Goal: Transaction & Acquisition: Purchase product/service

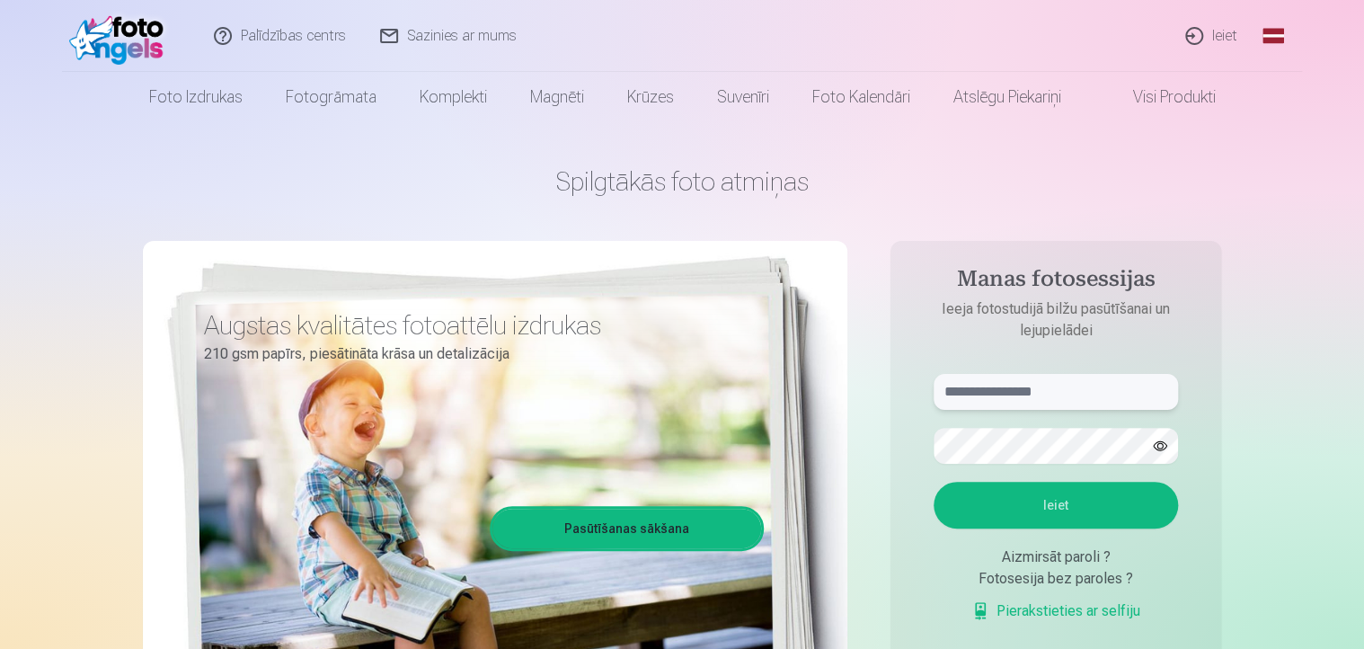
click at [1002, 399] on input "text" at bounding box center [1055, 392] width 244 height 36
type input "**********"
click at [1058, 502] on button "Ieiet" at bounding box center [1055, 504] width 244 height 47
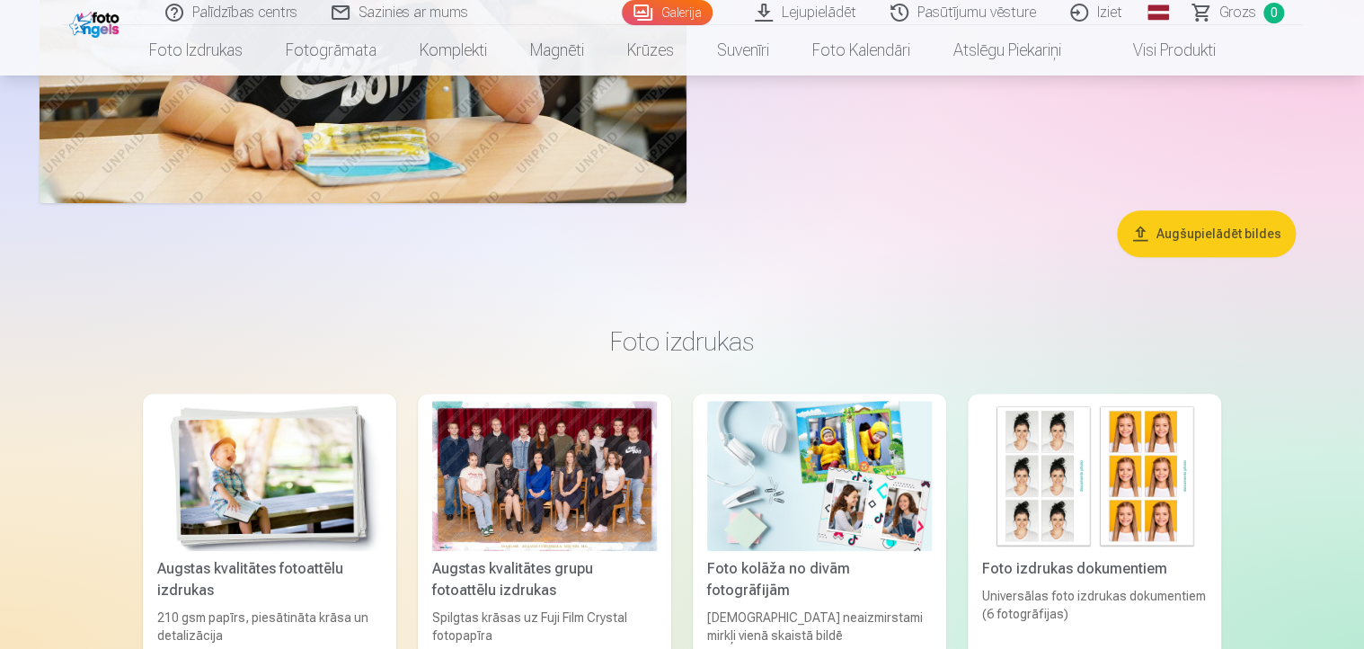
scroll to position [3413, 0]
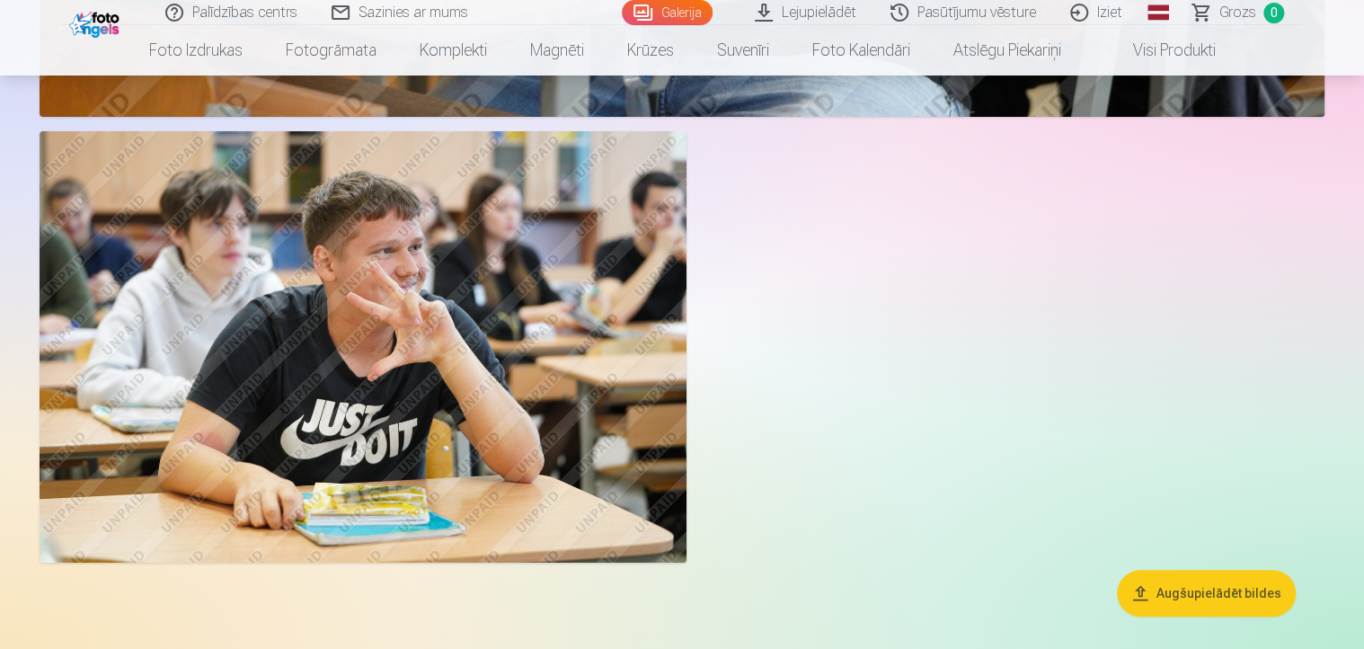
click at [1225, 595] on button "Augšupielādēt bildes" at bounding box center [1205, 592] width 179 height 47
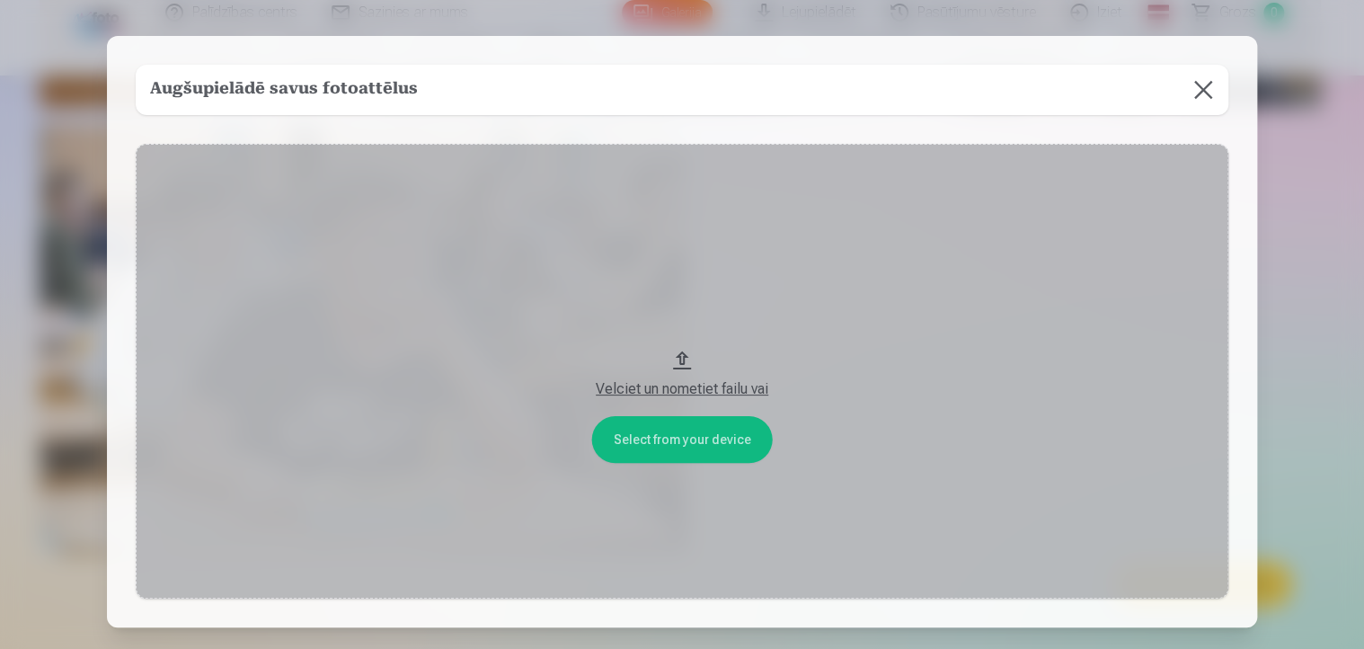
scroll to position [3420, 0]
click at [698, 442] on button "Velciet un nometiet failu vai" at bounding box center [683, 371] width 1092 height 454
click at [1206, 92] on button at bounding box center [1204, 90] width 50 height 50
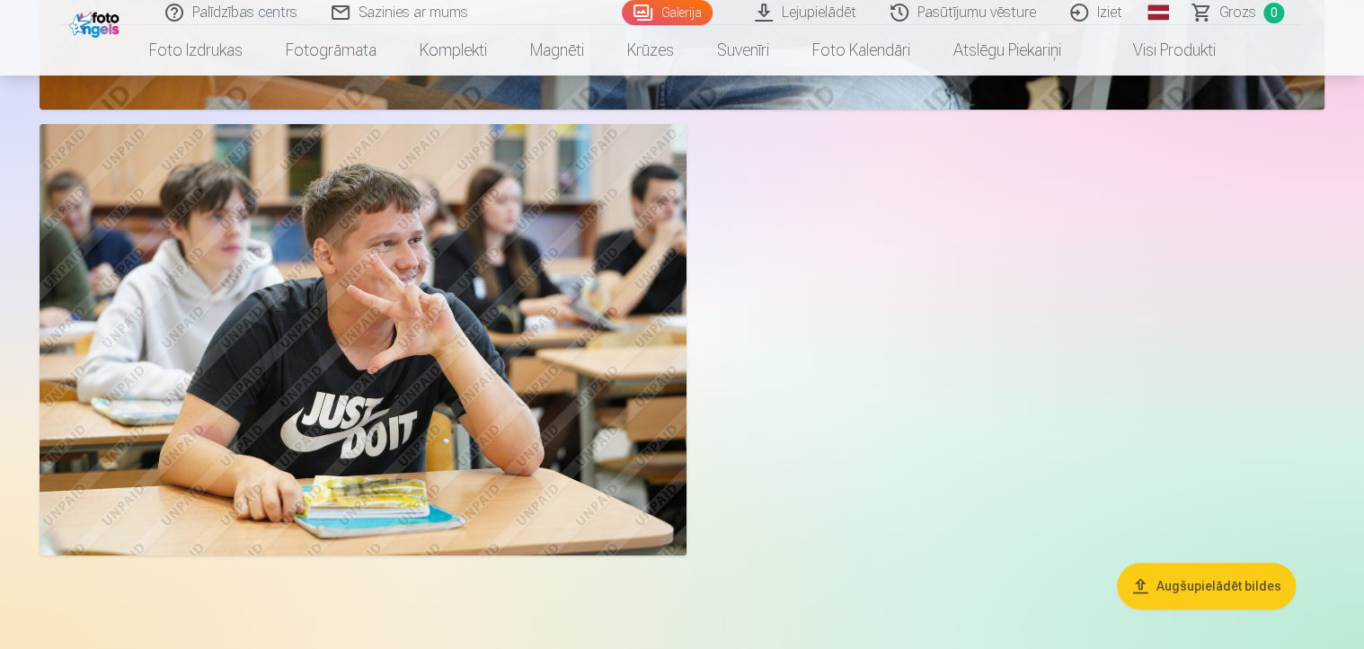
scroll to position [3151, 0]
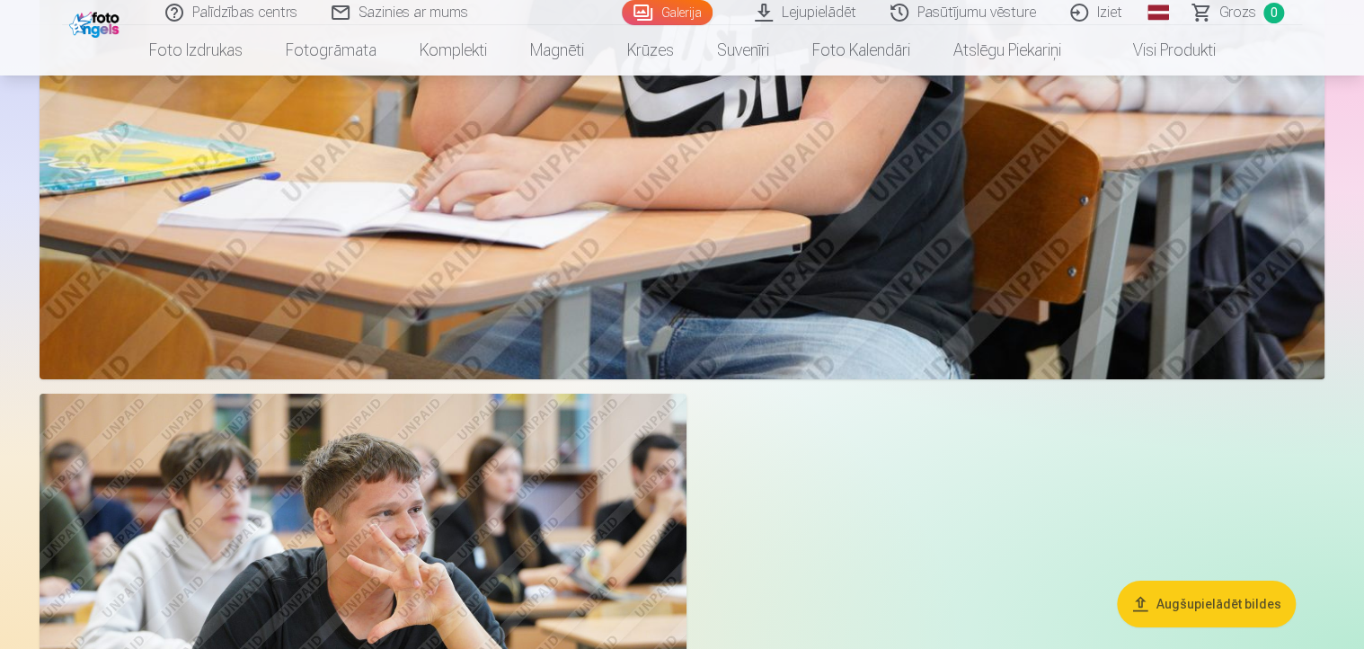
click at [1236, 10] on span "Grozs" at bounding box center [1237, 13] width 37 height 22
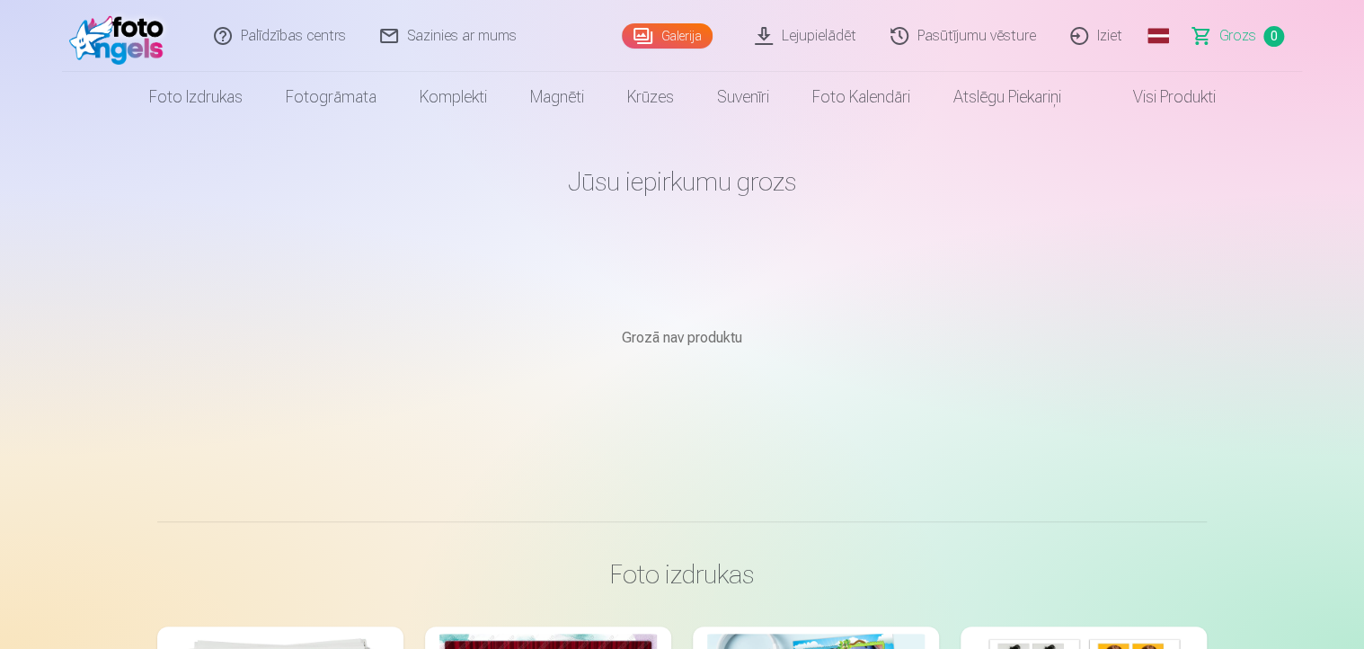
click at [679, 30] on link "Galerija" at bounding box center [667, 35] width 91 height 25
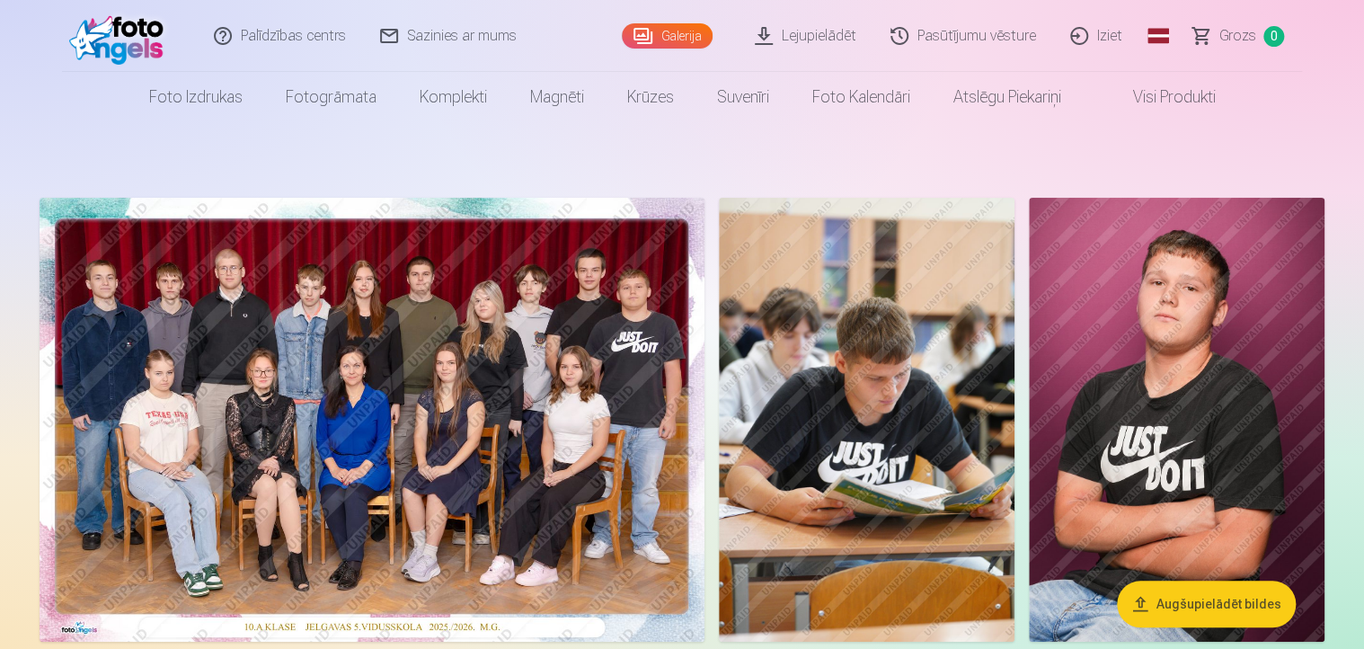
click at [468, 376] on img at bounding box center [372, 420] width 665 height 444
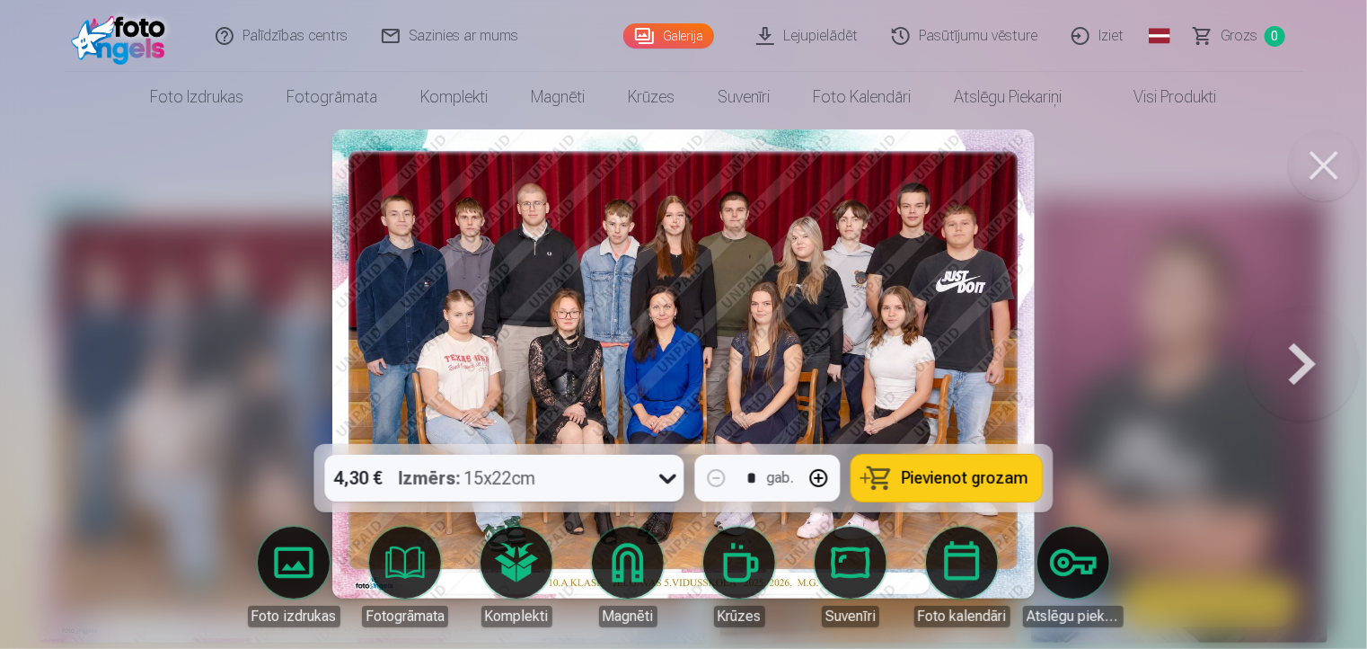
click at [949, 479] on span "Pievienot grozam" at bounding box center [965, 478] width 127 height 16
click at [1305, 362] on button at bounding box center [1302, 364] width 115 height 124
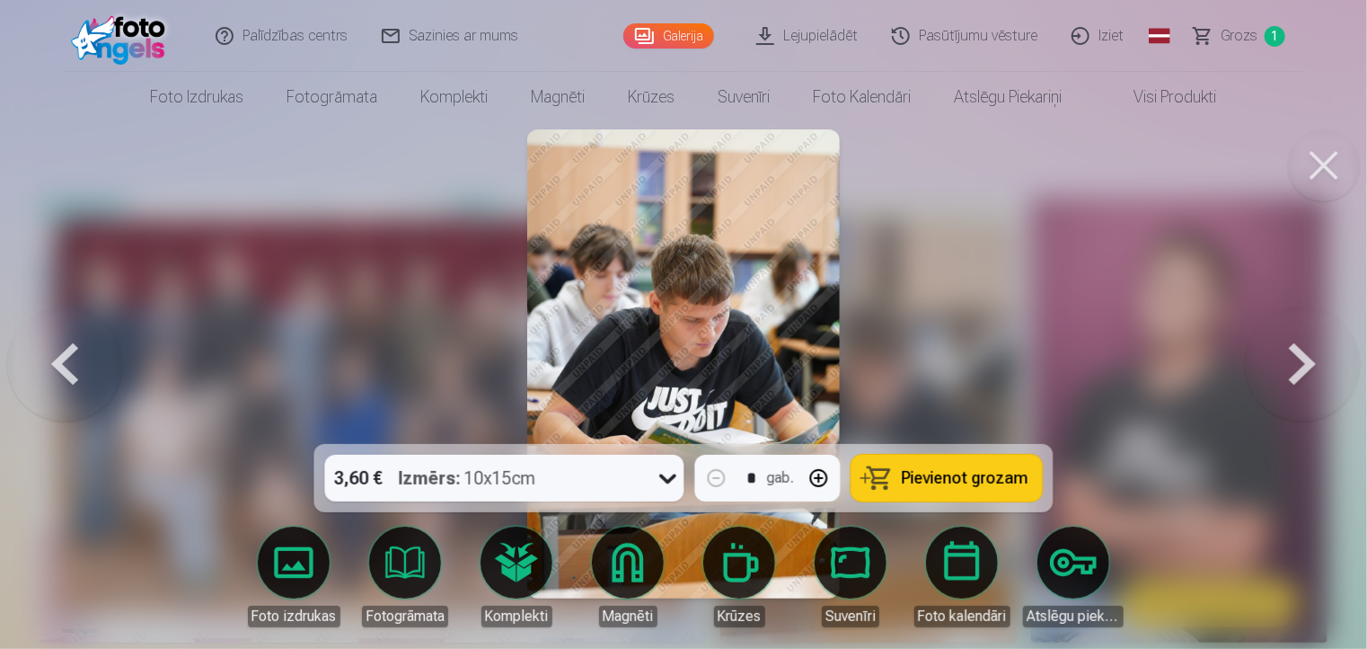
click at [1311, 360] on button at bounding box center [1302, 364] width 115 height 124
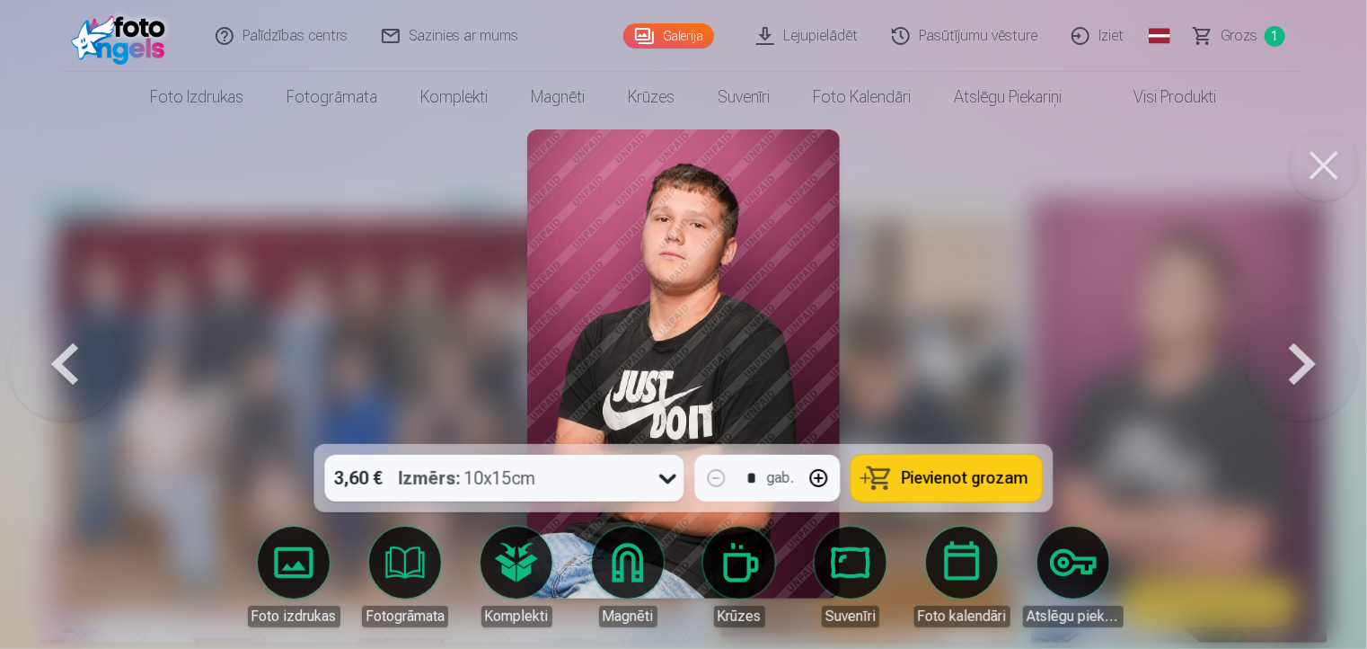
click at [1305, 360] on button at bounding box center [1302, 364] width 115 height 124
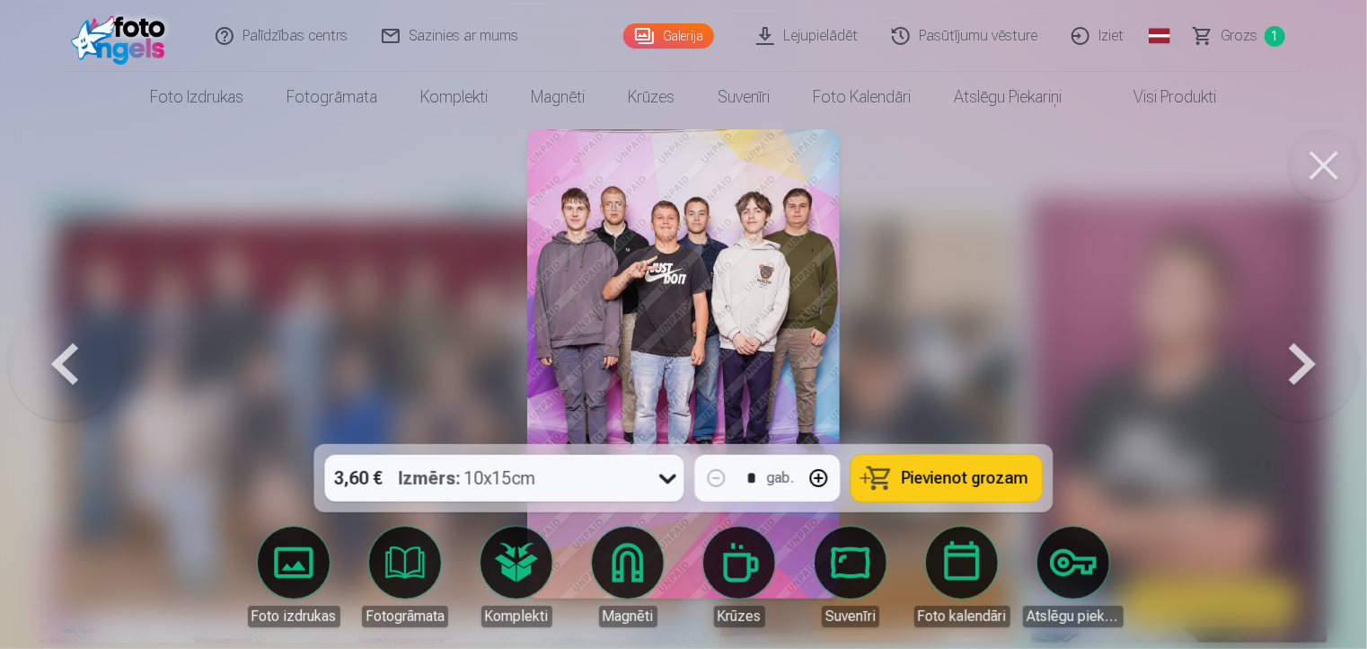
click at [981, 481] on span "Pievienot grozam" at bounding box center [965, 478] width 127 height 16
click at [1294, 357] on button at bounding box center [1302, 364] width 115 height 124
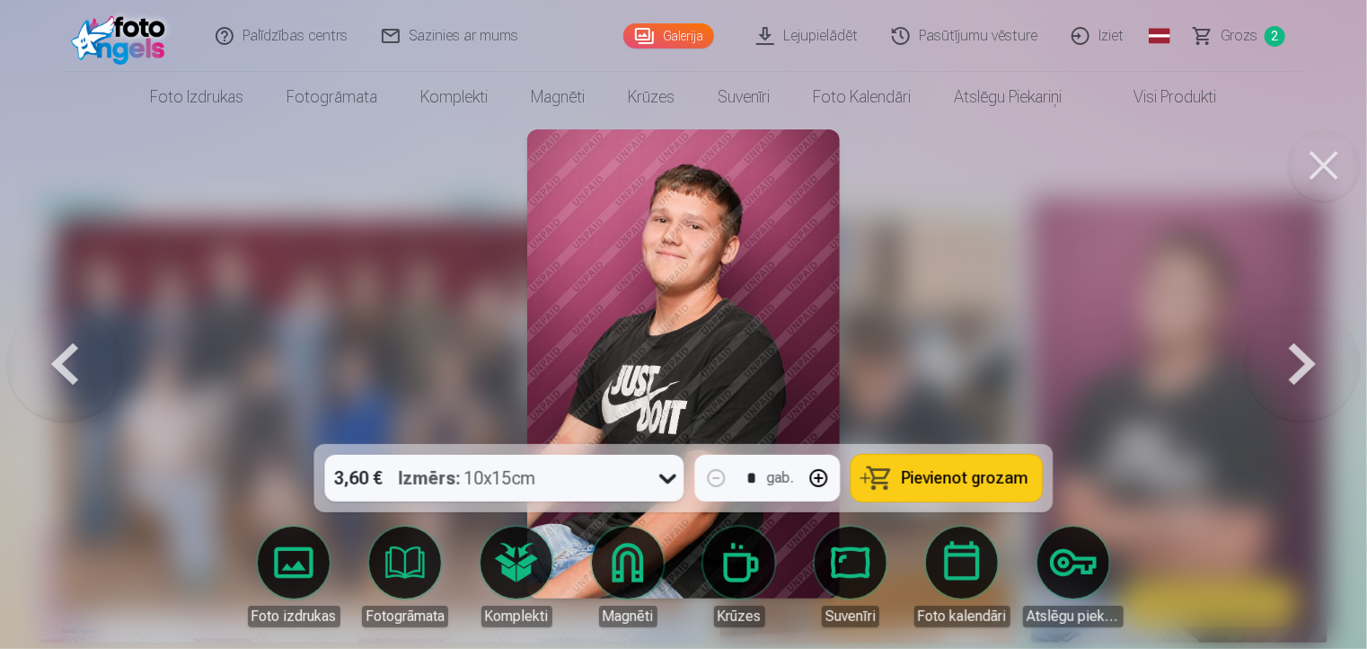
click at [978, 479] on span "Pievienot grozam" at bounding box center [965, 478] width 127 height 16
click at [1301, 354] on button at bounding box center [1302, 364] width 115 height 124
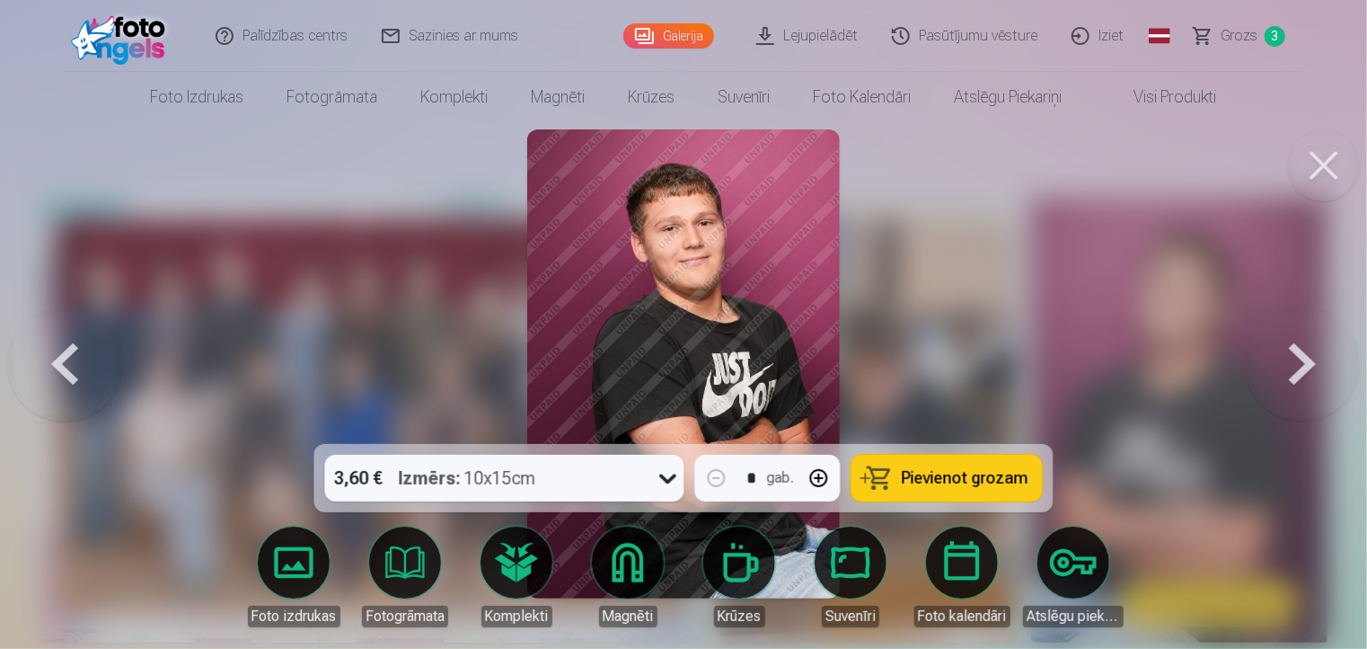
click at [1302, 353] on button at bounding box center [1302, 364] width 115 height 124
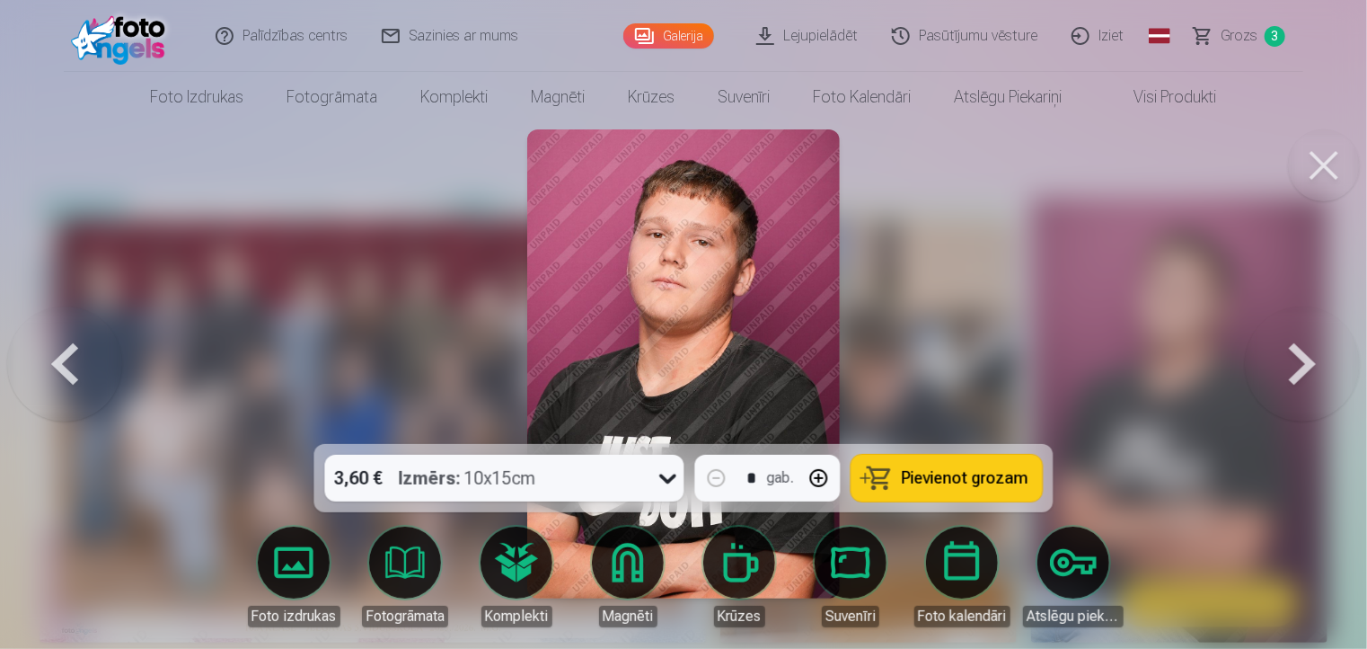
click at [1302, 353] on button at bounding box center [1302, 364] width 115 height 124
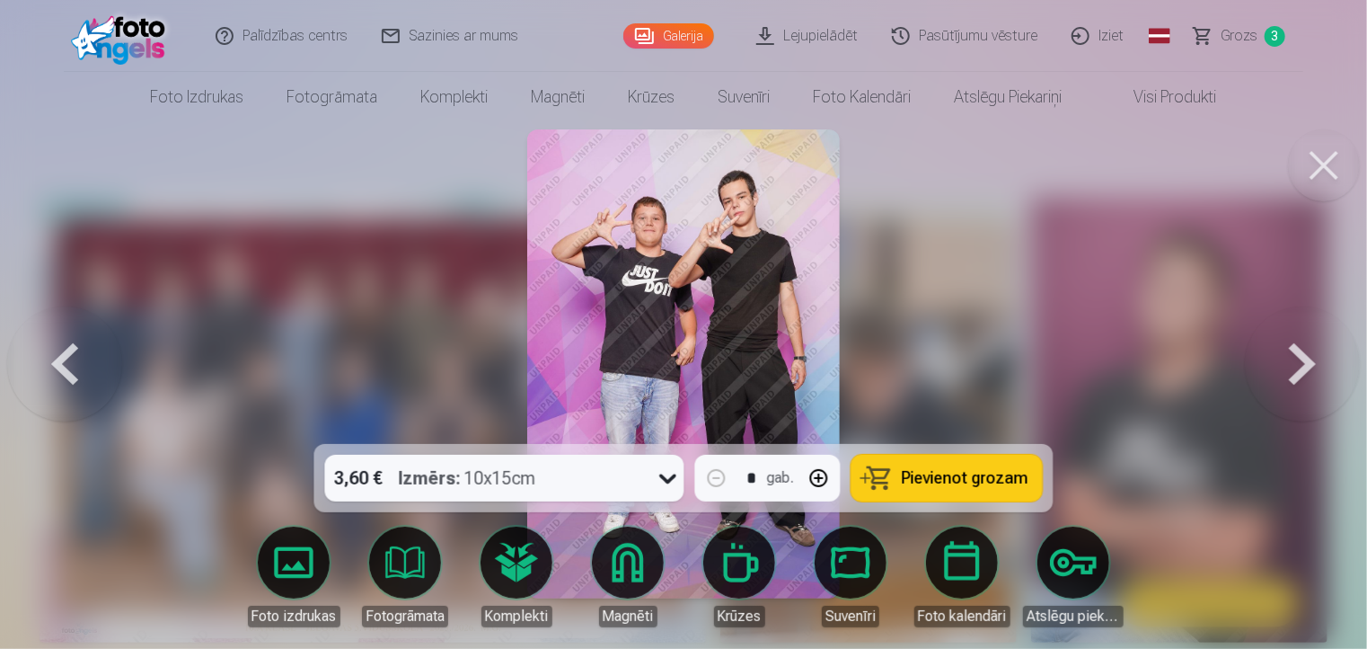
click at [58, 366] on button at bounding box center [64, 364] width 115 height 124
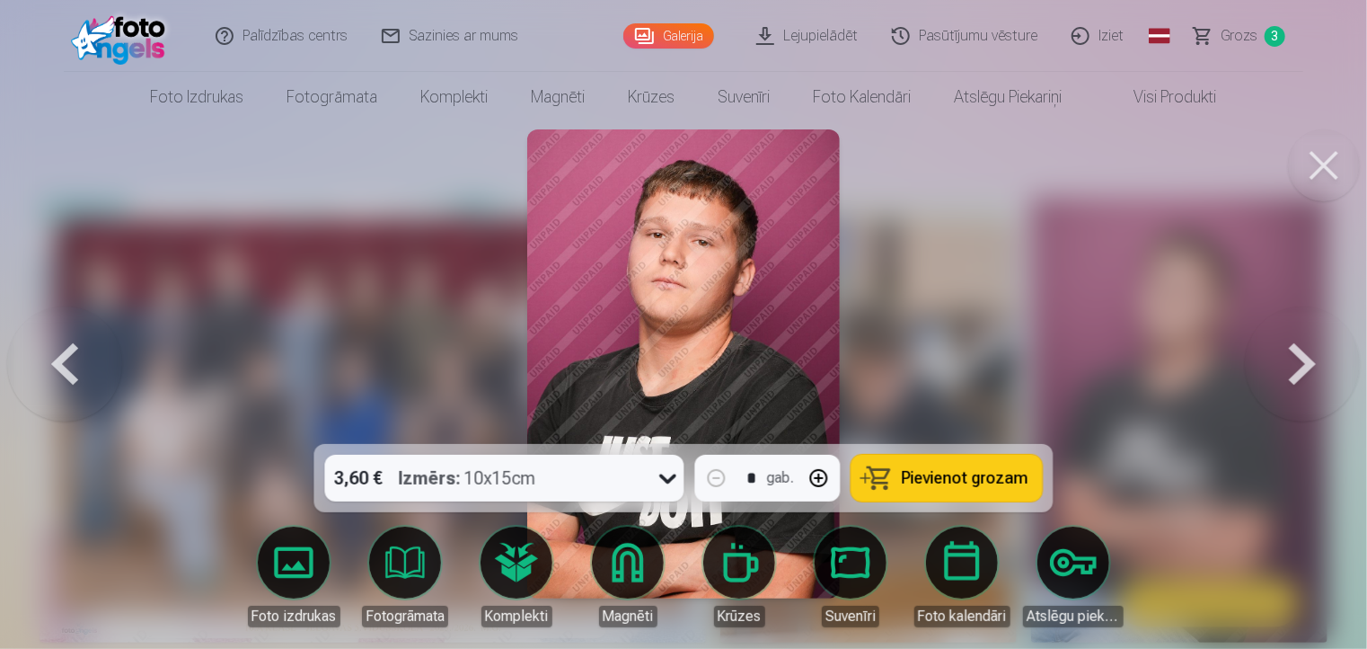
click at [970, 474] on span "Pievienot grozam" at bounding box center [965, 478] width 127 height 16
click at [1309, 368] on button at bounding box center [1302, 364] width 115 height 124
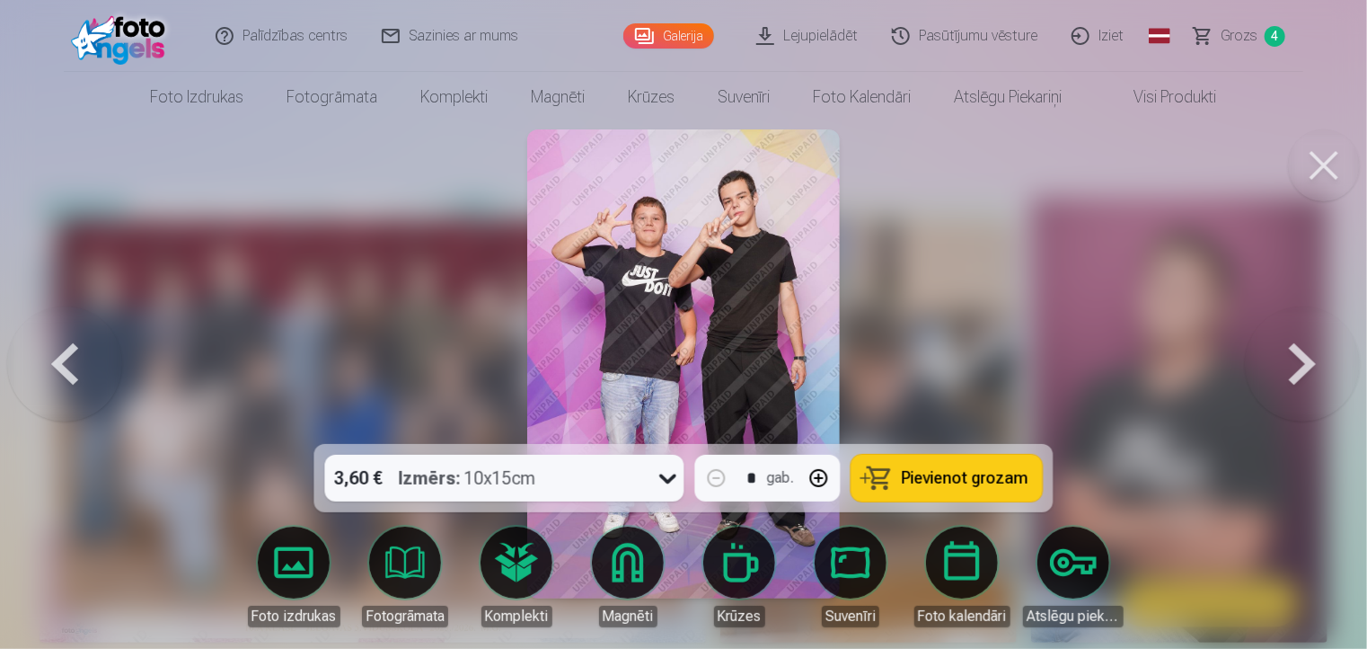
click at [1308, 370] on button at bounding box center [1302, 364] width 115 height 124
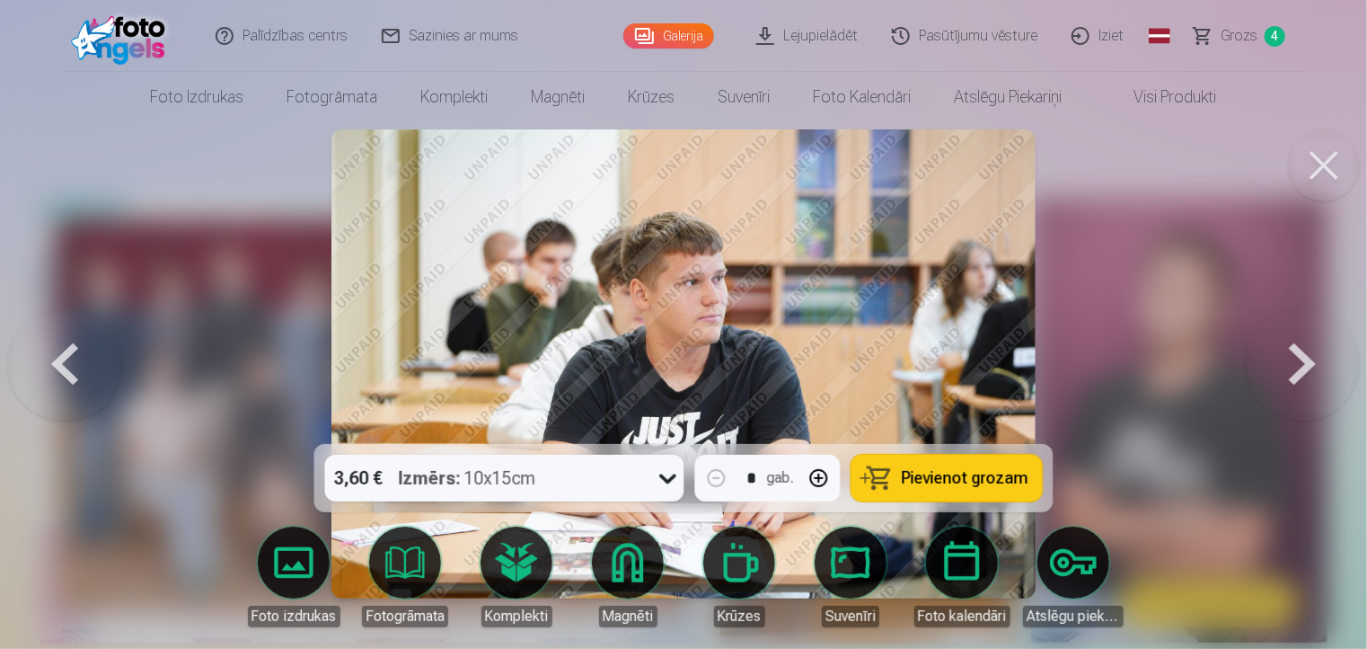
click at [1299, 360] on button at bounding box center [1302, 364] width 115 height 124
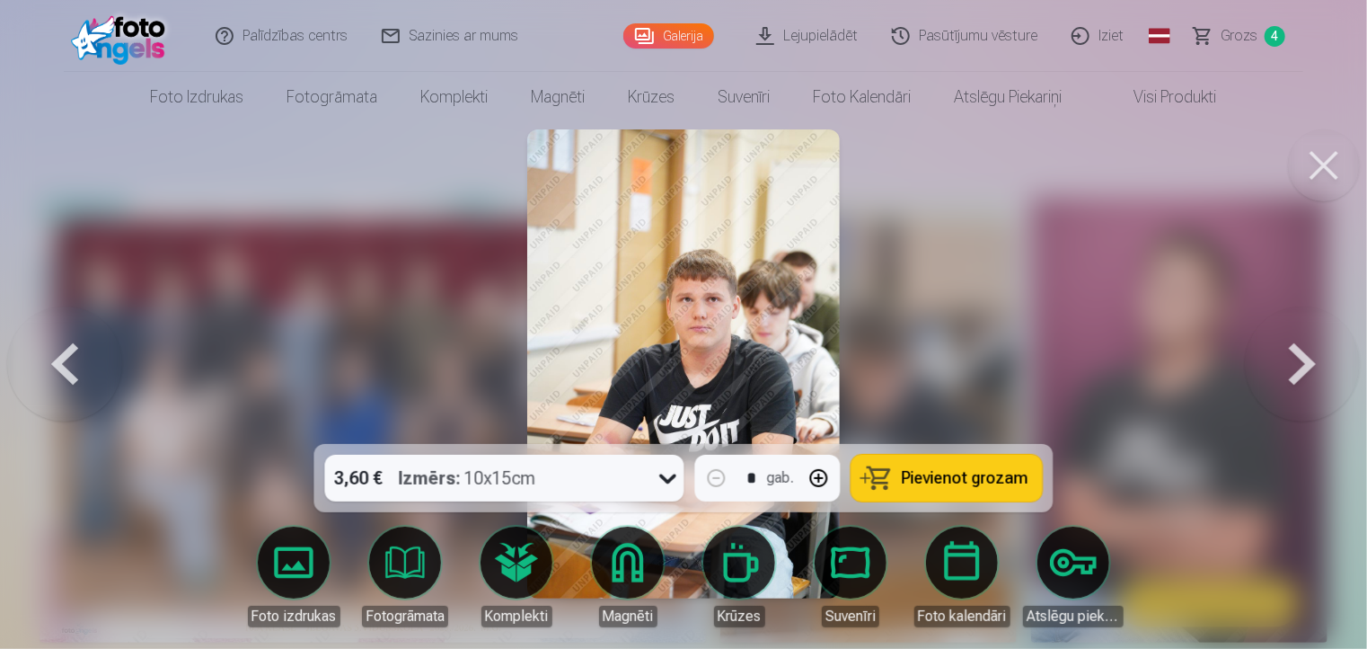
click at [1304, 362] on button at bounding box center [1302, 364] width 115 height 124
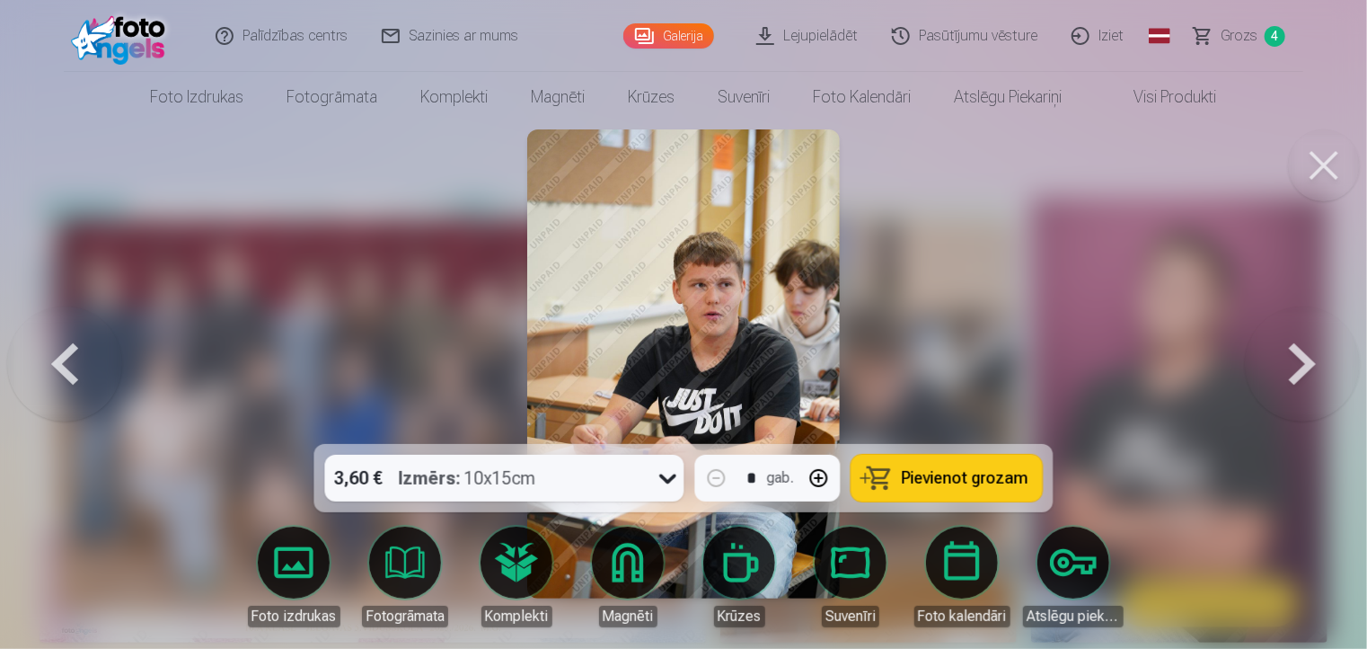
click at [1304, 362] on button at bounding box center [1302, 364] width 115 height 124
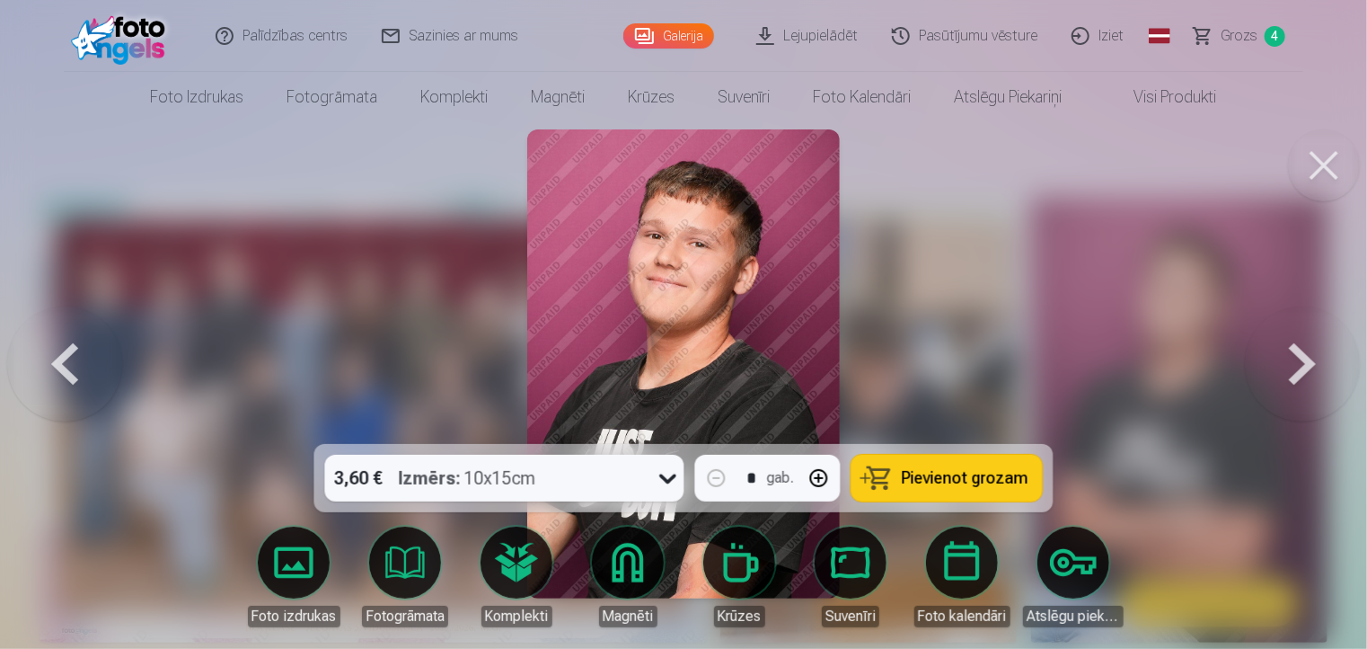
click at [1305, 360] on button at bounding box center [1302, 364] width 115 height 124
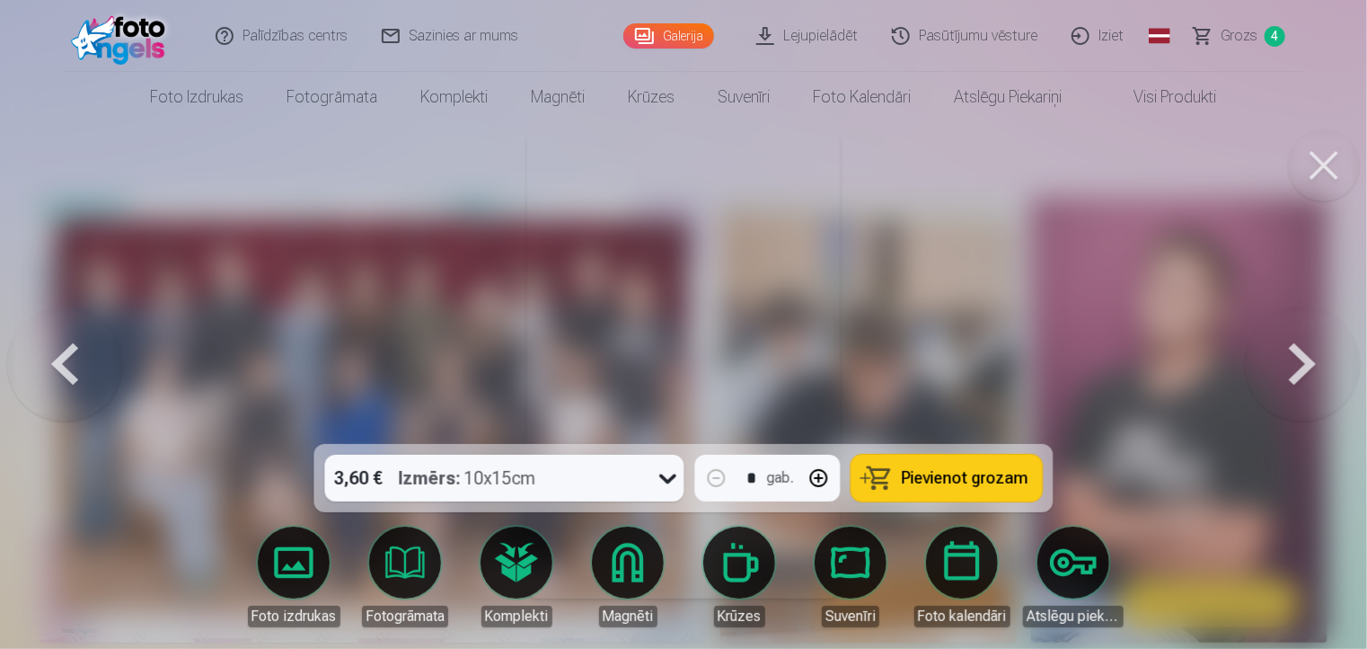
click at [1307, 357] on button at bounding box center [1302, 364] width 115 height 124
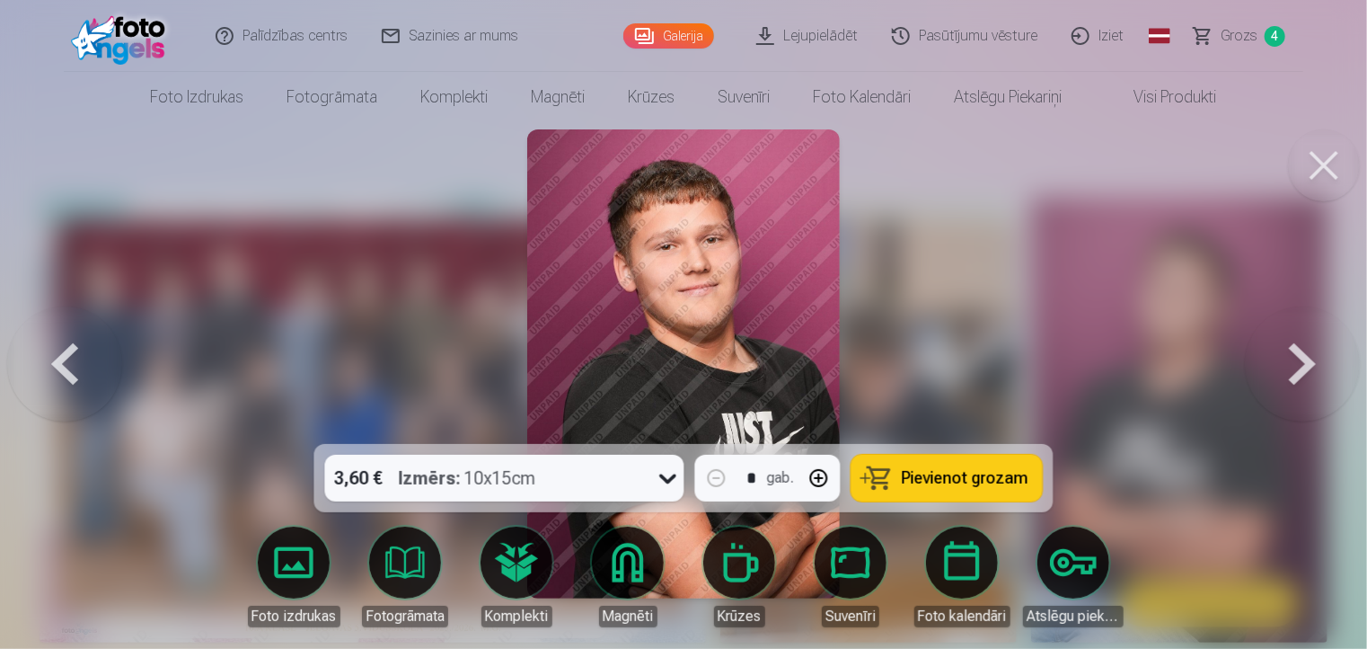
click at [1308, 355] on button at bounding box center [1302, 364] width 115 height 124
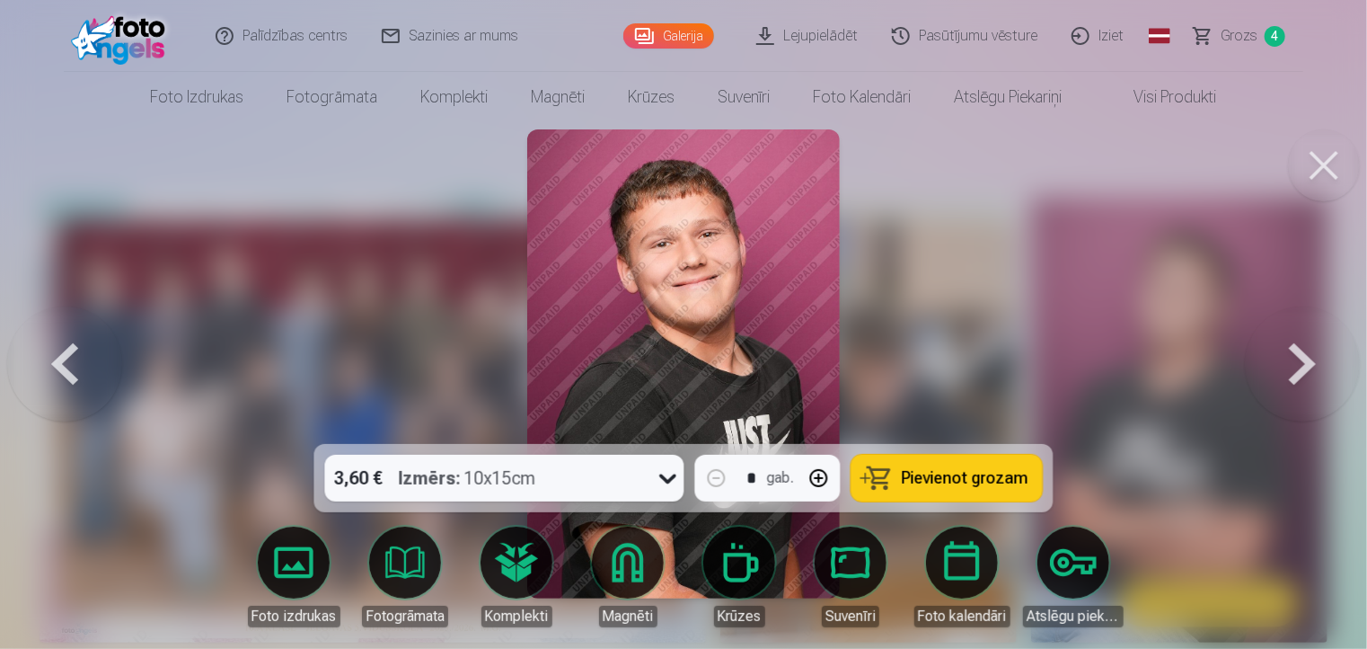
click at [1308, 355] on button at bounding box center [1302, 364] width 115 height 124
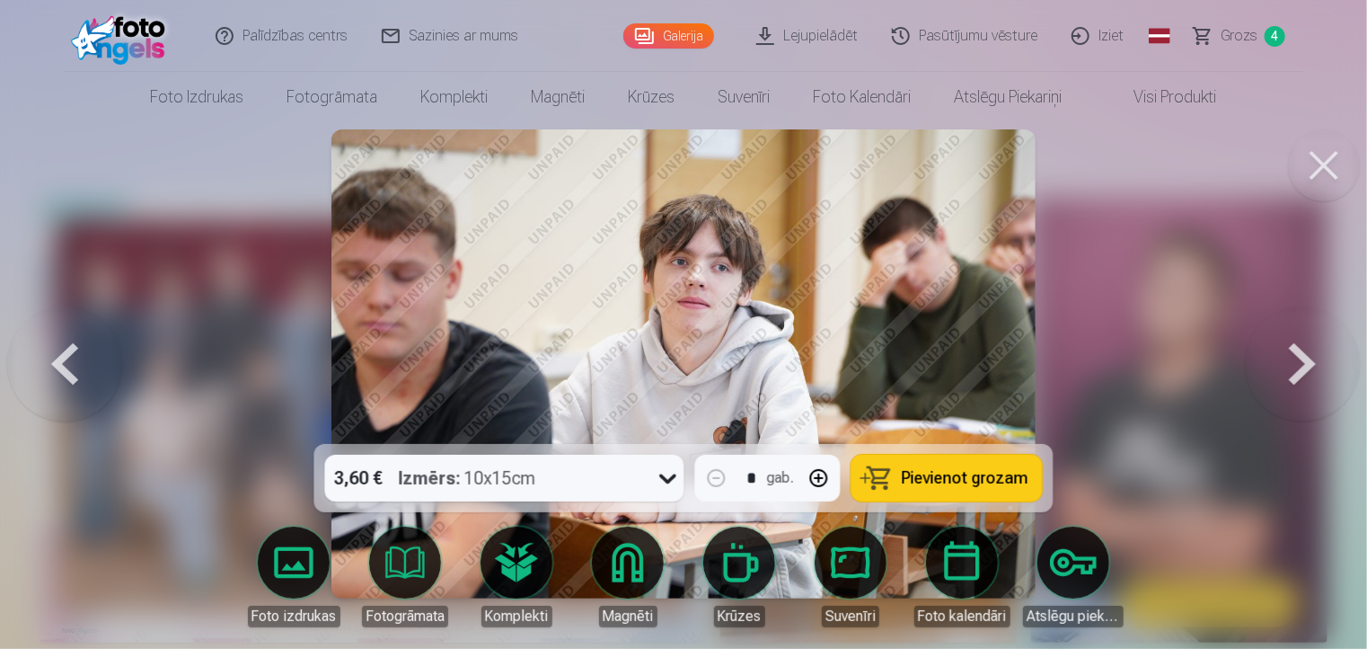
click at [1302, 357] on button at bounding box center [1302, 364] width 115 height 124
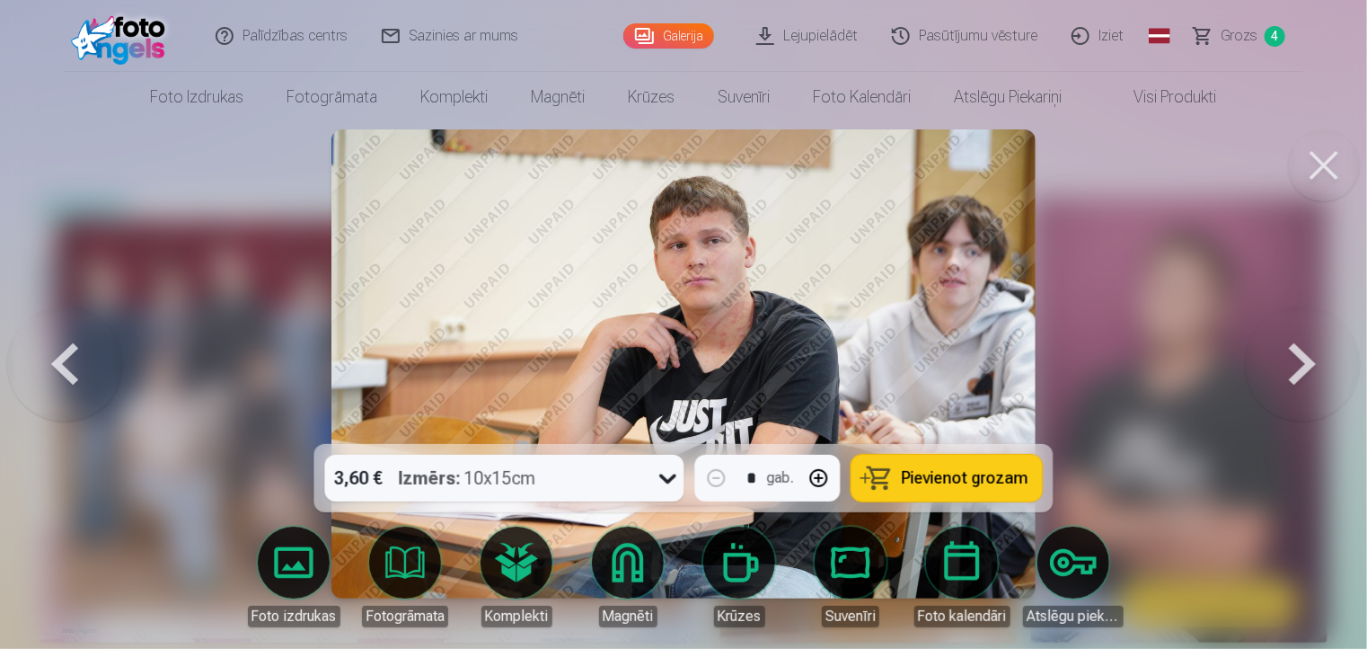
click at [1304, 355] on button at bounding box center [1302, 364] width 115 height 124
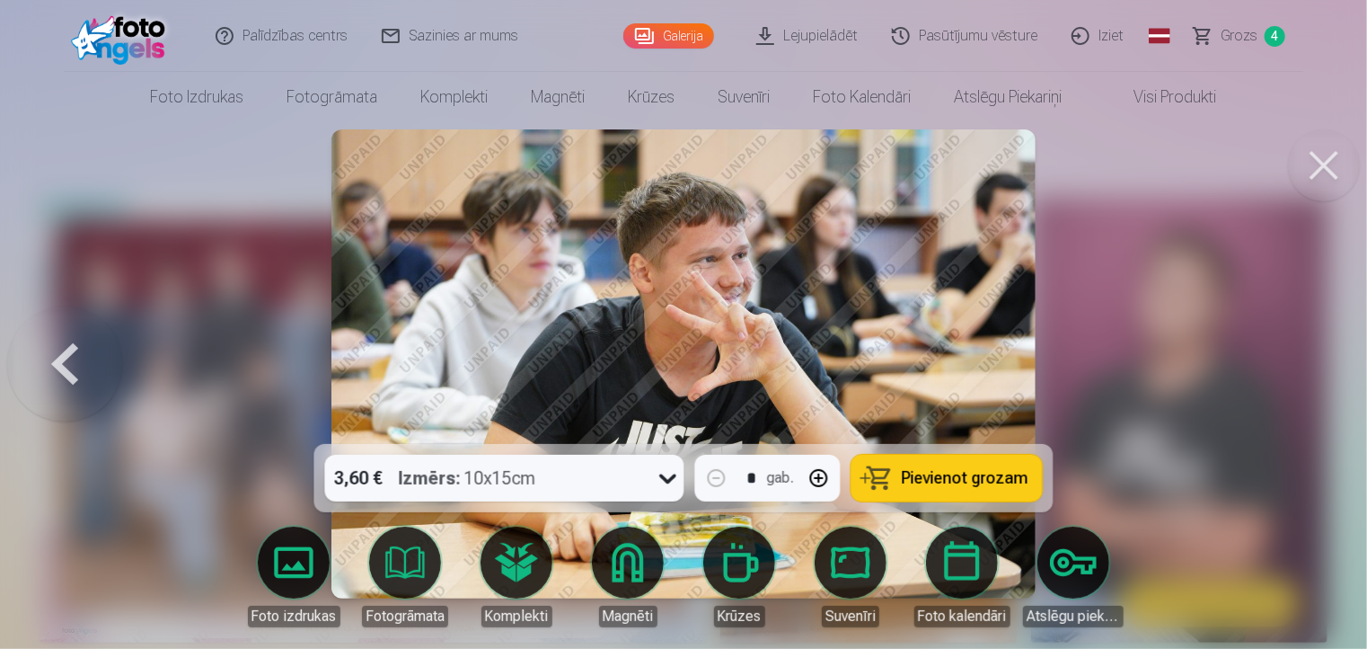
click at [1304, 355] on div at bounding box center [683, 324] width 1367 height 649
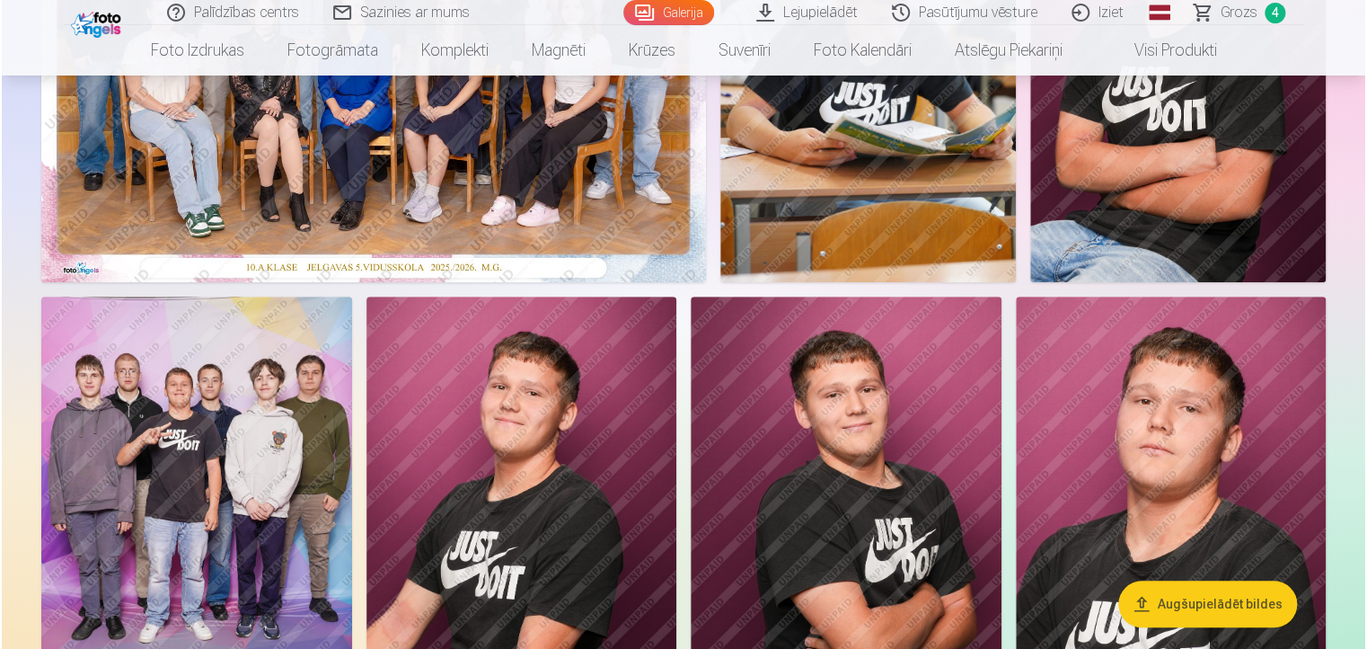
scroll to position [539, 0]
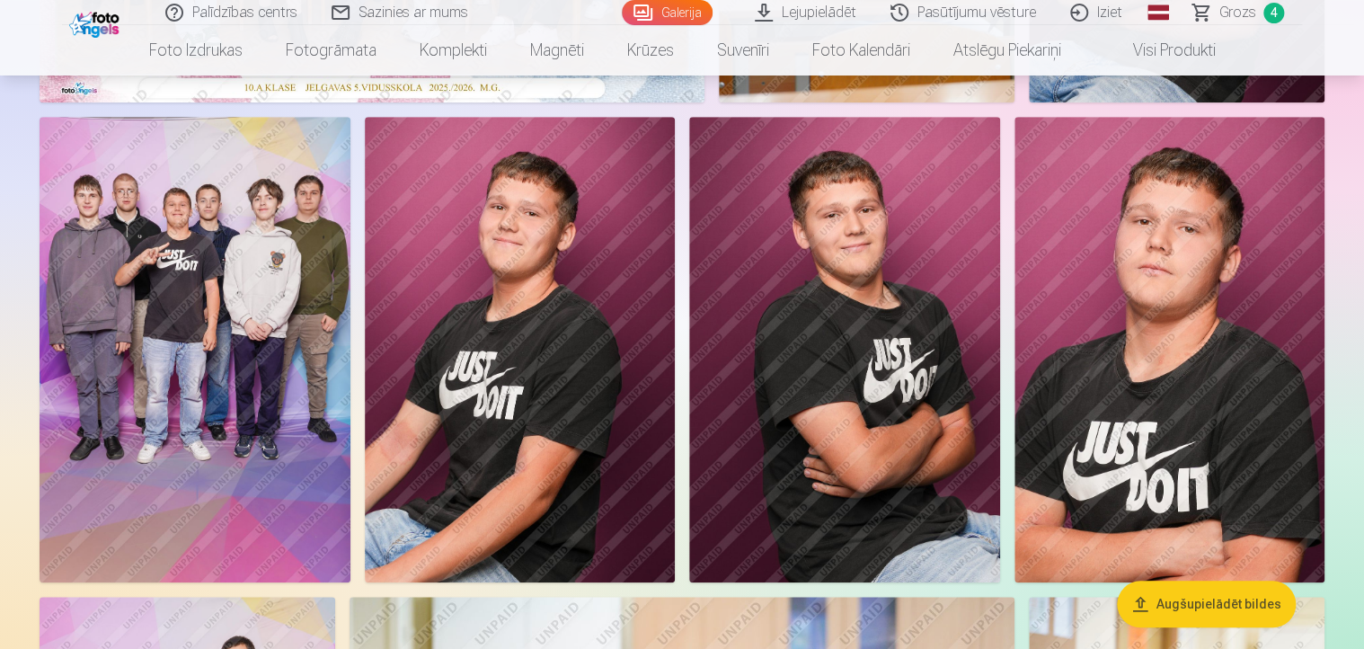
click at [845, 335] on img at bounding box center [844, 349] width 311 height 465
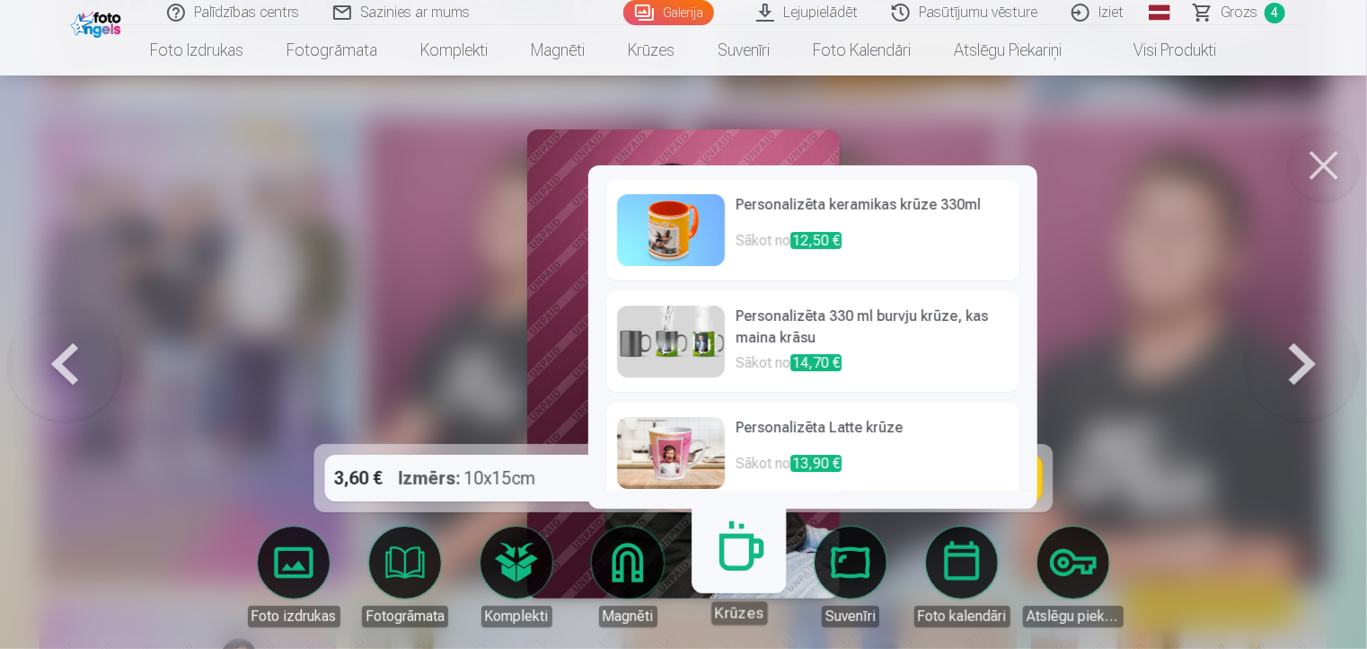
click at [743, 560] on link "Krūzes" at bounding box center [739, 569] width 110 height 110
click at [662, 220] on img at bounding box center [671, 230] width 108 height 72
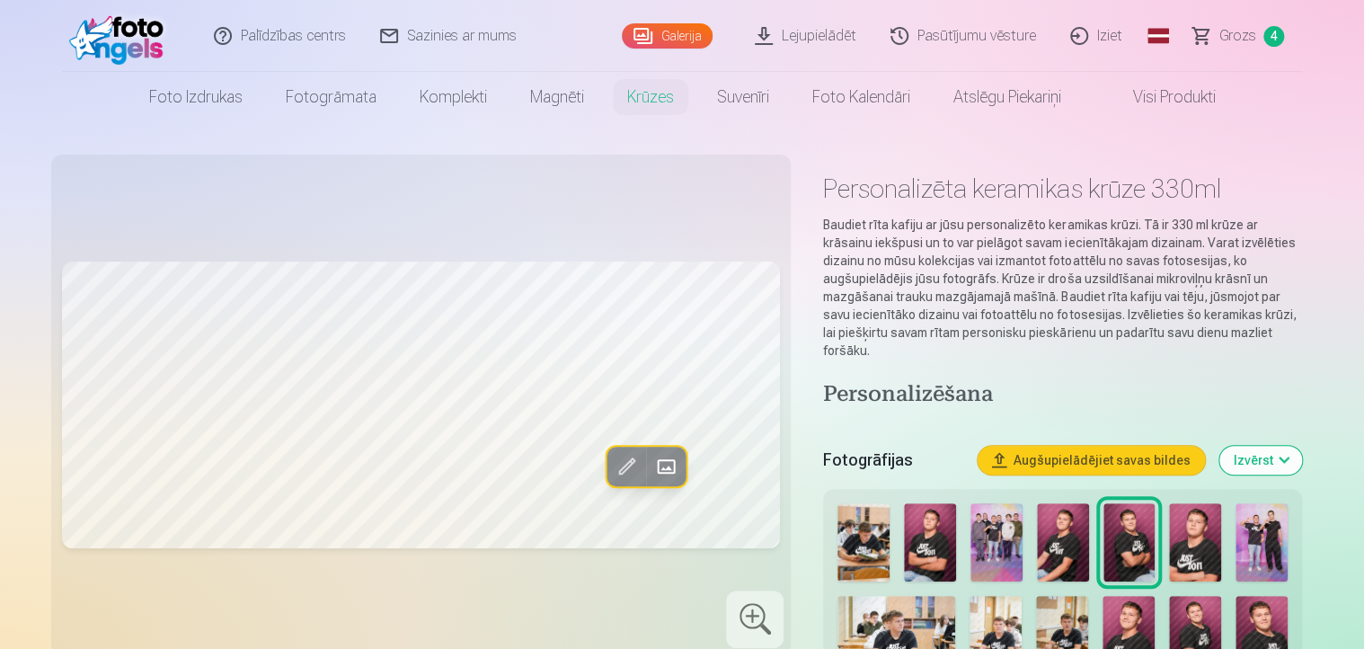
scroll to position [90, 0]
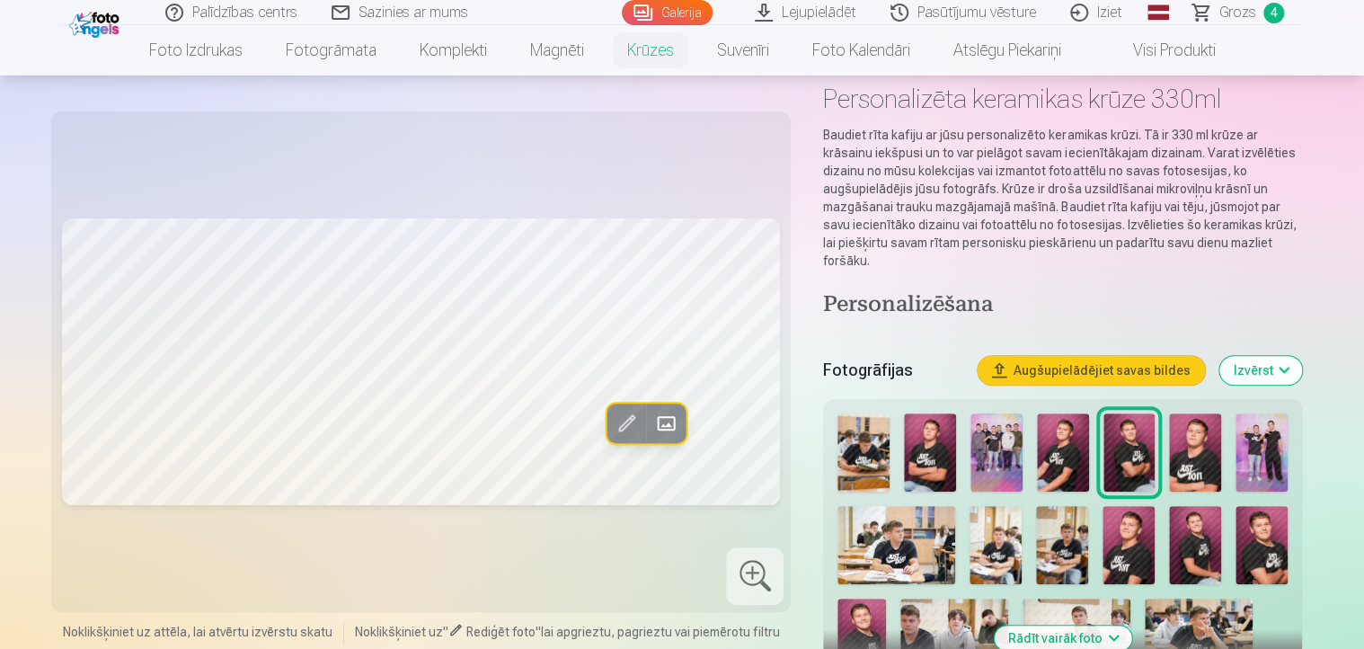
click at [924, 450] on img at bounding box center [930, 452] width 52 height 78
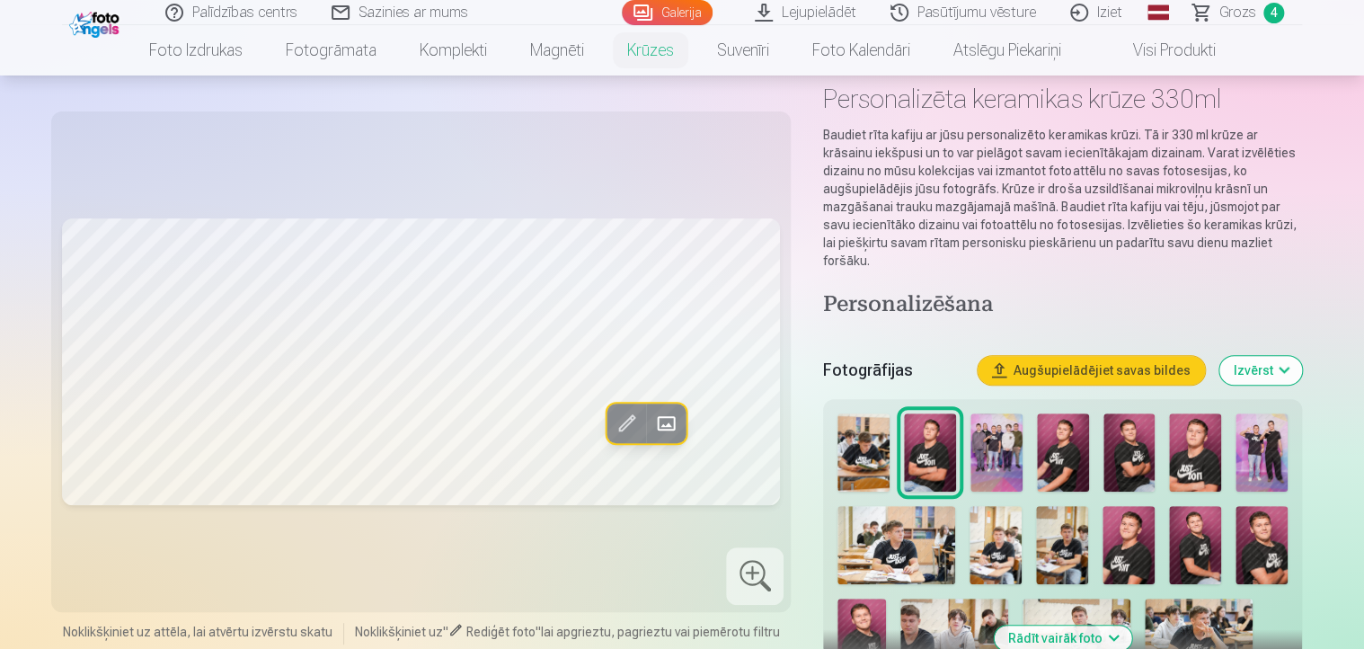
click at [866, 446] on img at bounding box center [863, 452] width 52 height 78
click at [987, 442] on img at bounding box center [996, 452] width 52 height 78
click at [1067, 445] on img at bounding box center [1063, 452] width 52 height 78
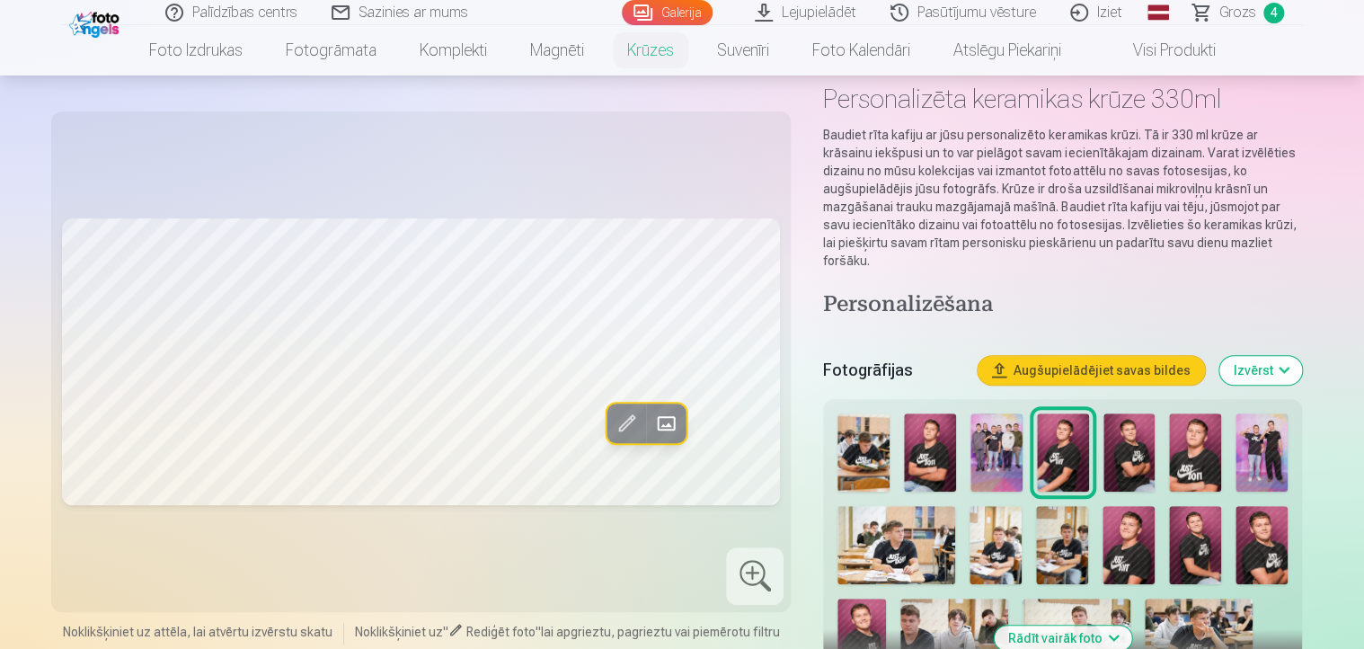
click at [1128, 442] on img at bounding box center [1129, 452] width 52 height 78
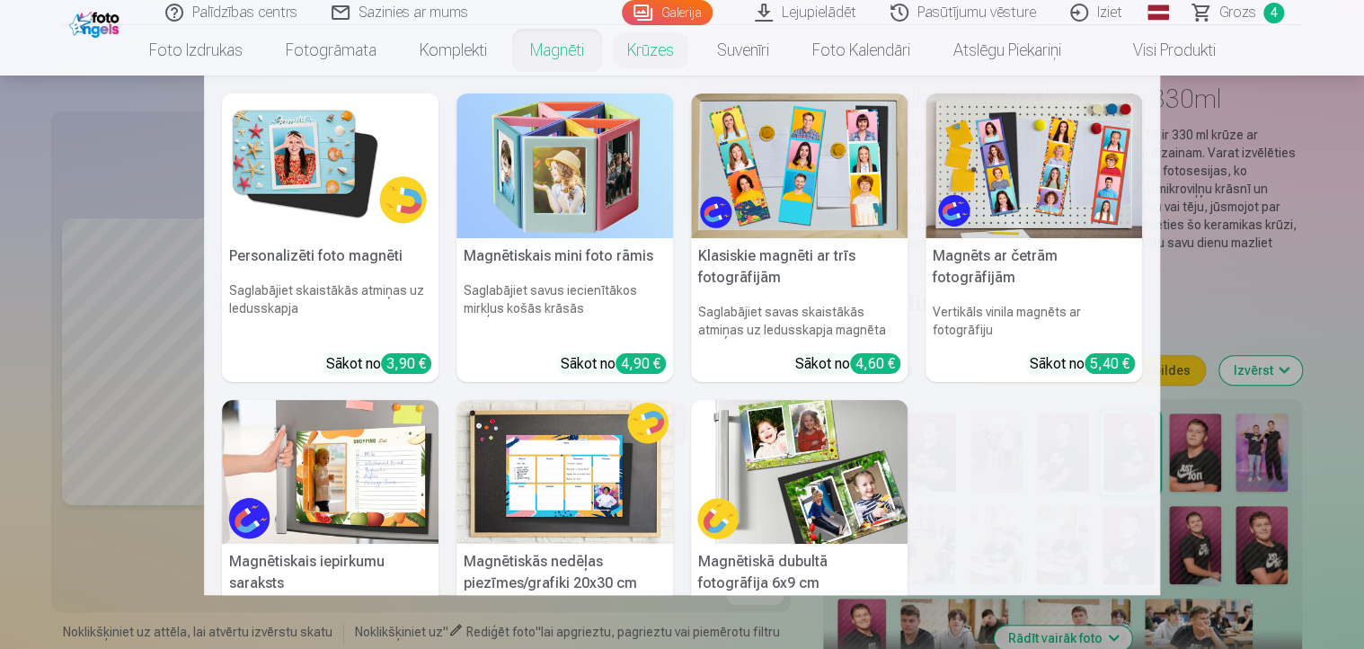
click at [559, 43] on link "Magnēti" at bounding box center [556, 50] width 97 height 50
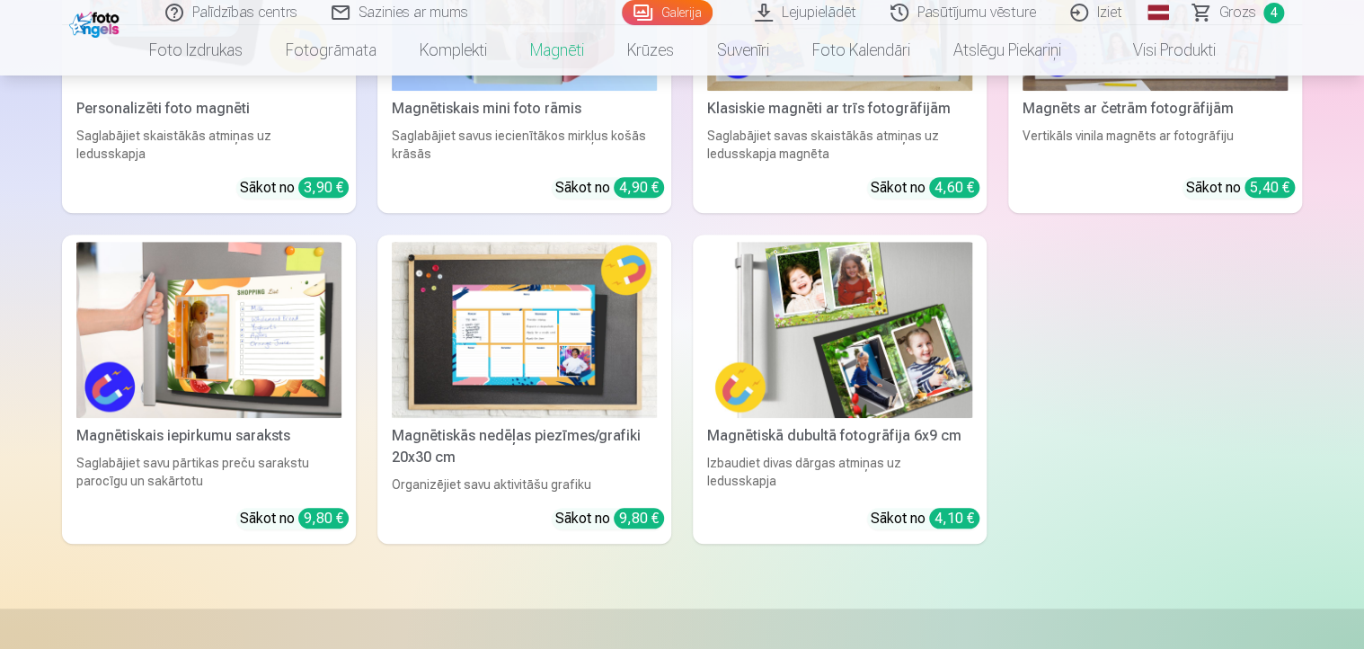
scroll to position [539, 0]
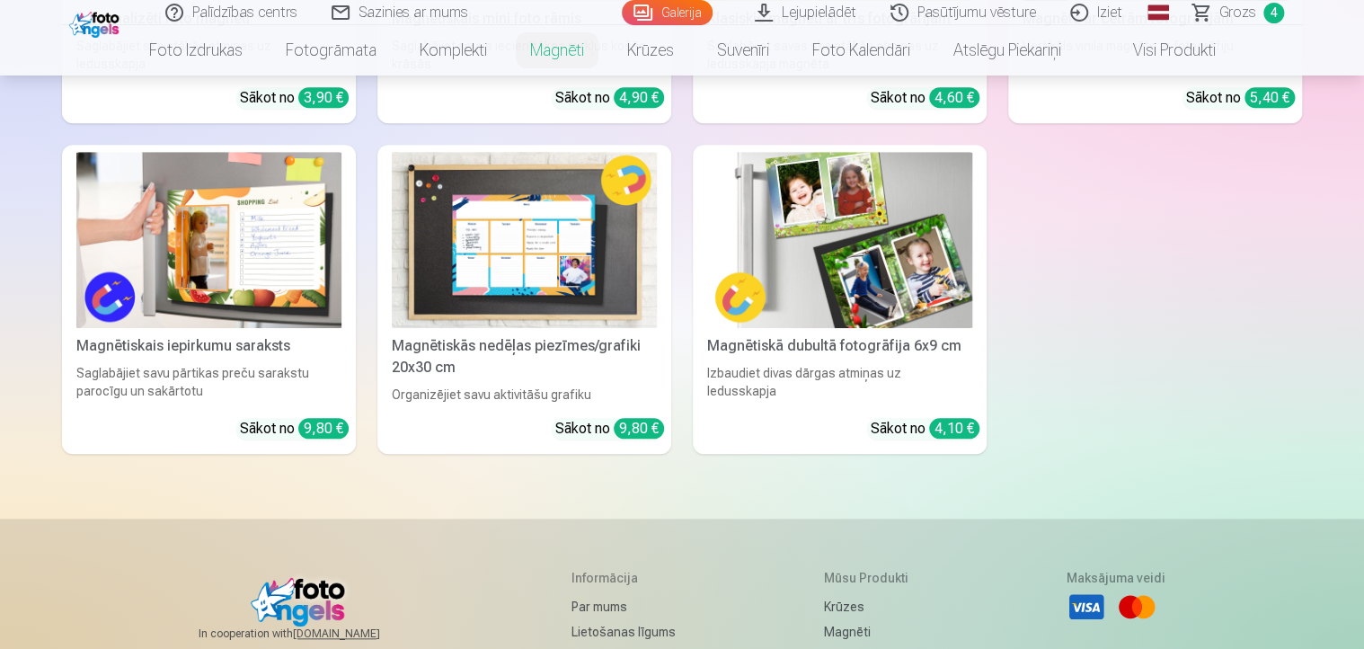
click at [823, 262] on img at bounding box center [839, 240] width 265 height 177
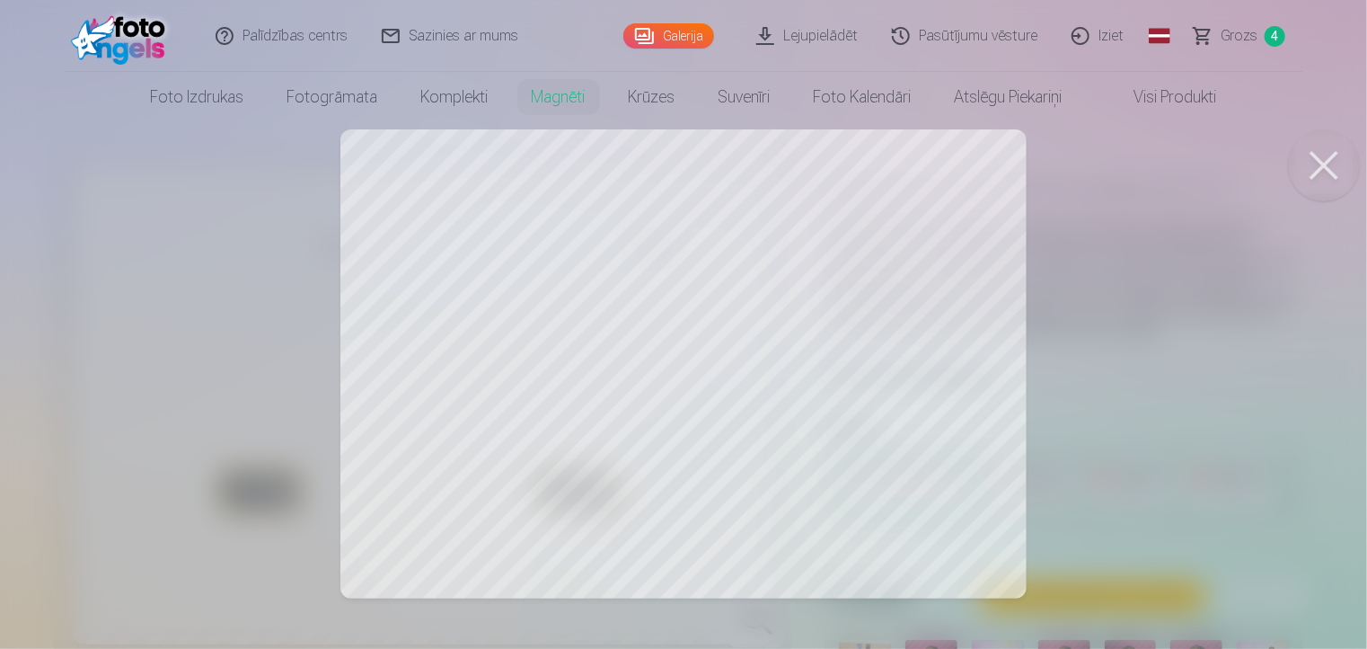
click at [506, 313] on div at bounding box center [683, 324] width 1367 height 649
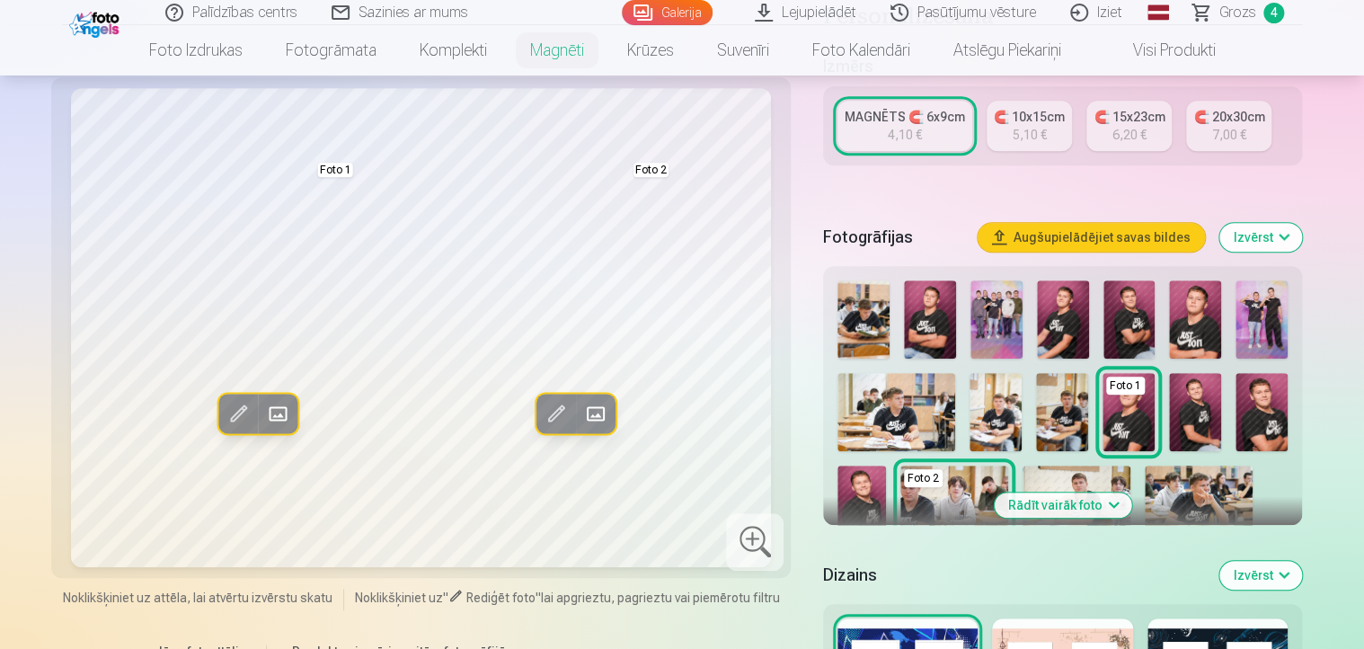
click at [672, 12] on link "Galerija" at bounding box center [667, 12] width 91 height 25
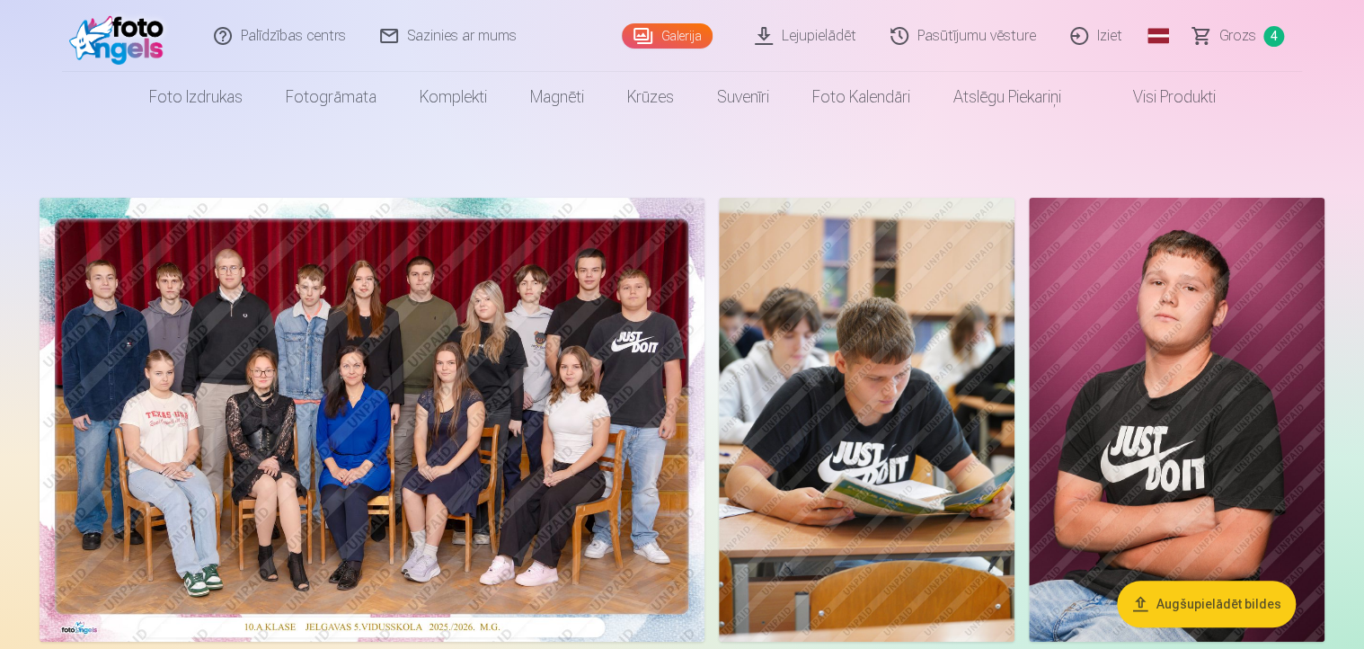
click at [466, 457] on img at bounding box center [372, 420] width 665 height 444
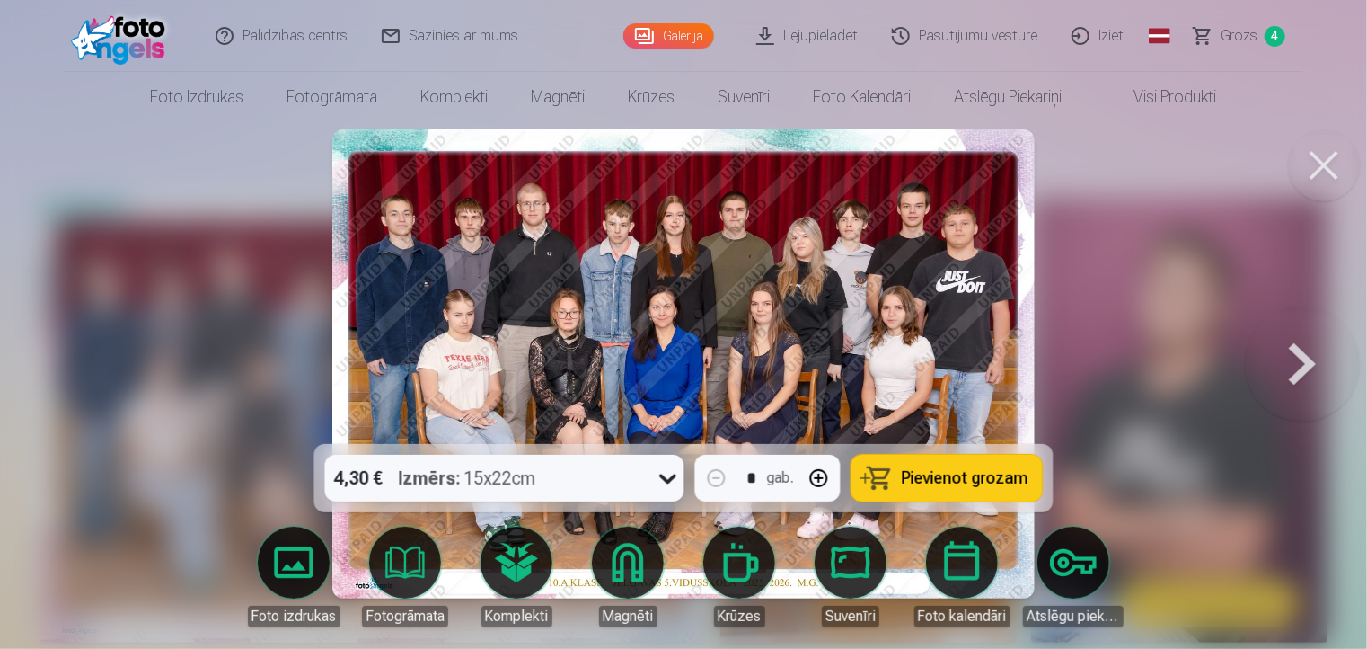
click at [1309, 360] on button at bounding box center [1302, 364] width 115 height 124
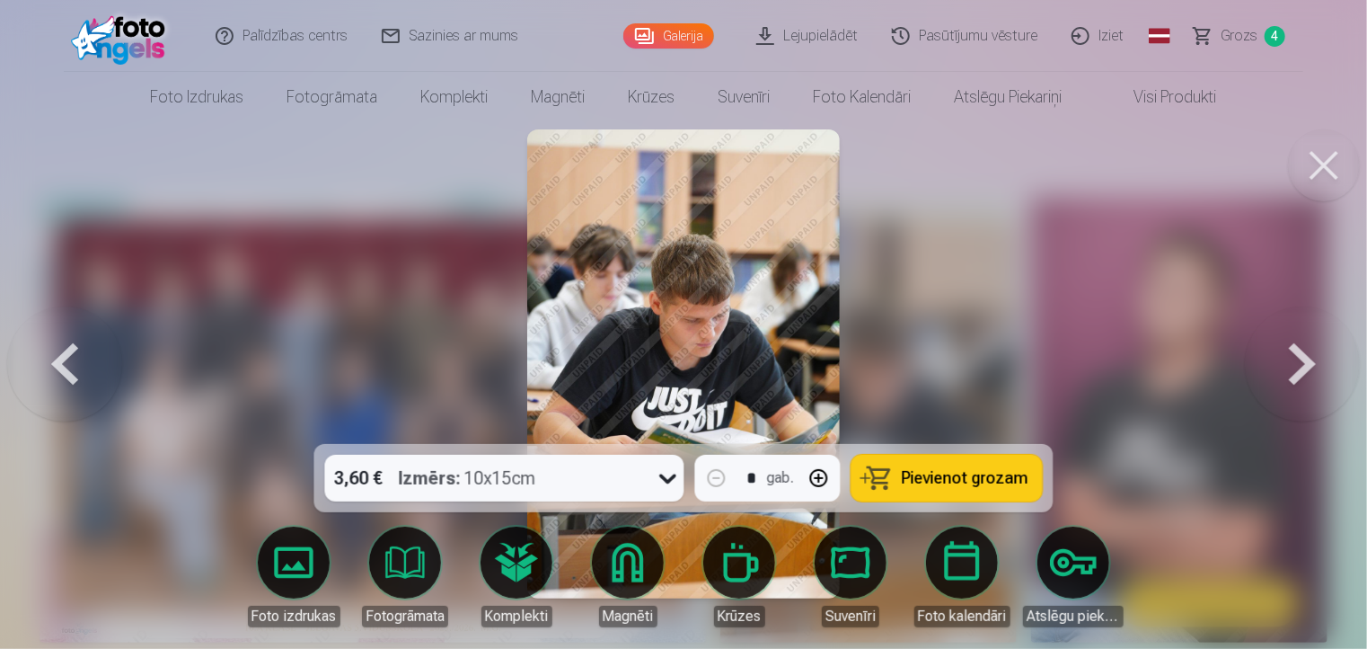
click at [1304, 357] on button at bounding box center [1302, 364] width 115 height 124
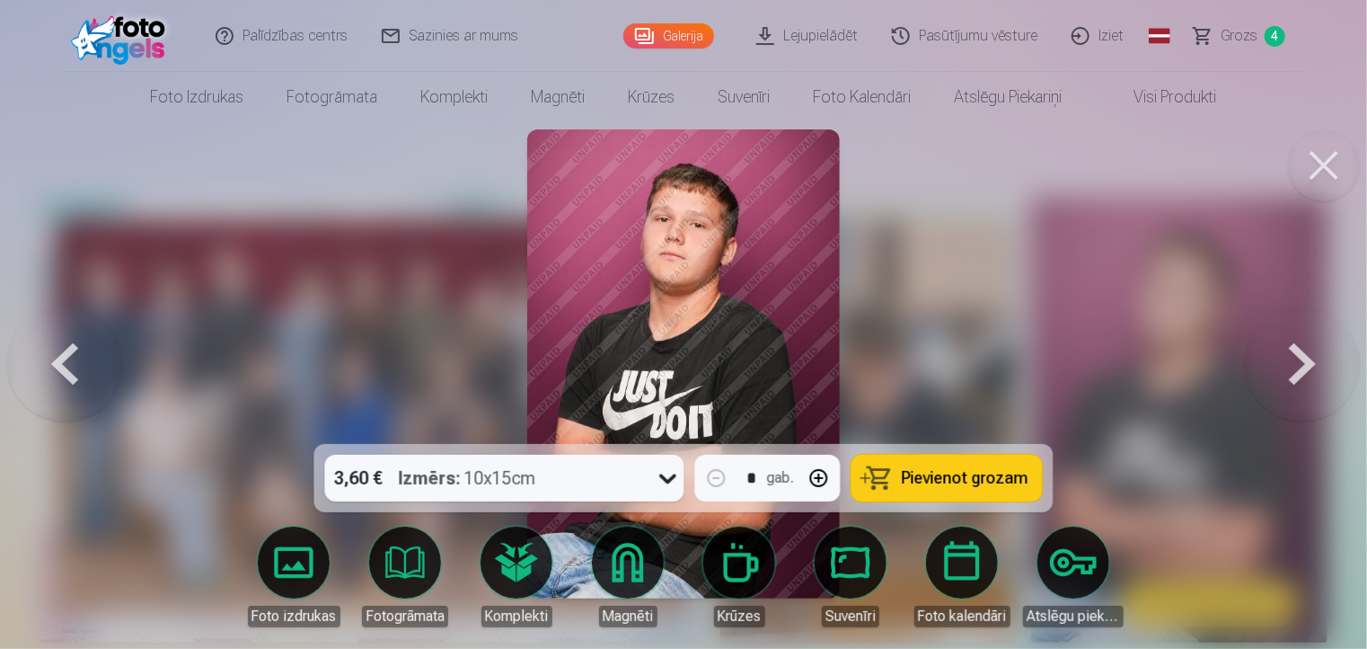
click at [1302, 349] on button at bounding box center [1302, 364] width 115 height 124
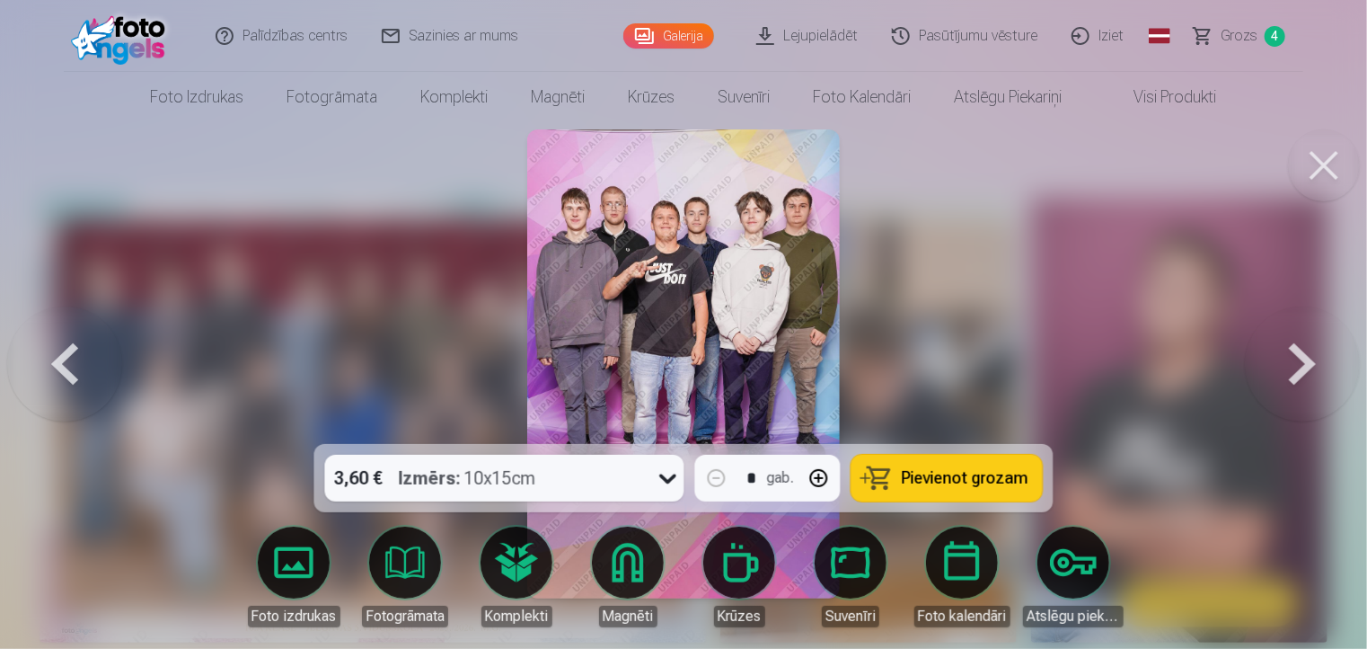
click at [1302, 349] on button at bounding box center [1302, 364] width 115 height 124
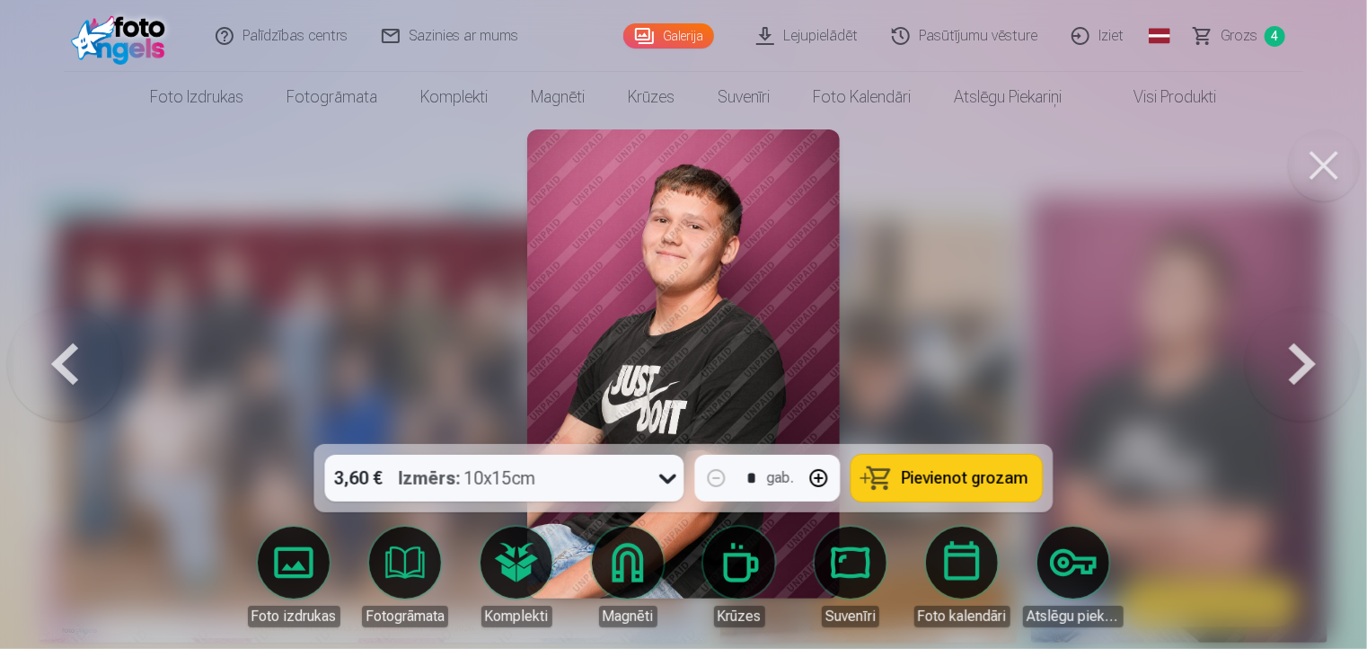
click at [1302, 349] on button at bounding box center [1302, 364] width 115 height 124
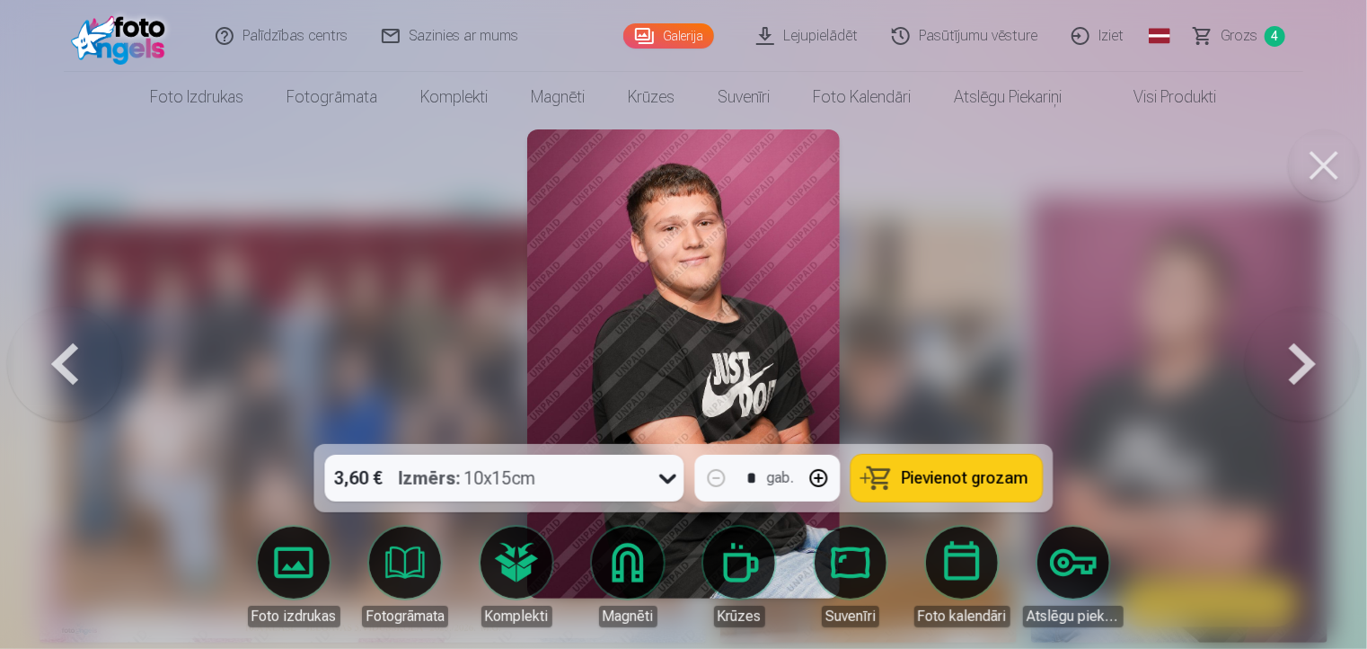
click at [1302, 349] on button at bounding box center [1302, 364] width 115 height 124
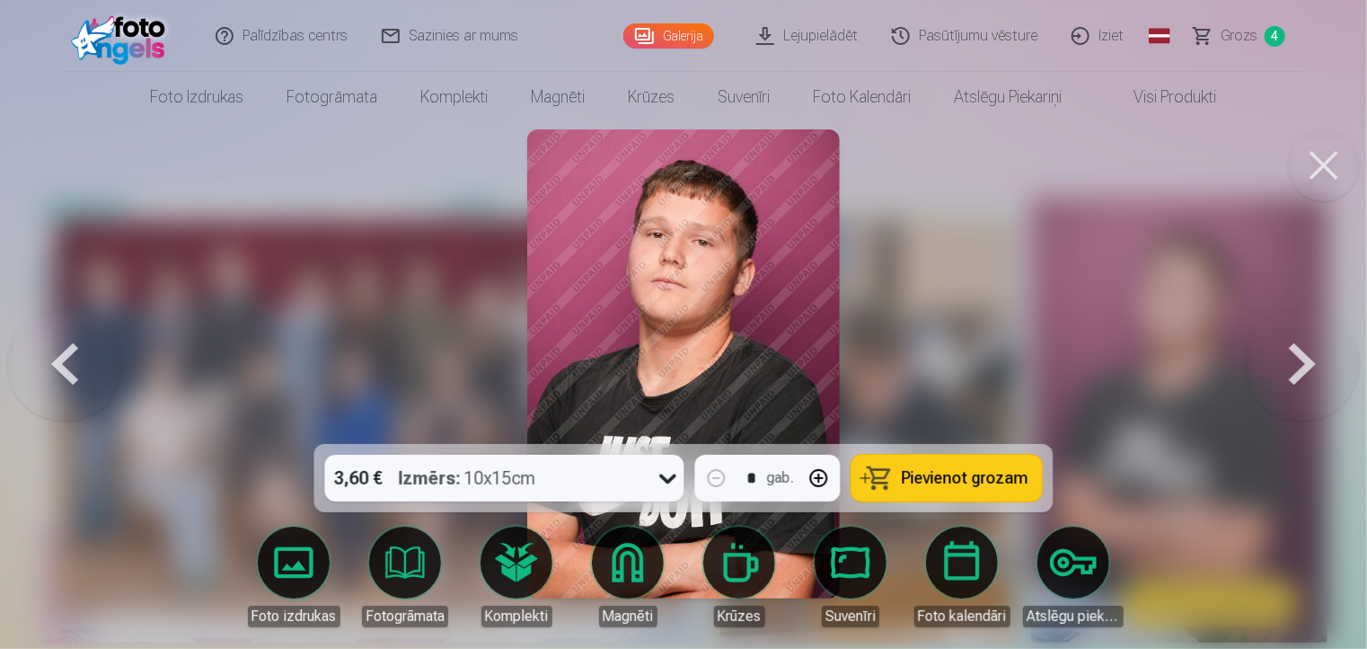
click at [1302, 349] on button at bounding box center [1302, 364] width 115 height 124
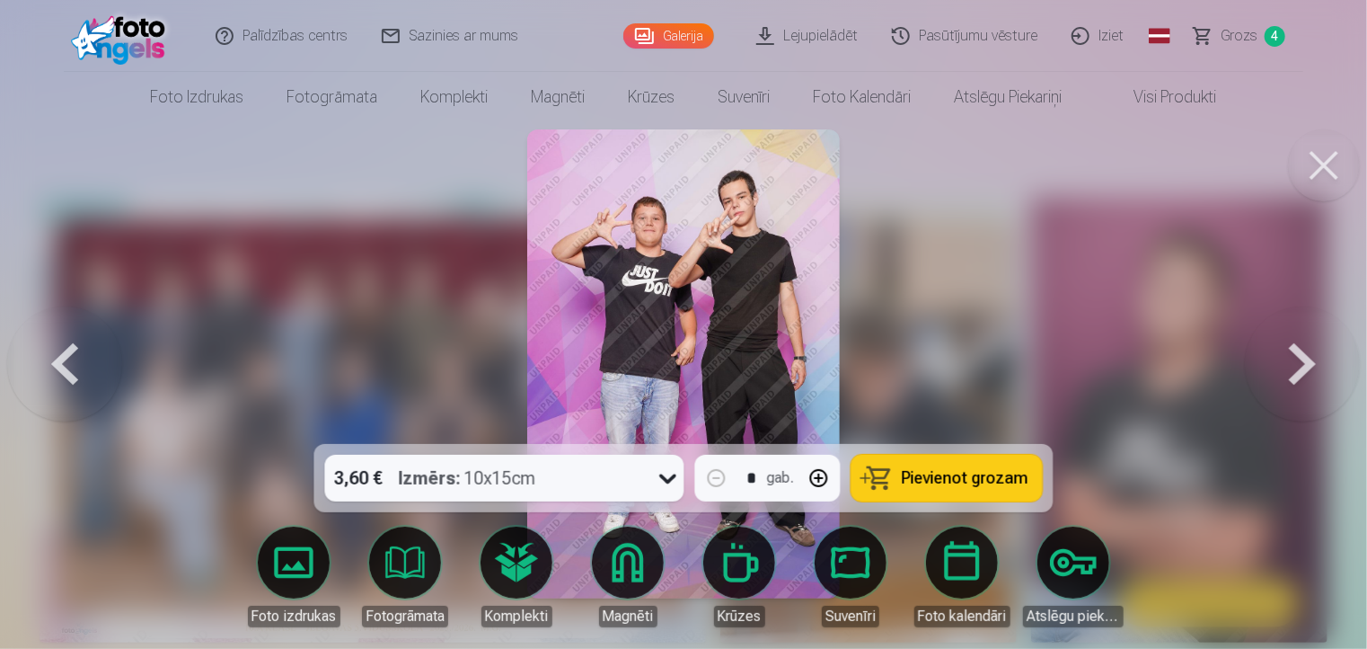
click at [1302, 349] on button at bounding box center [1302, 364] width 115 height 124
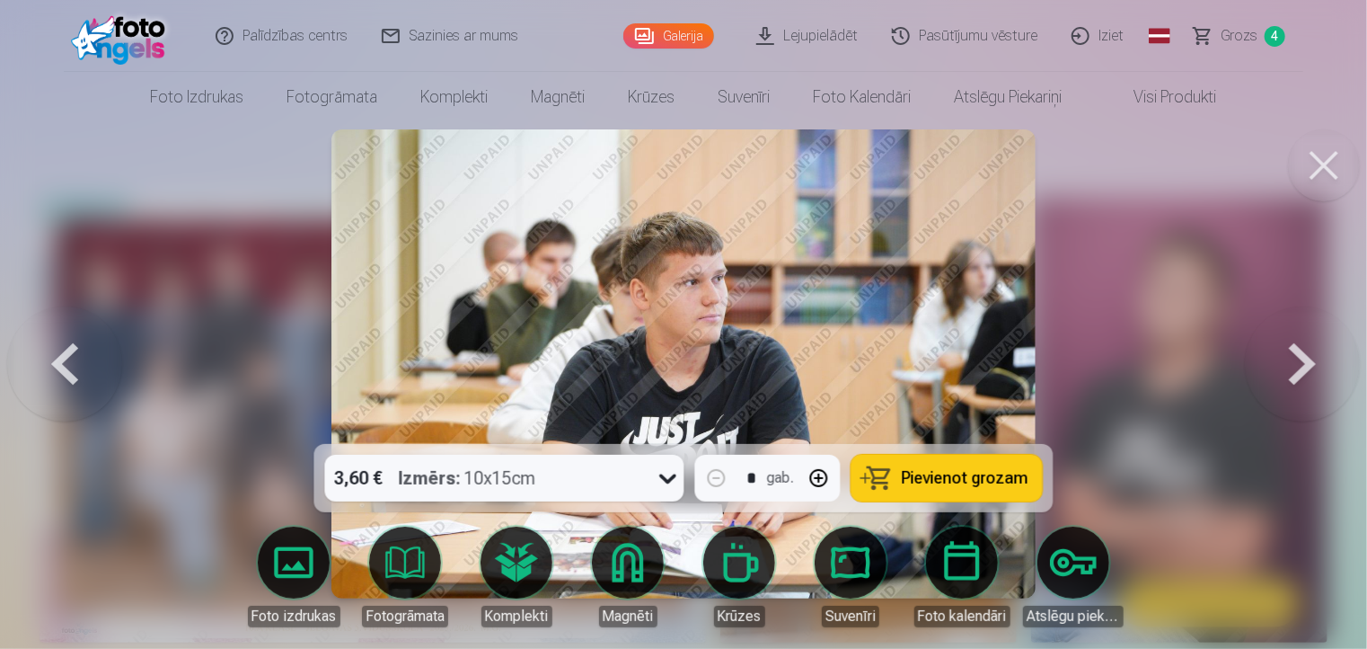
click at [1302, 350] on button at bounding box center [1302, 364] width 115 height 124
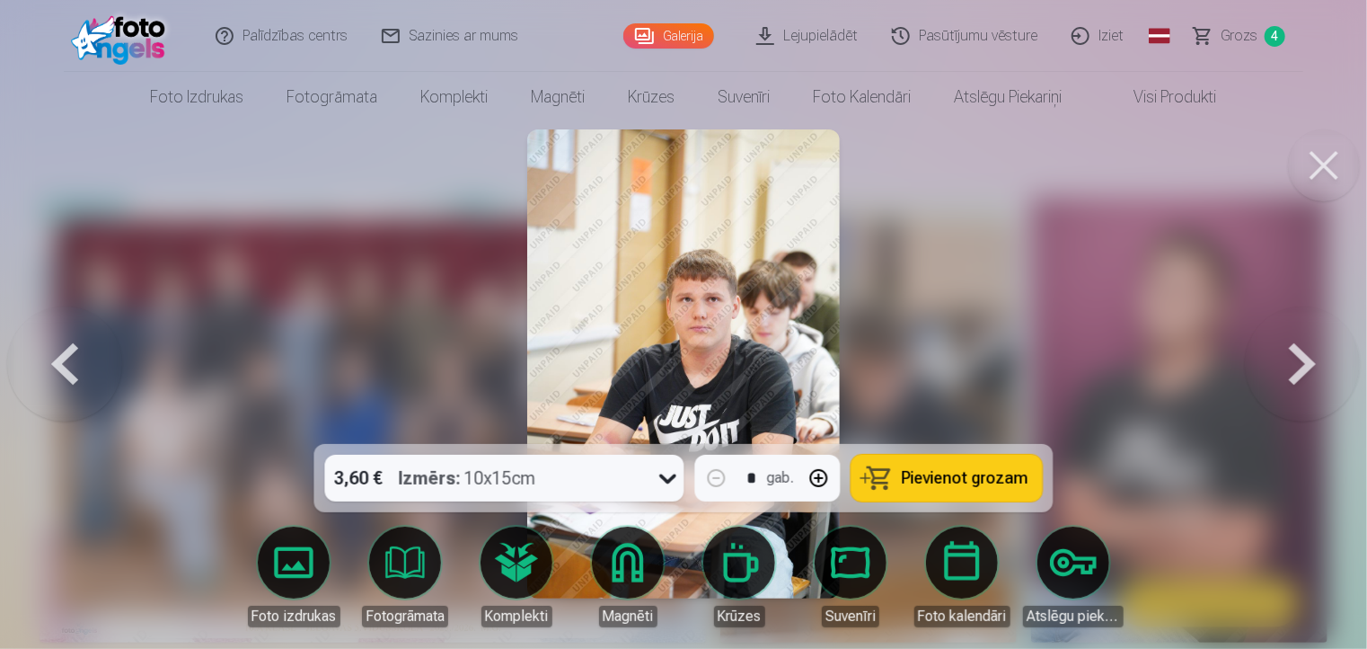
click at [1302, 350] on button at bounding box center [1302, 364] width 115 height 124
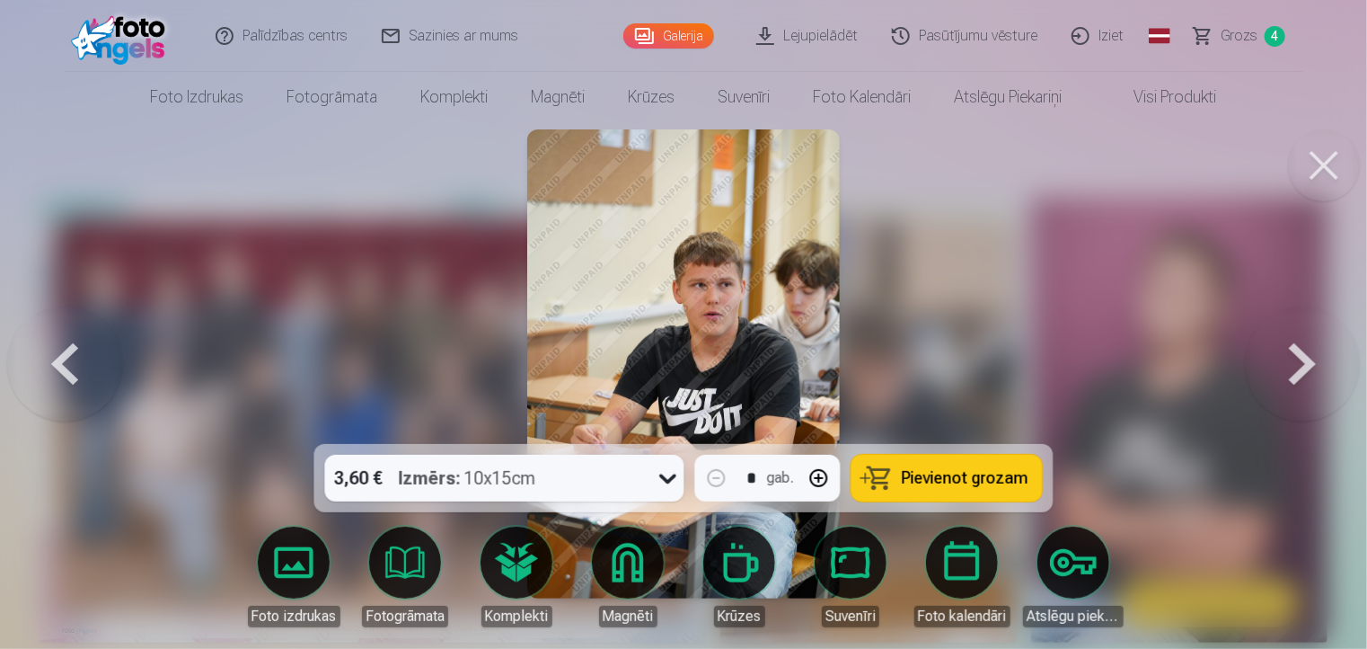
click at [1302, 351] on button at bounding box center [1302, 364] width 115 height 124
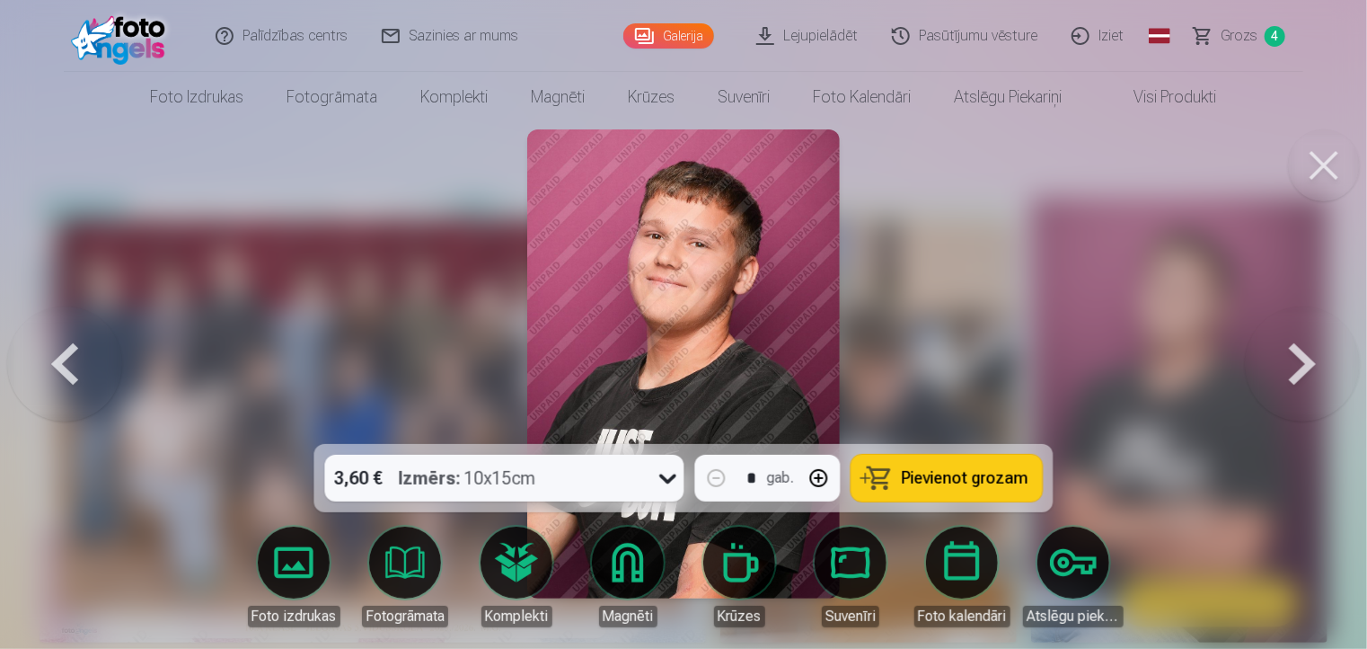
click at [1302, 351] on button at bounding box center [1302, 364] width 115 height 124
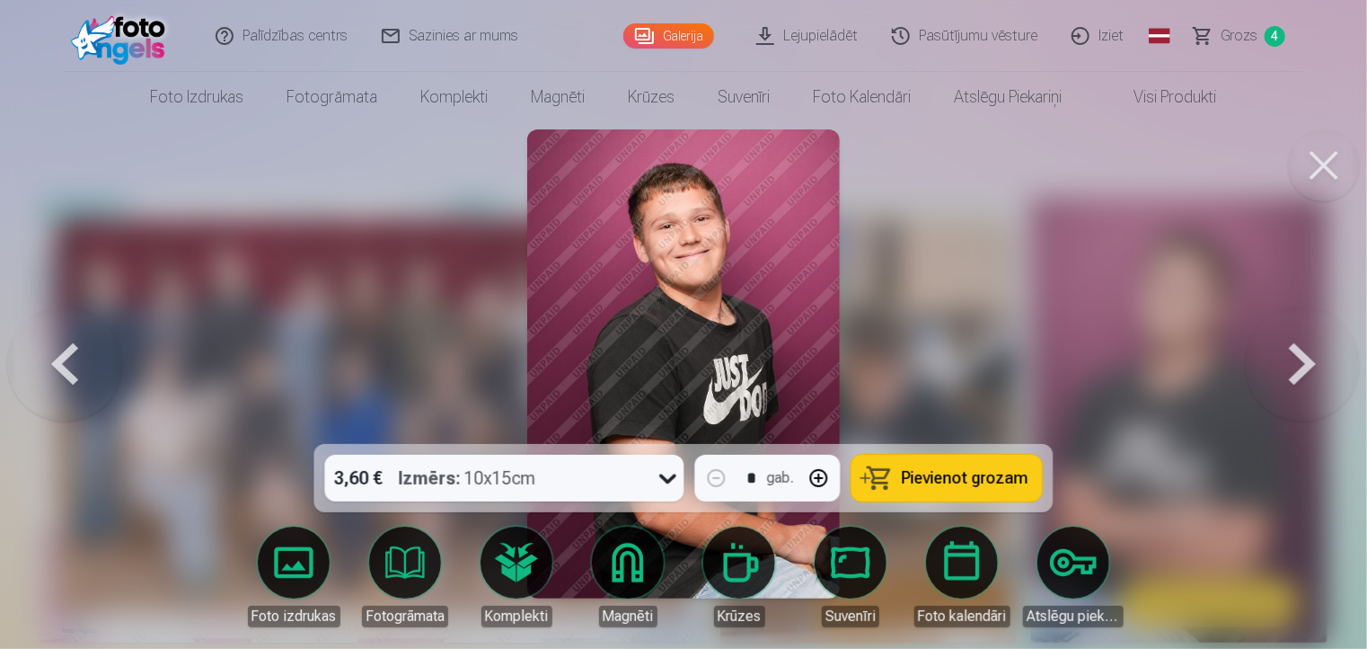
click at [1302, 351] on button at bounding box center [1302, 364] width 115 height 124
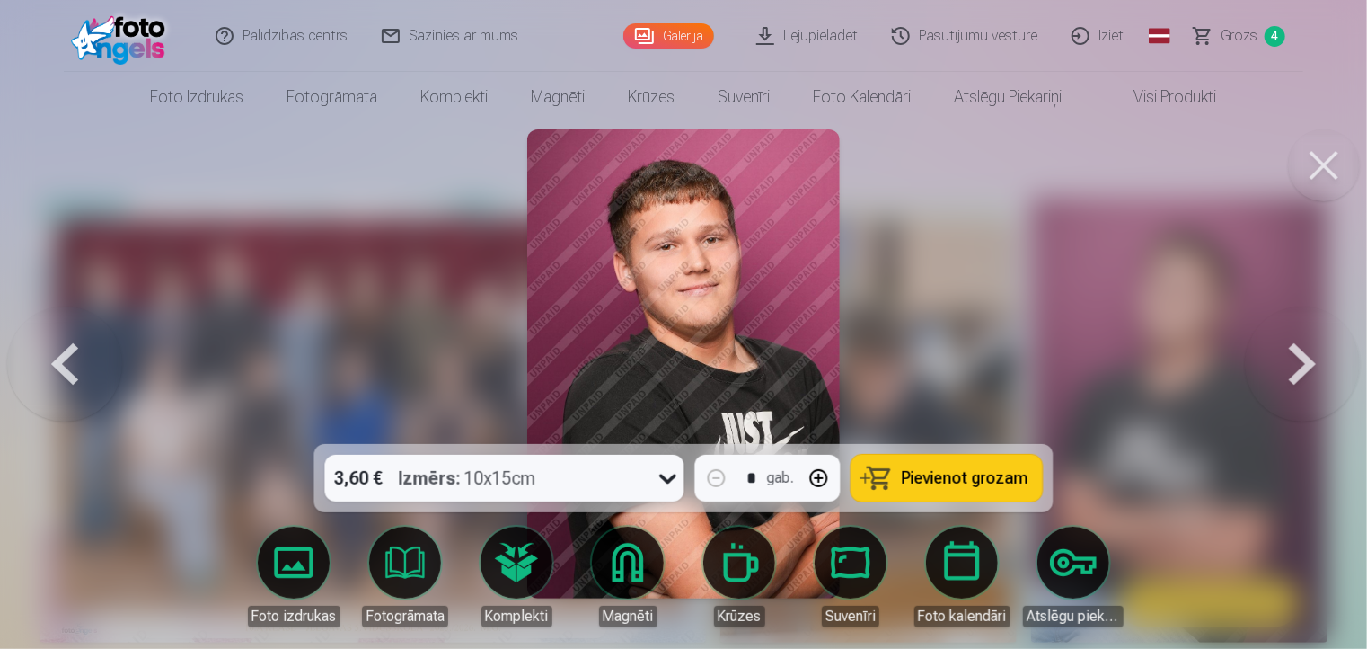
click at [1302, 351] on button at bounding box center [1302, 364] width 115 height 124
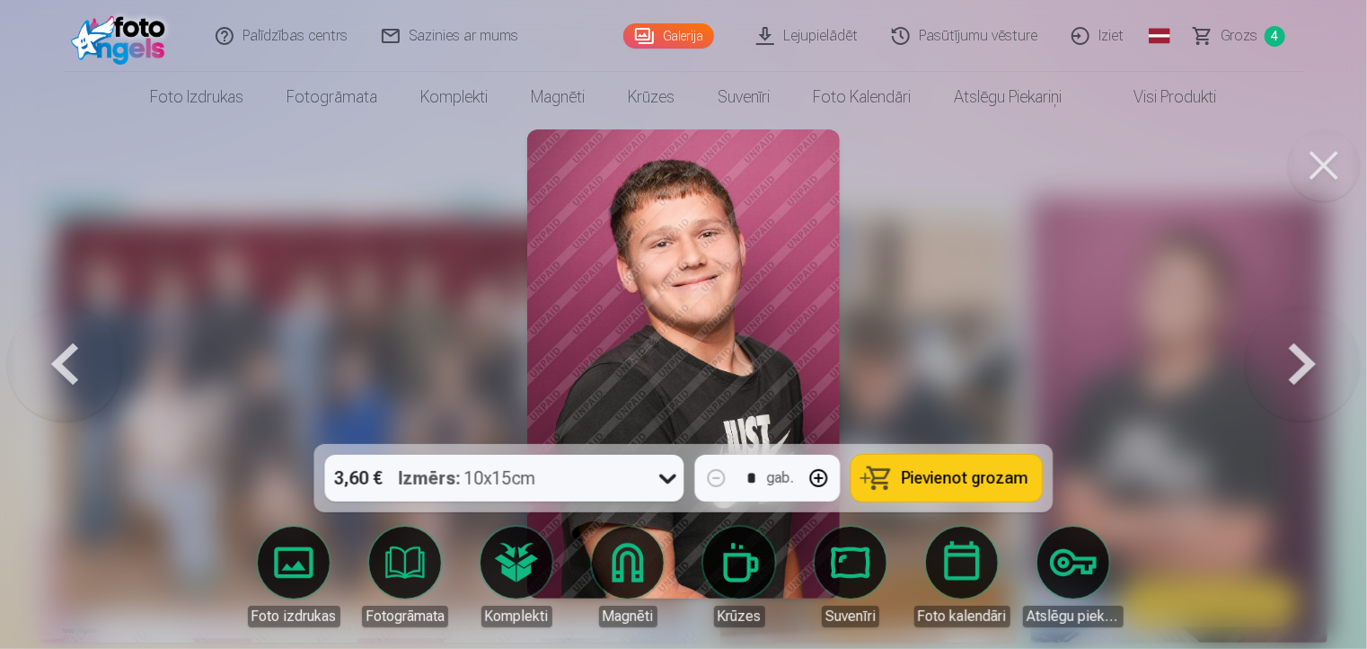
click at [1302, 351] on button at bounding box center [1302, 364] width 115 height 124
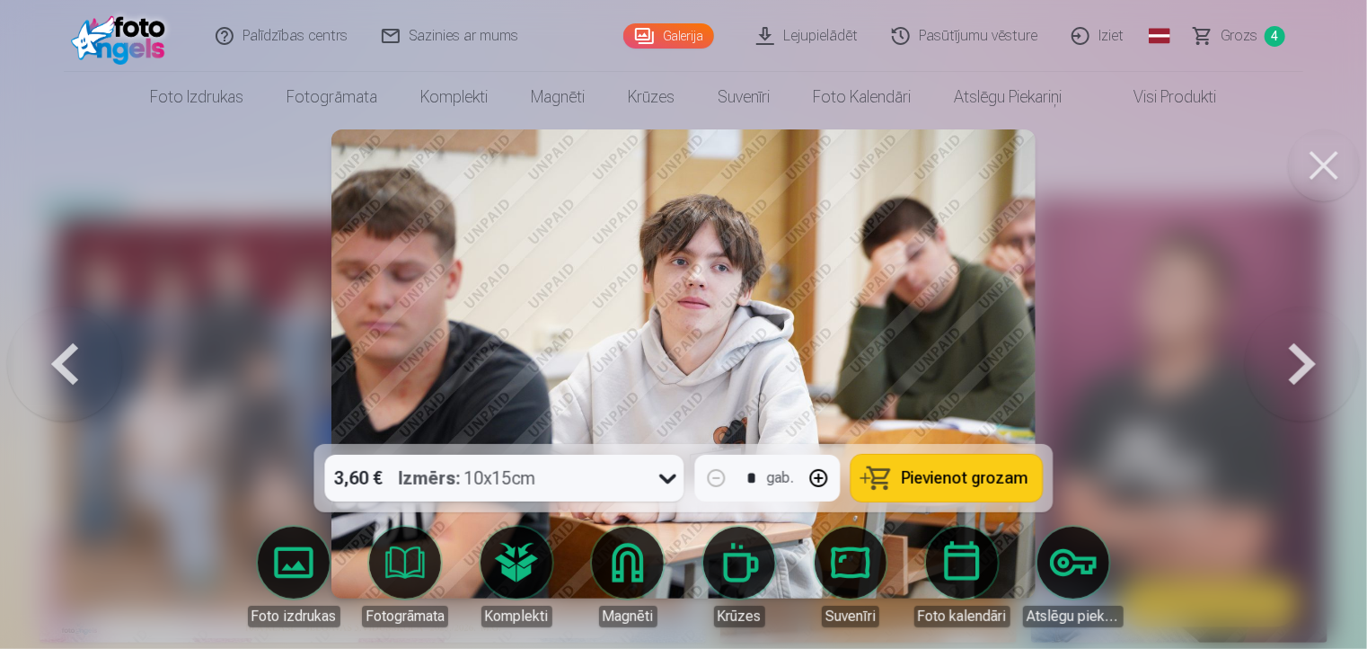
click at [1302, 351] on button at bounding box center [1302, 364] width 115 height 124
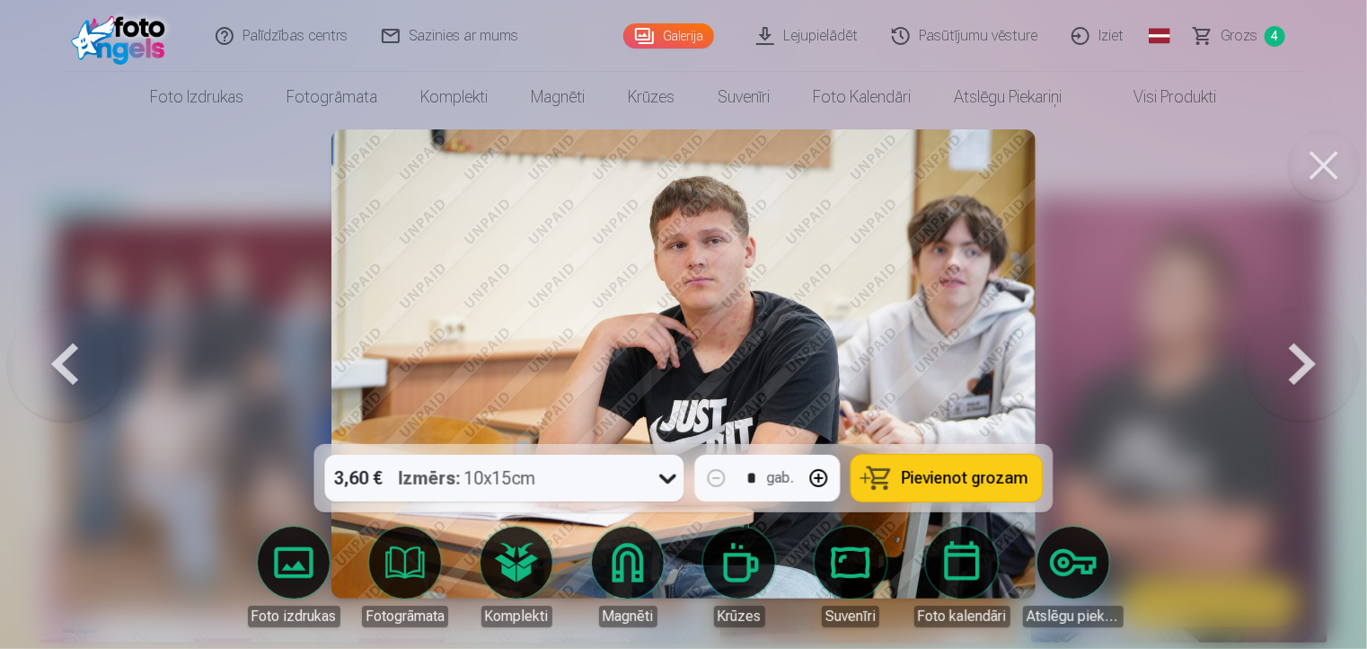
click at [1300, 353] on button at bounding box center [1302, 364] width 115 height 124
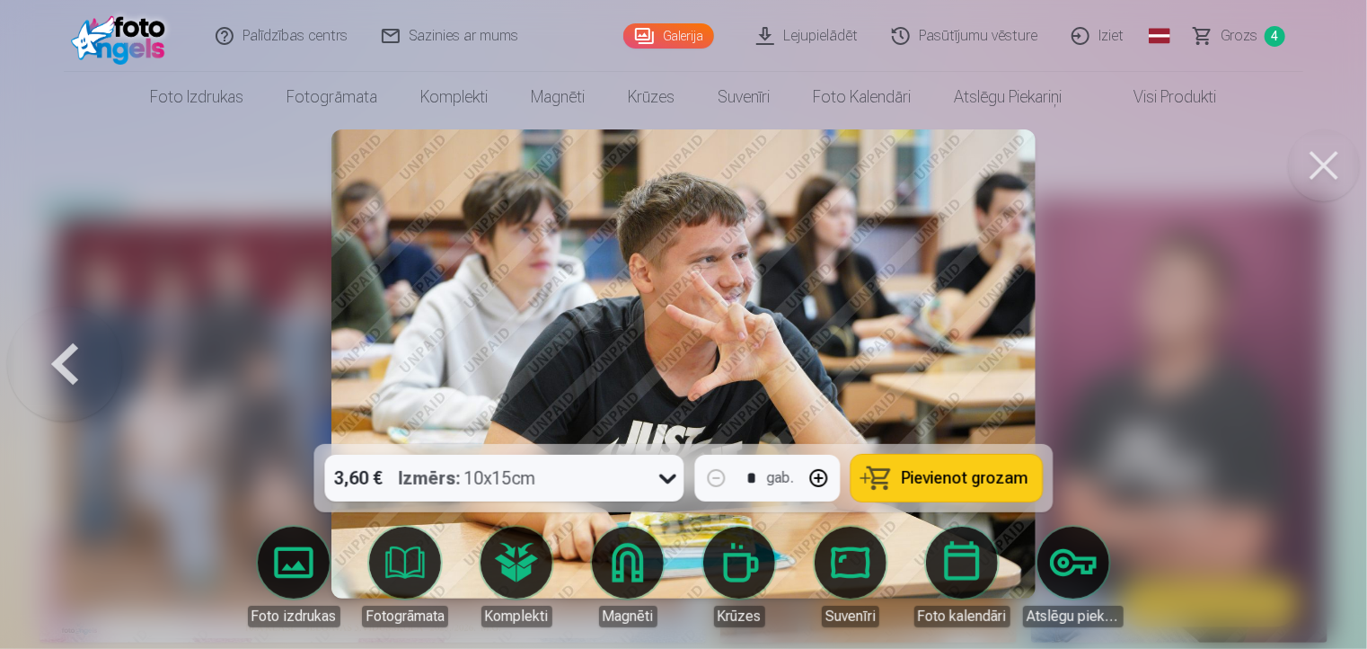
click at [1301, 353] on div at bounding box center [683, 324] width 1367 height 649
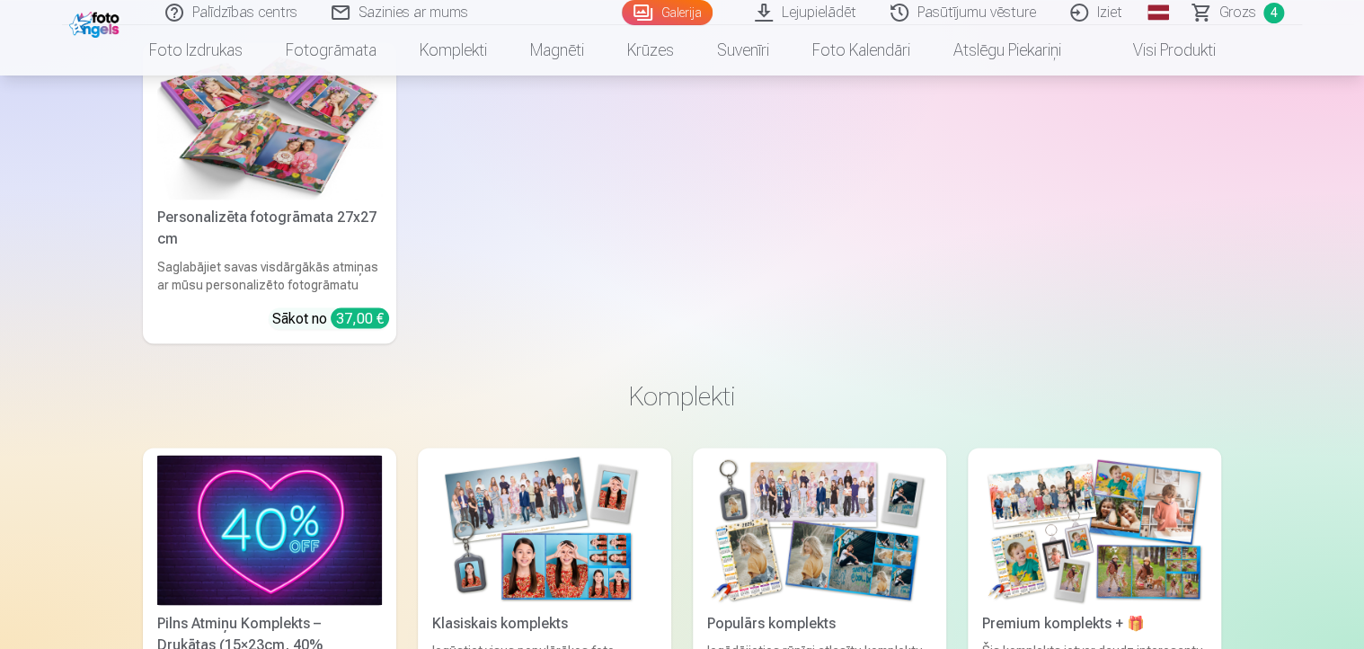
scroll to position [5030, 0]
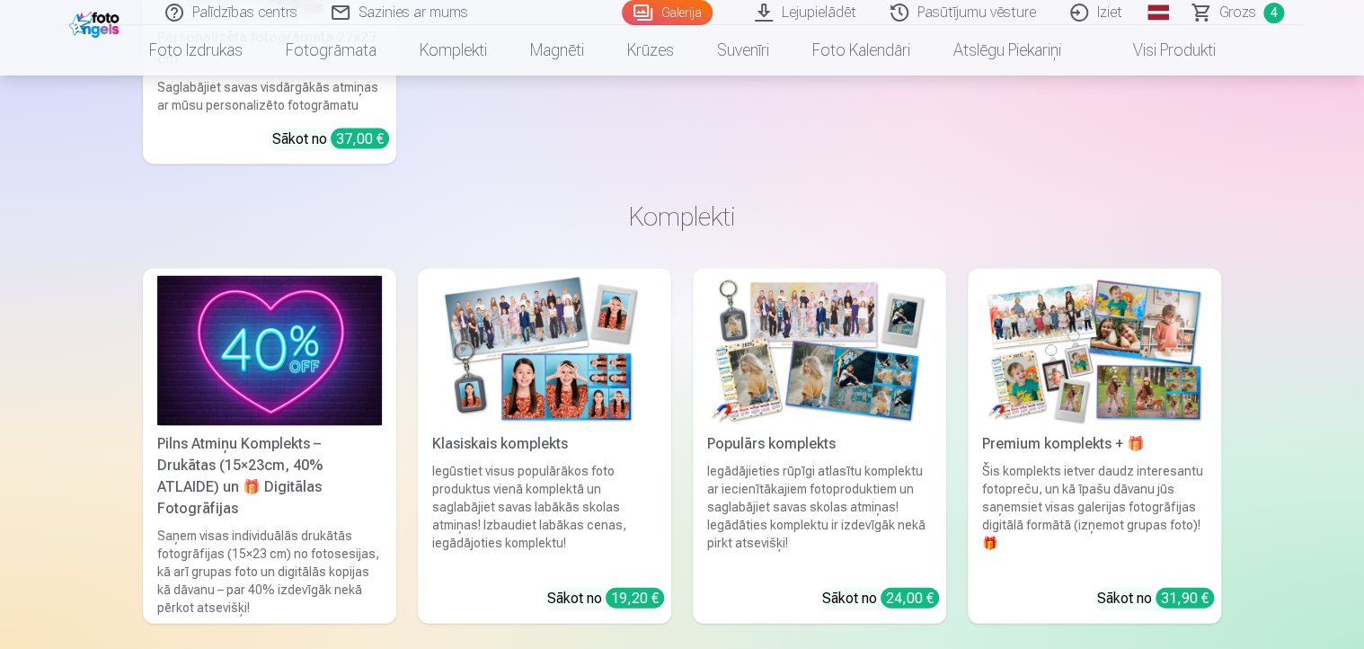
click at [1099, 337] on img at bounding box center [1094, 350] width 225 height 150
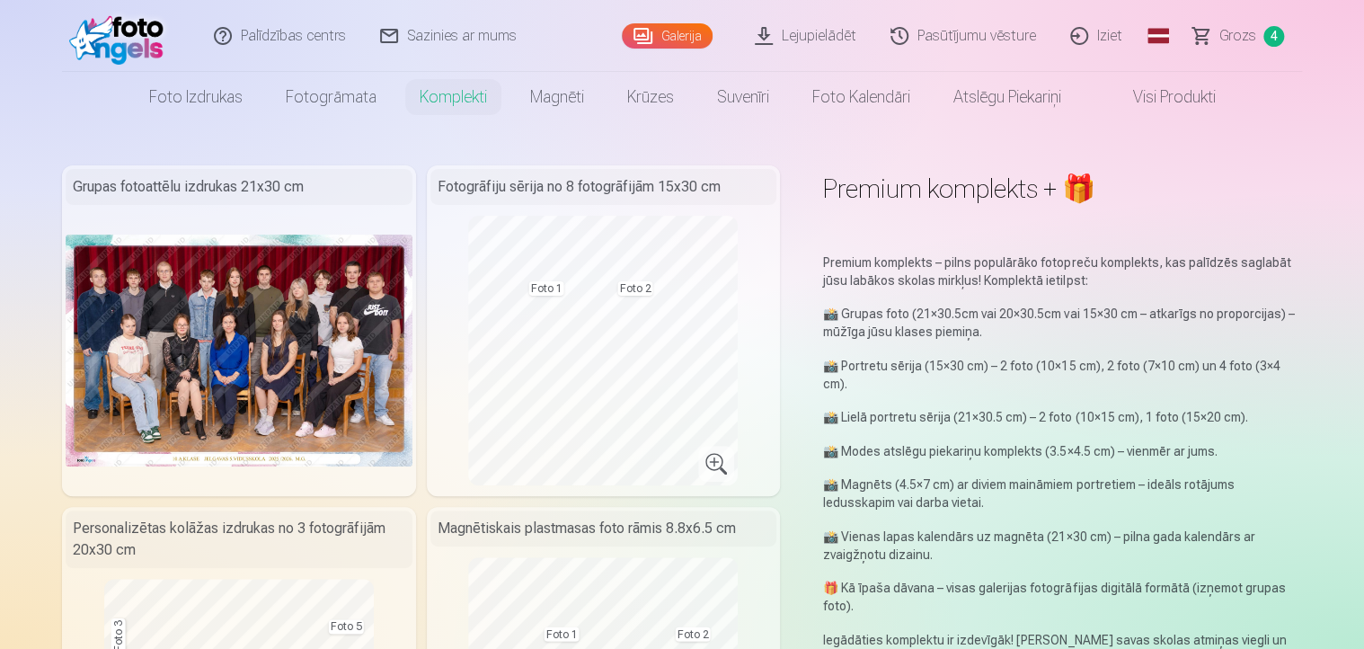
click at [1274, 36] on span "4" at bounding box center [1273, 36] width 21 height 21
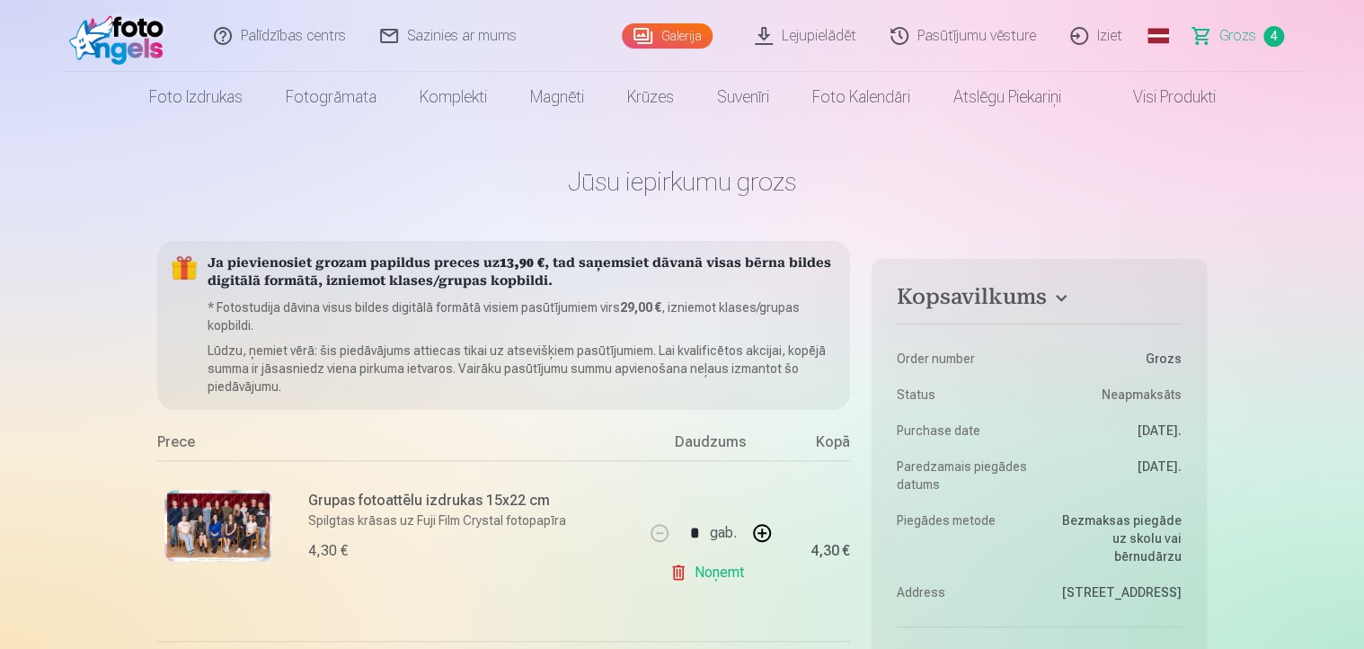
click at [1275, 35] on span "4" at bounding box center [1273, 36] width 21 height 21
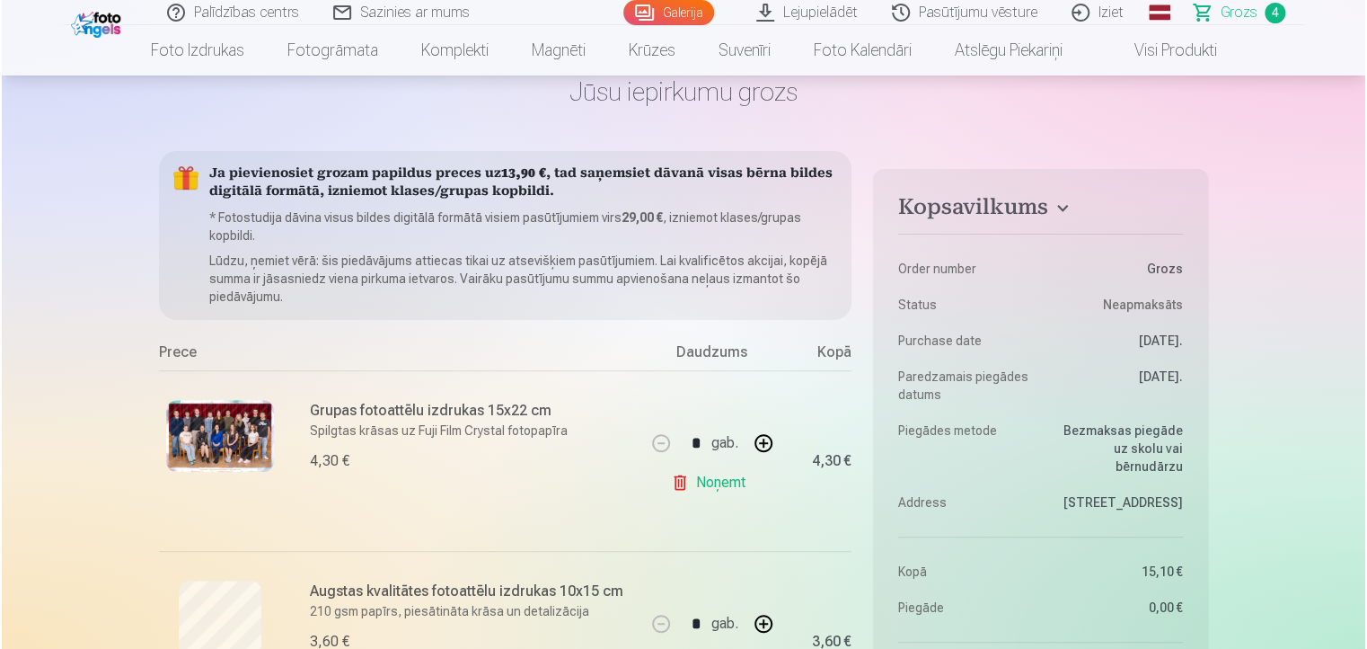
scroll to position [269, 0]
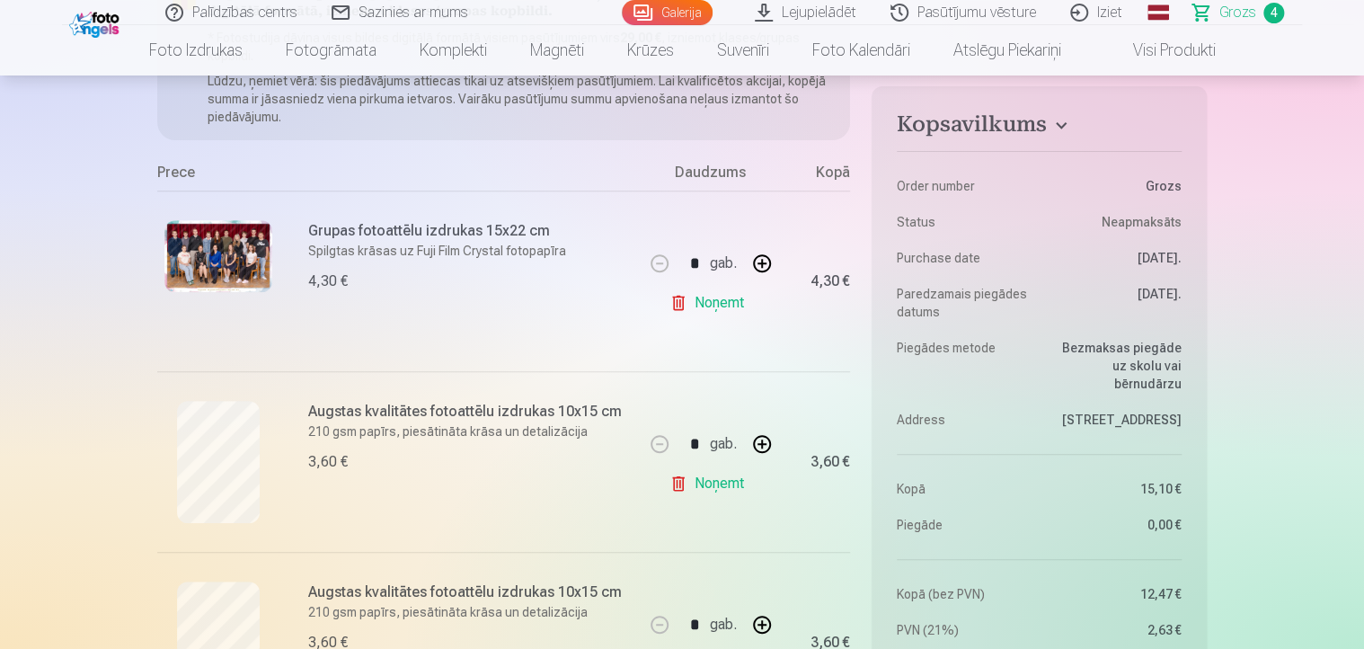
click at [230, 260] on img at bounding box center [218, 256] width 108 height 72
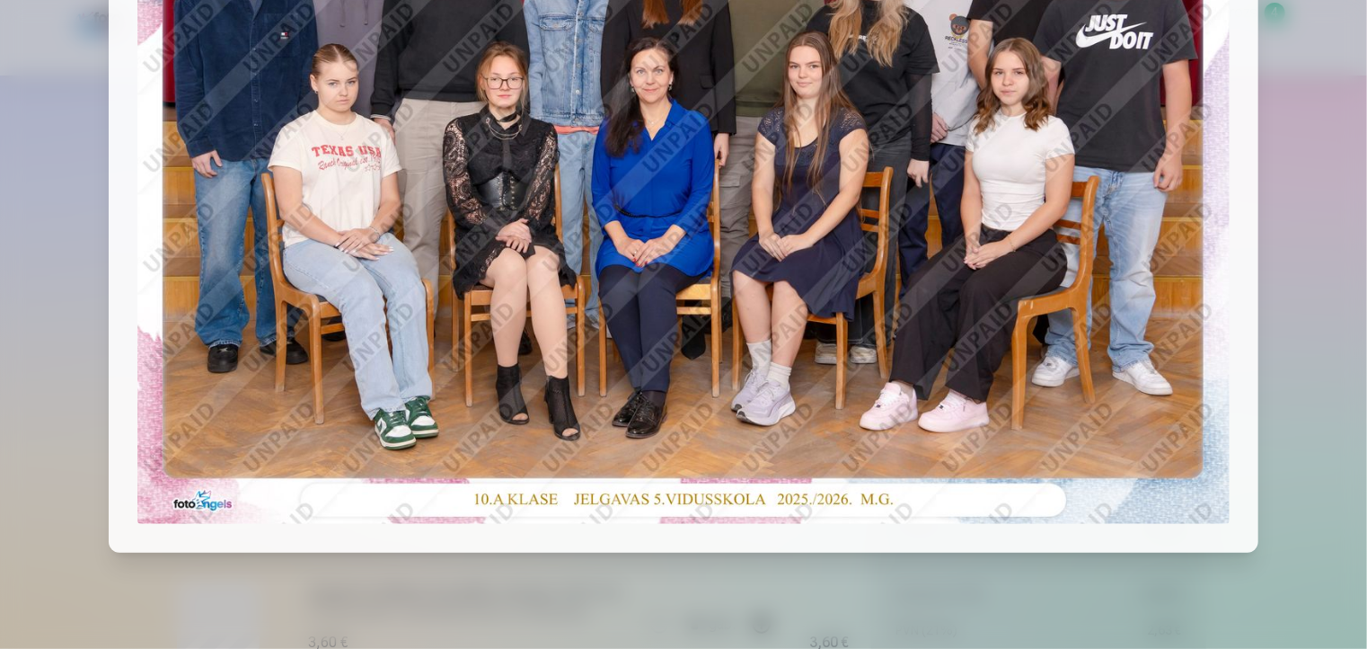
scroll to position [0, 0]
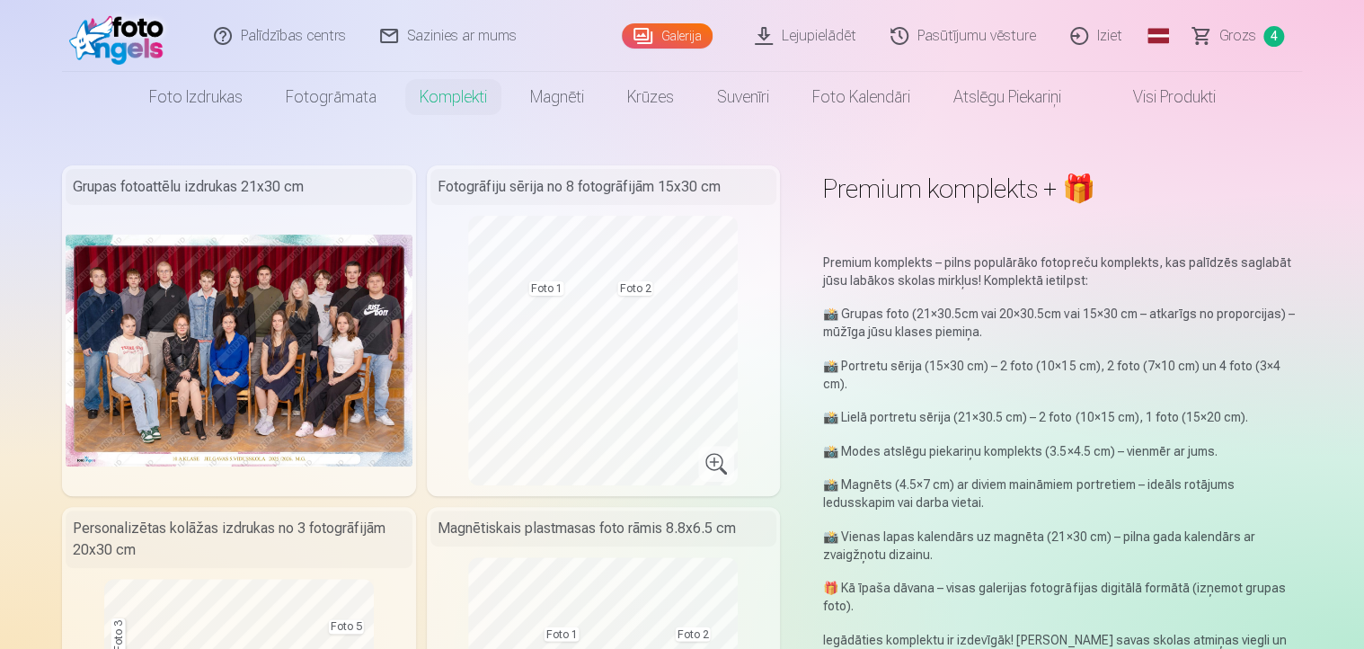
click at [1275, 31] on span "4" at bounding box center [1273, 36] width 21 height 21
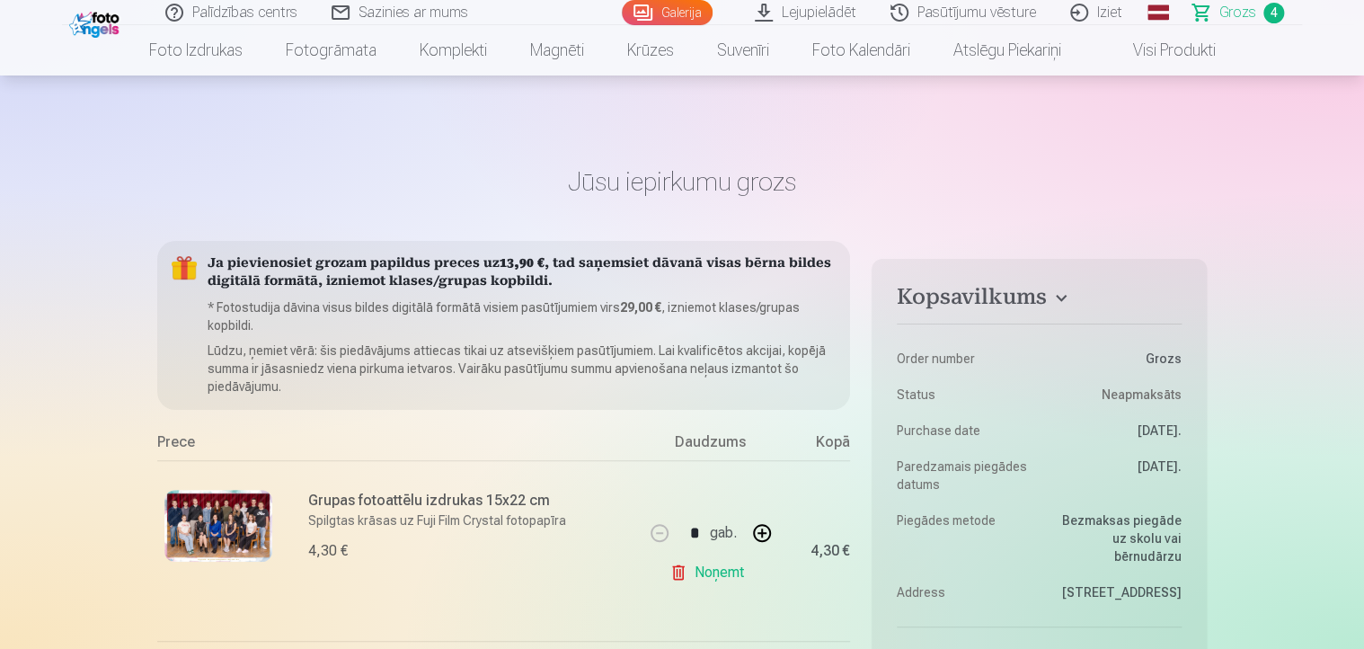
scroll to position [180, 0]
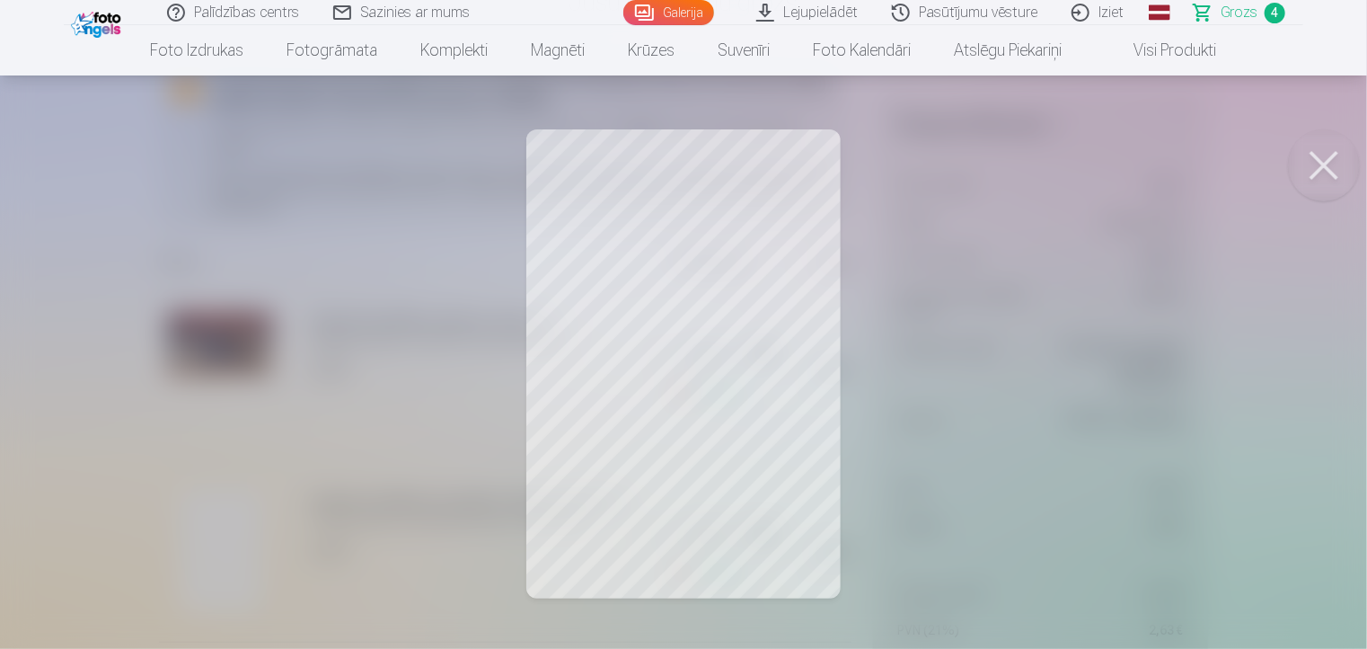
click at [656, 266] on div at bounding box center [683, 324] width 1367 height 649
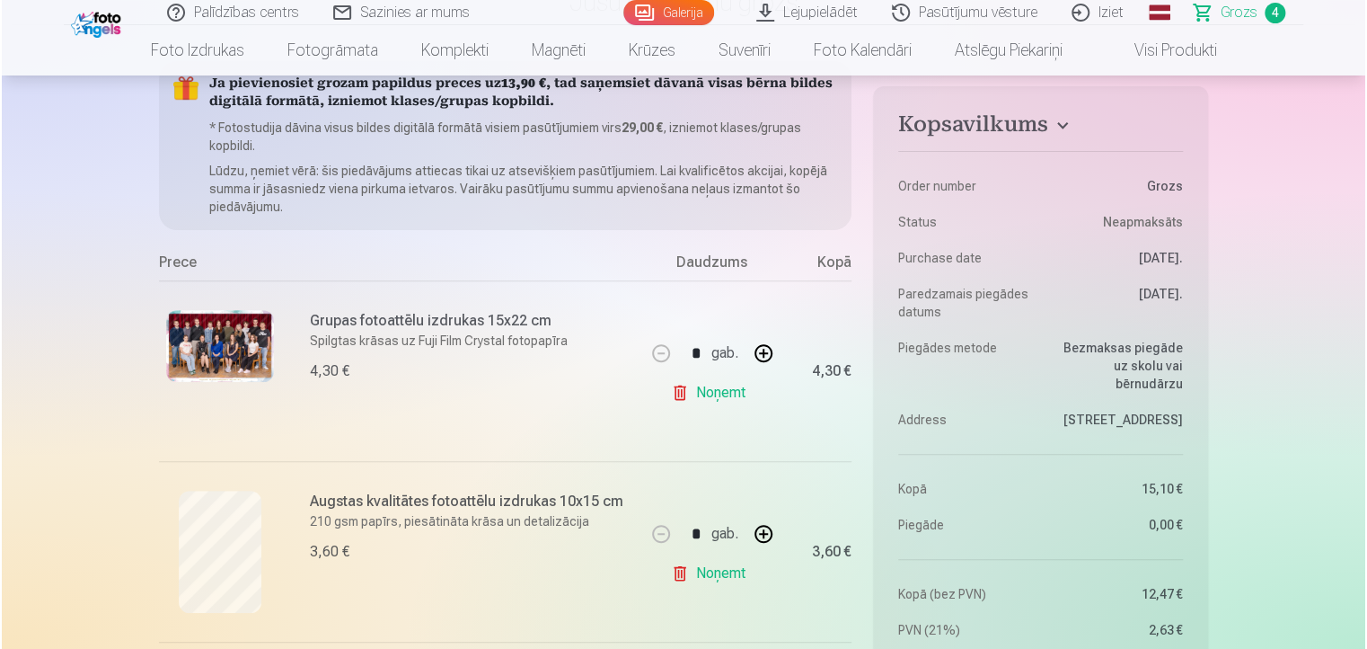
scroll to position [449, 0]
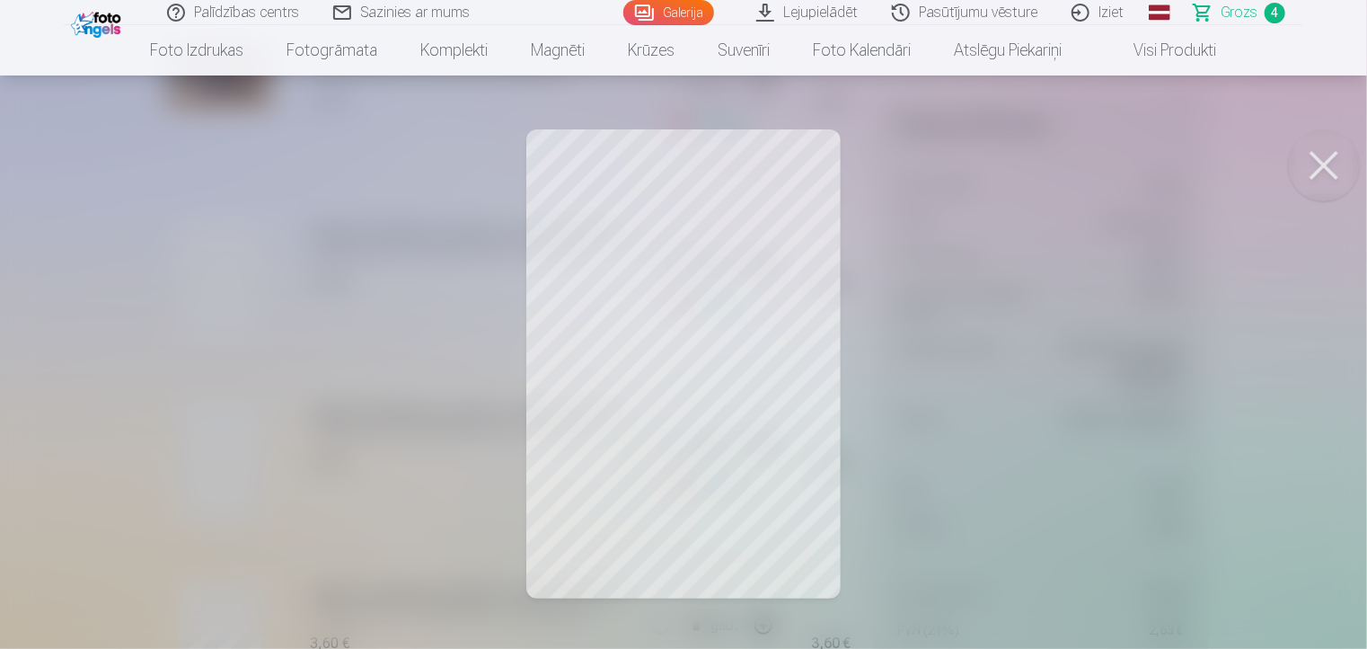
click at [1275, 12] on span "4" at bounding box center [1275, 13] width 21 height 21
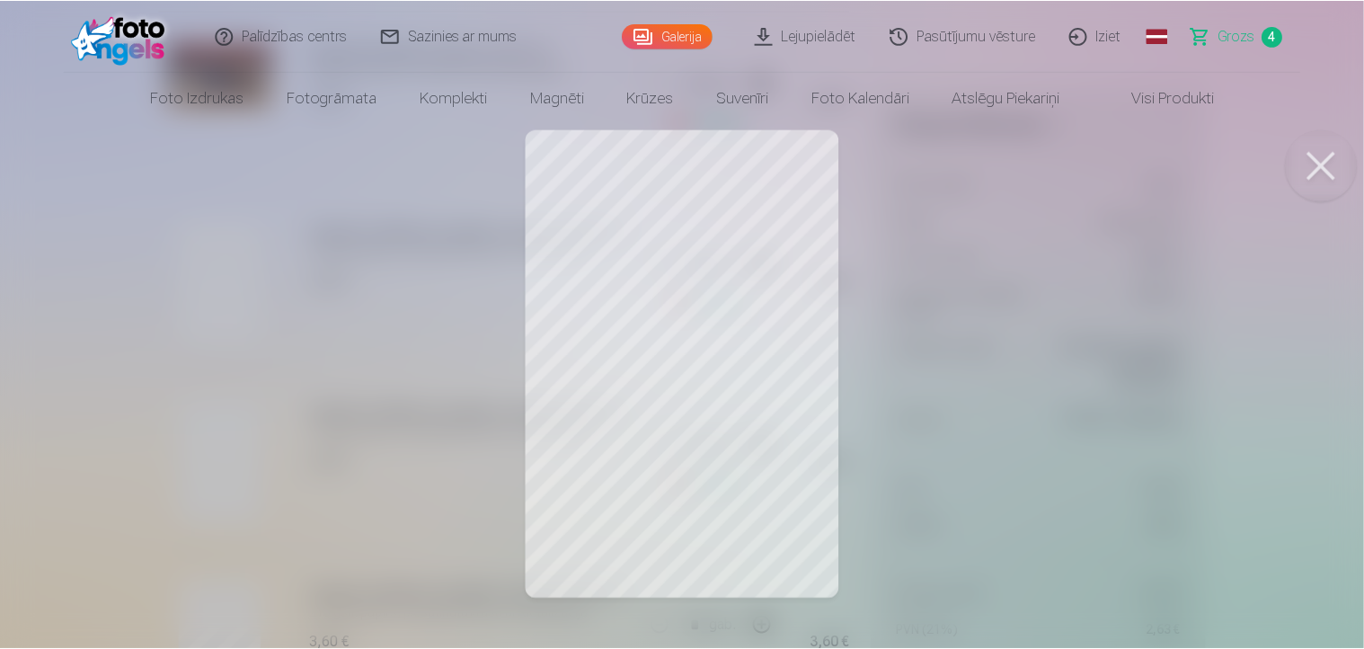
scroll to position [0, 0]
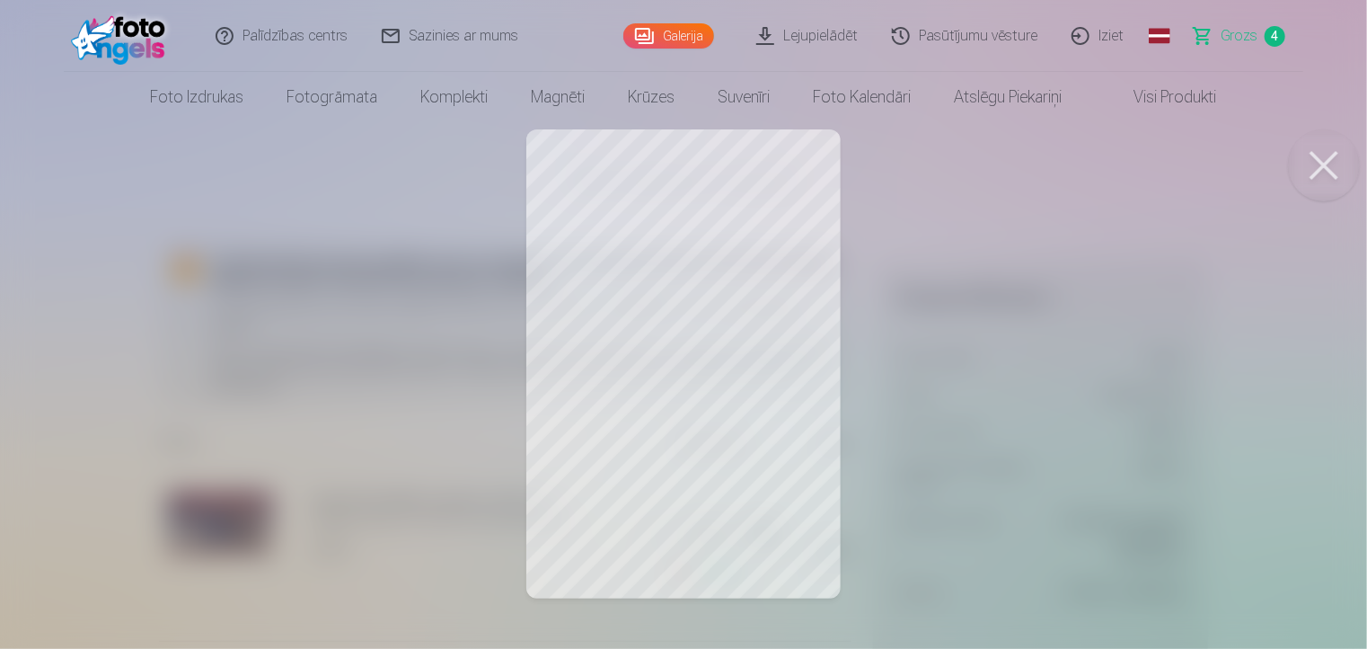
click at [1274, 31] on span "4" at bounding box center [1275, 36] width 21 height 21
click at [1274, 33] on span "4" at bounding box center [1275, 36] width 21 height 21
click at [1320, 158] on button at bounding box center [1324, 165] width 72 height 72
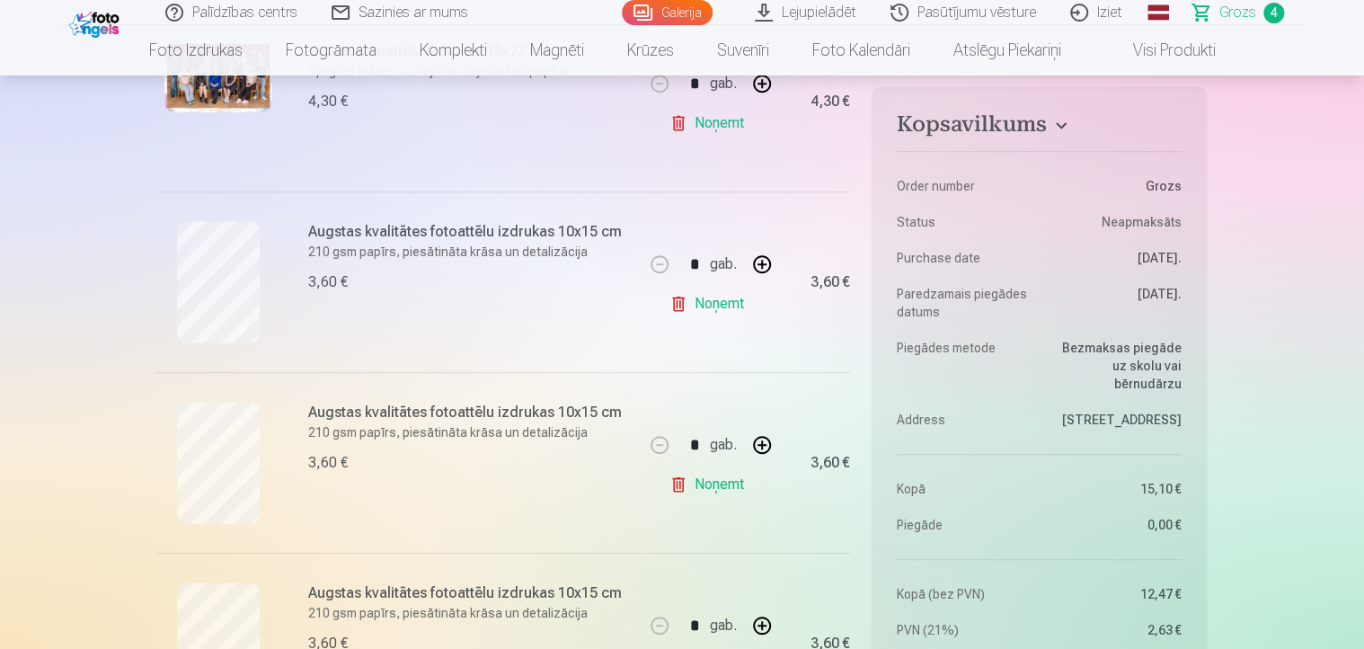
scroll to position [719, 0]
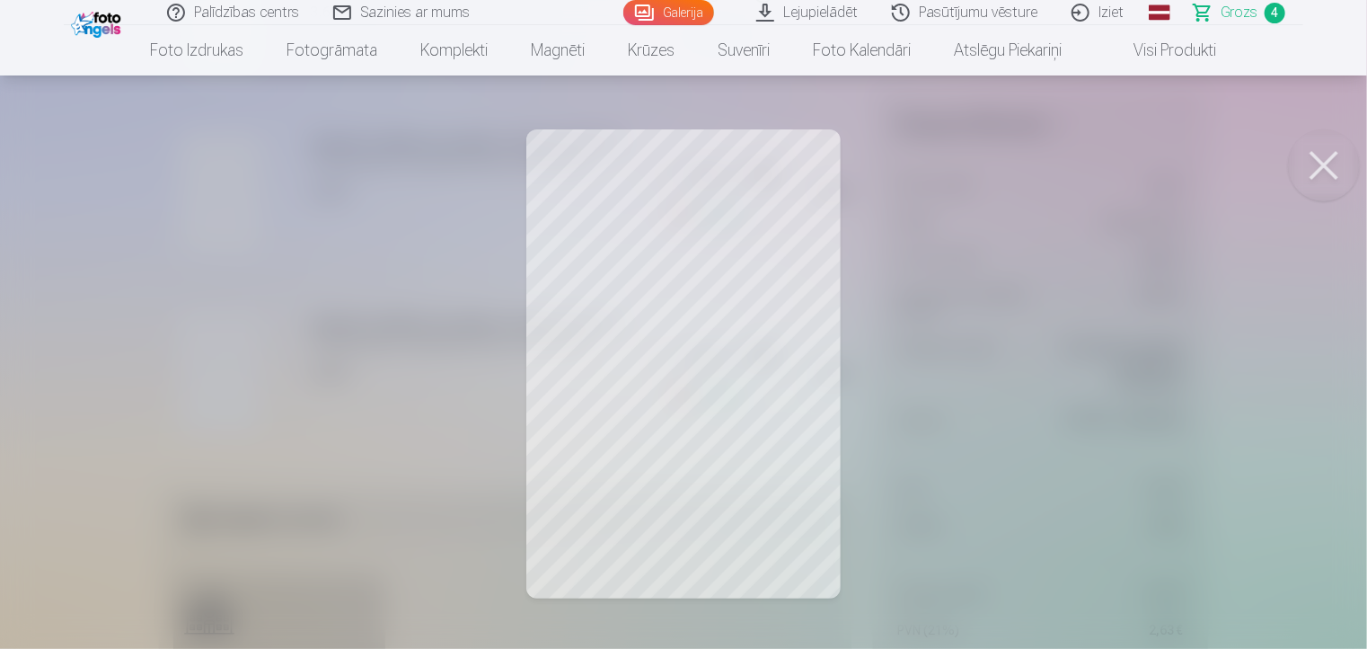
click at [1331, 156] on button at bounding box center [1324, 165] width 72 height 72
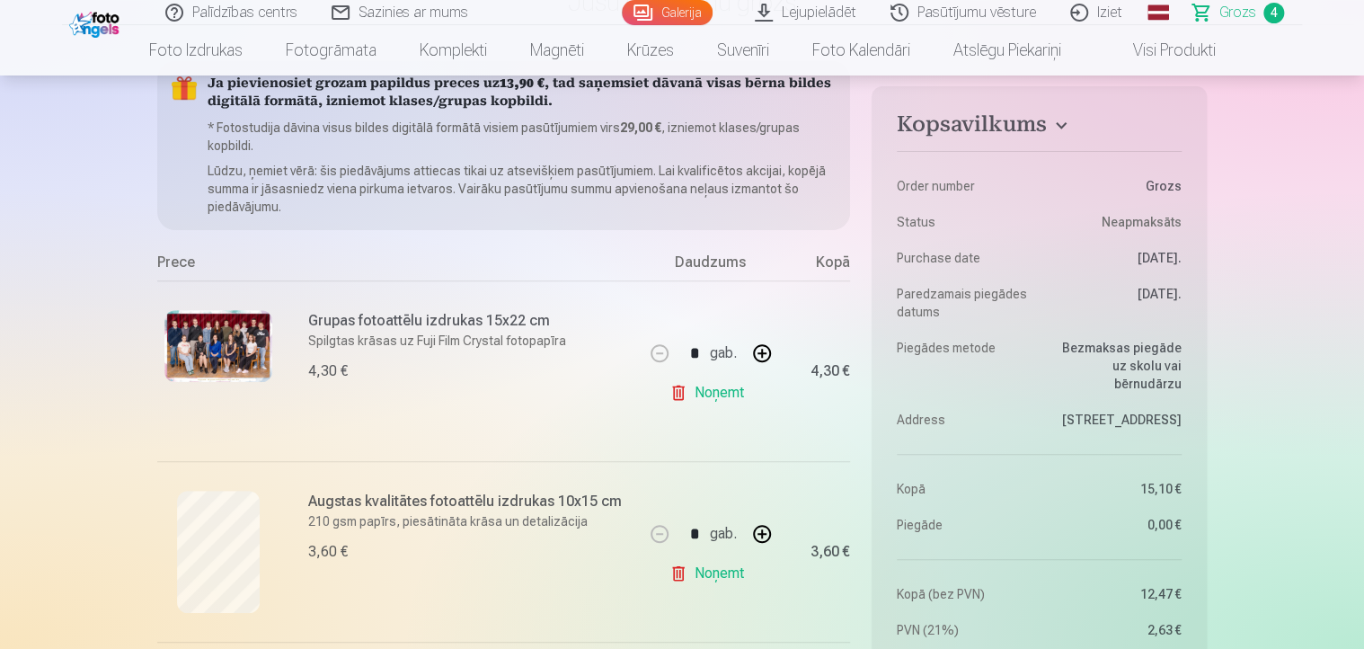
scroll to position [0, 0]
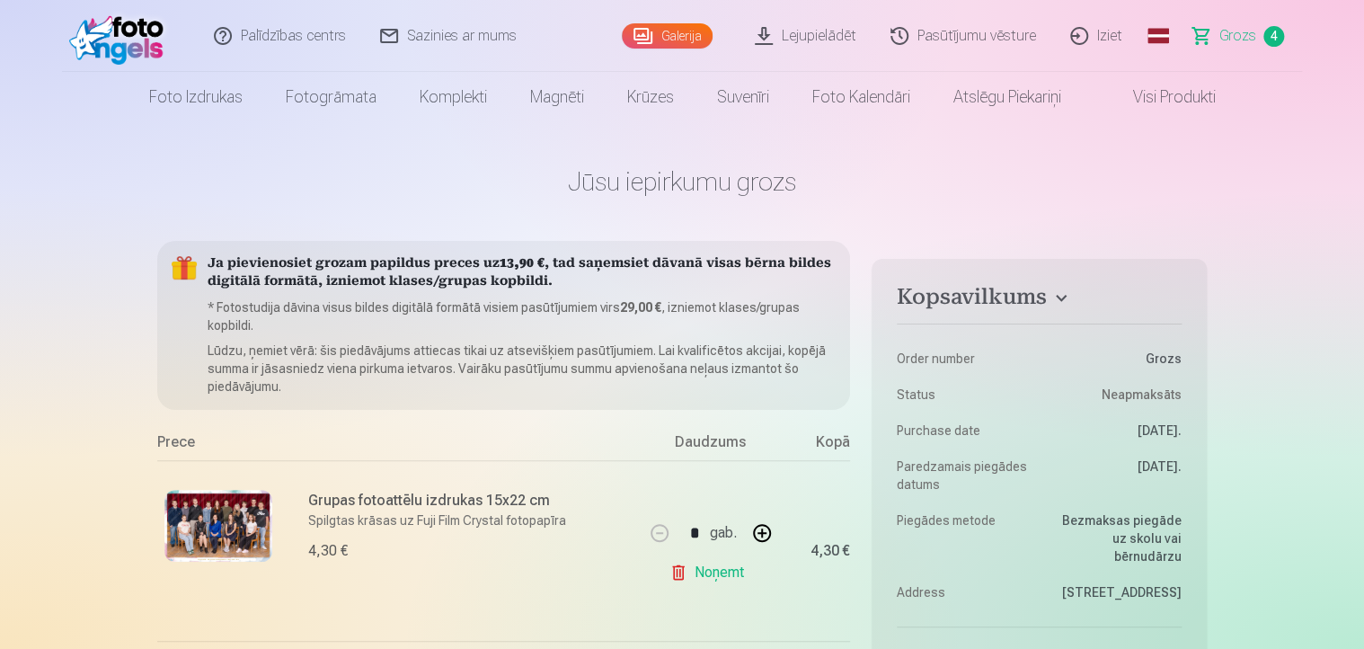
click at [665, 30] on link "Galerija" at bounding box center [667, 35] width 91 height 25
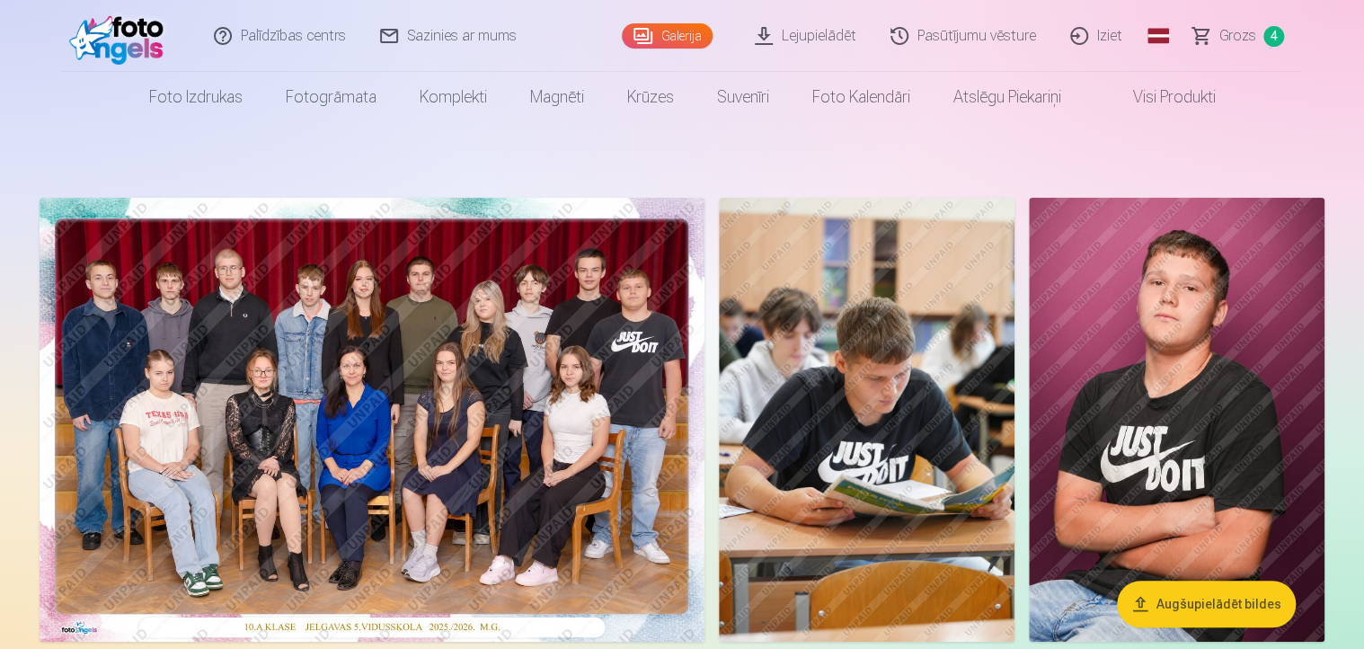
click at [521, 446] on img at bounding box center [372, 420] width 665 height 444
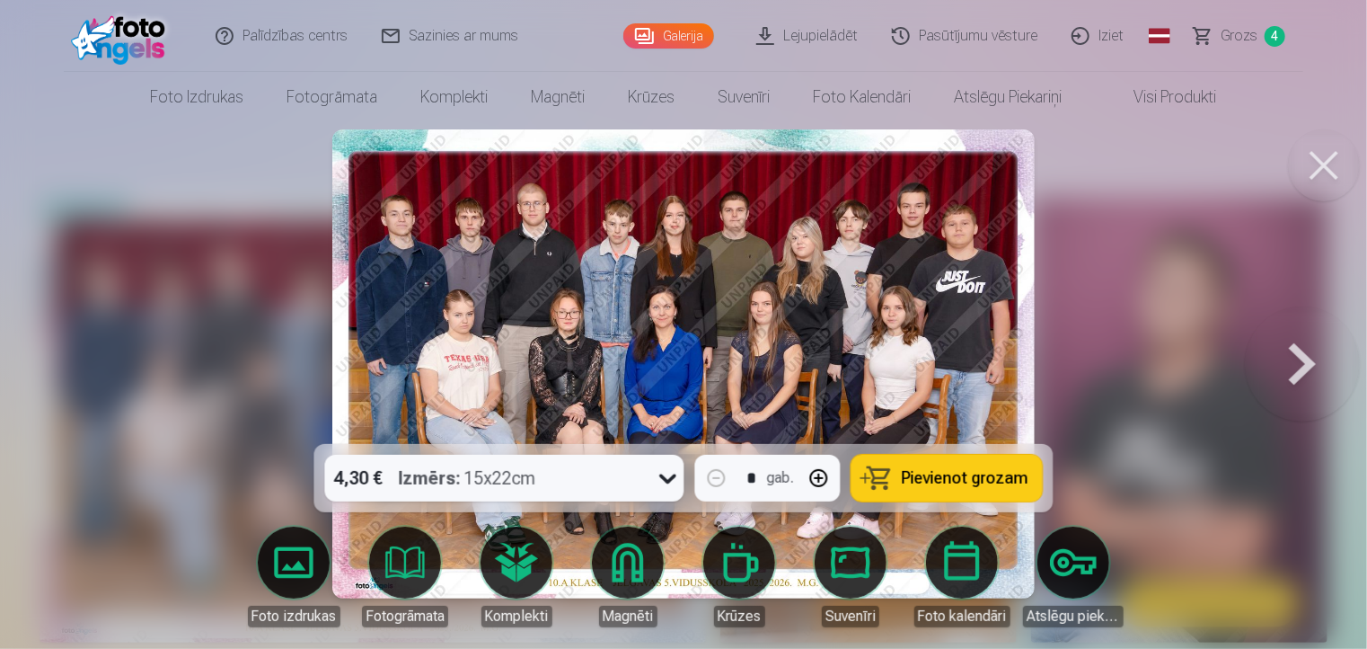
click at [1307, 360] on button at bounding box center [1302, 364] width 115 height 124
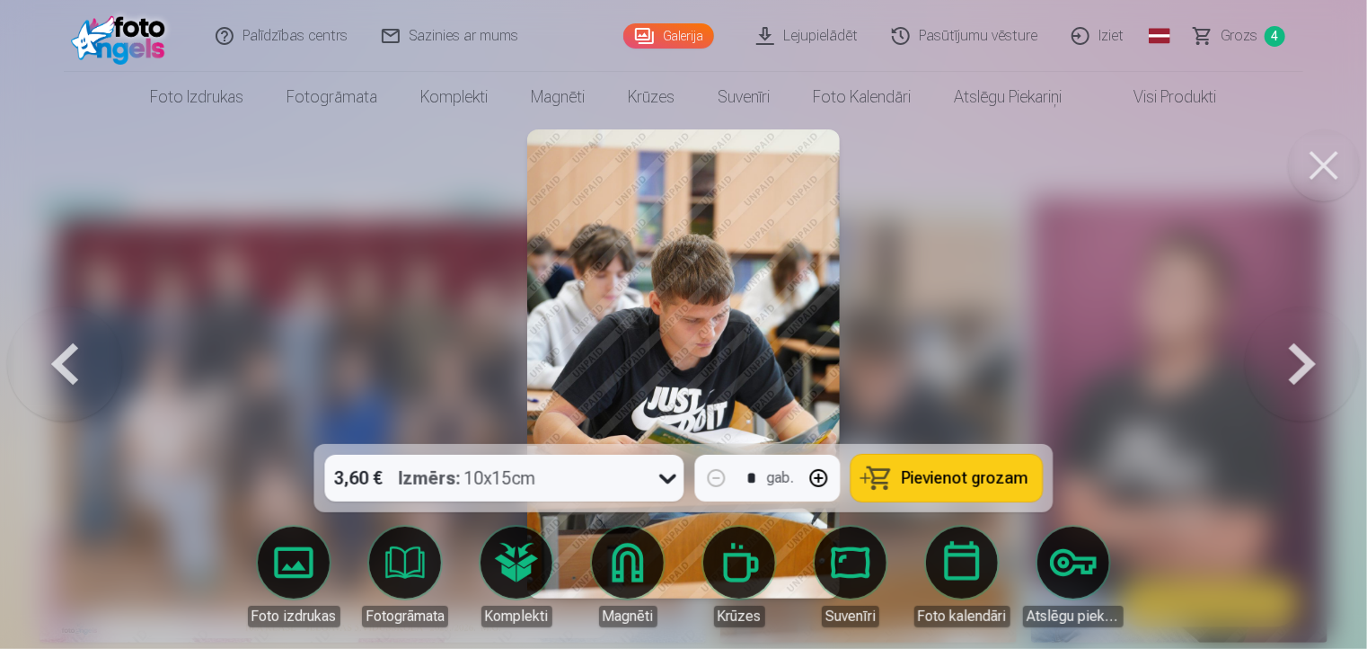
click at [1309, 355] on button at bounding box center [1302, 364] width 115 height 124
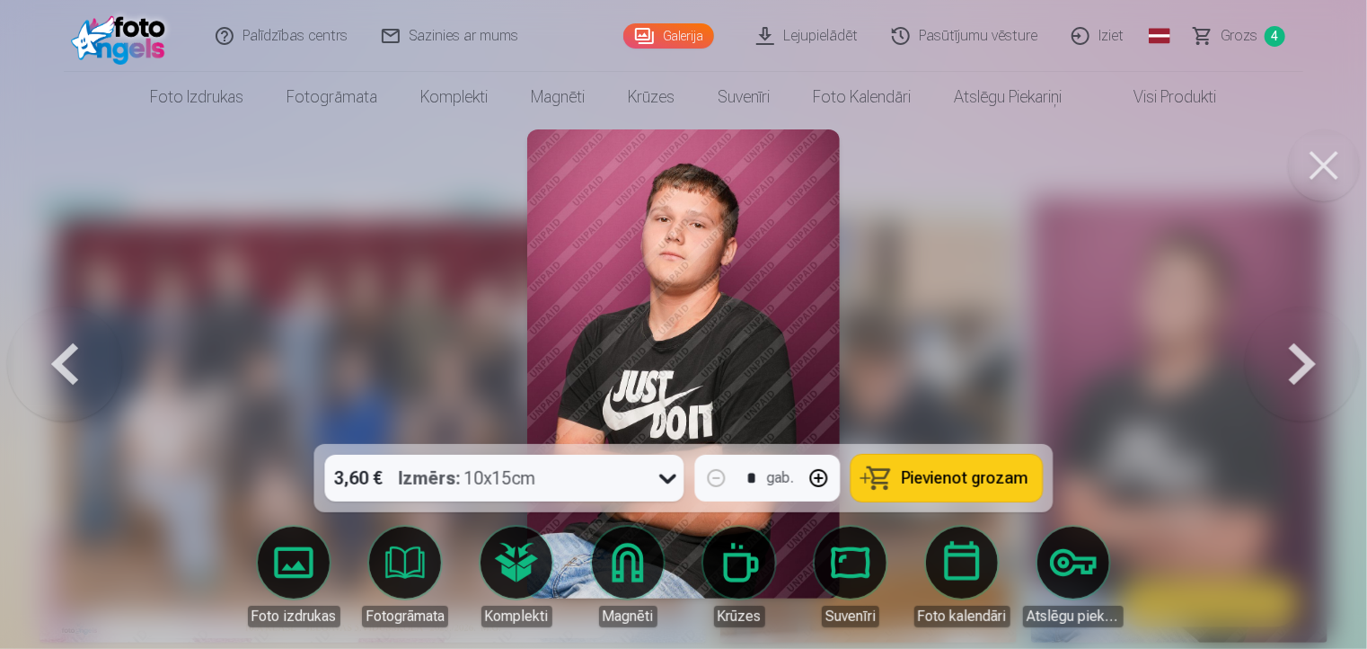
click at [1311, 355] on button at bounding box center [1302, 364] width 115 height 124
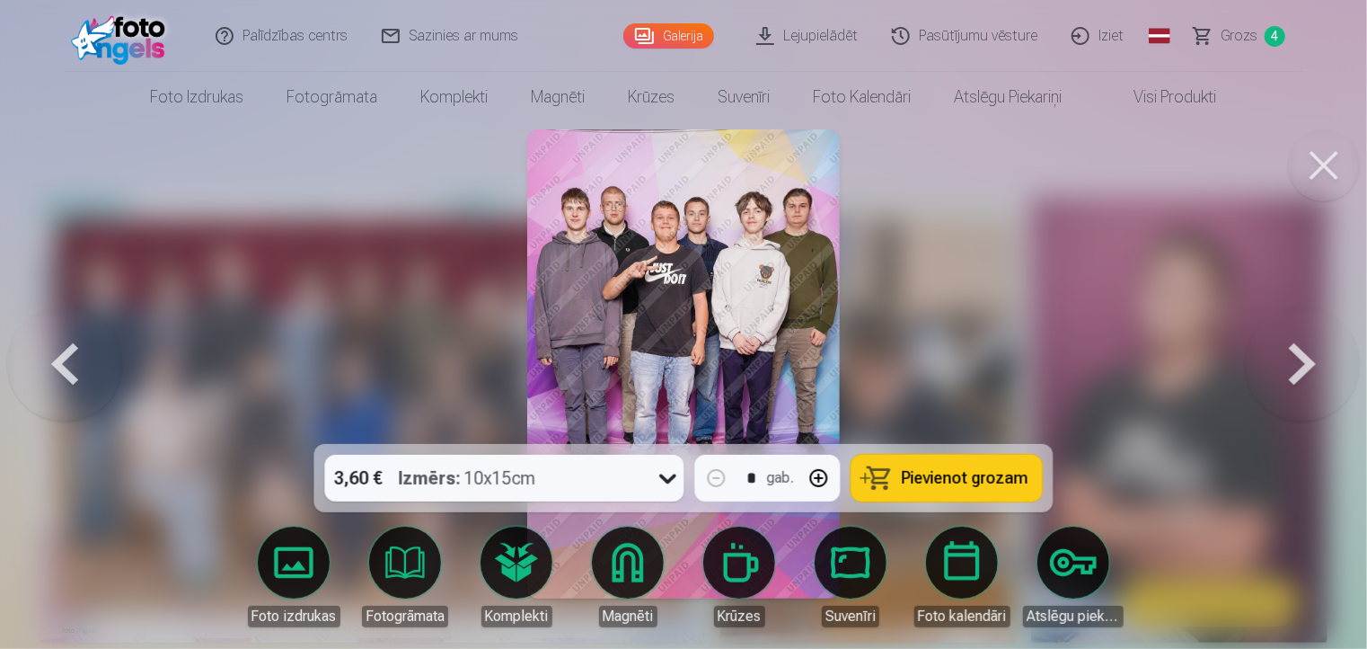
click at [54, 372] on button at bounding box center [64, 364] width 115 height 124
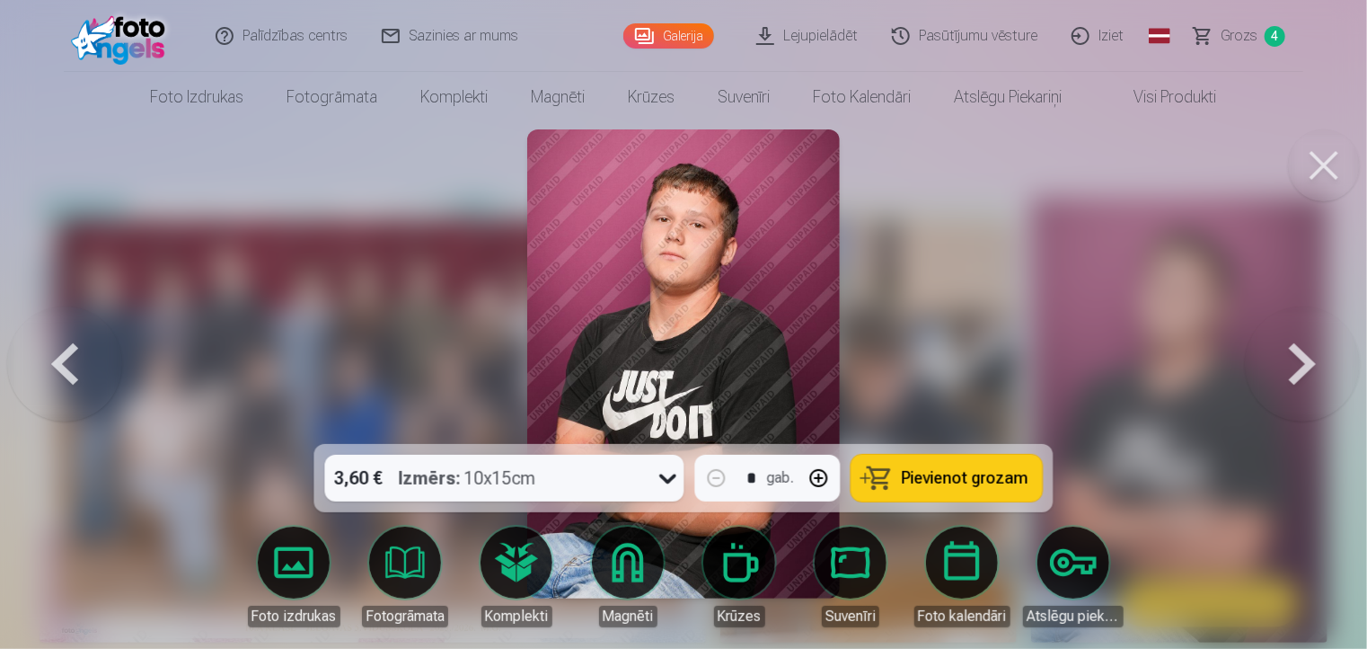
click at [55, 371] on button at bounding box center [64, 364] width 115 height 124
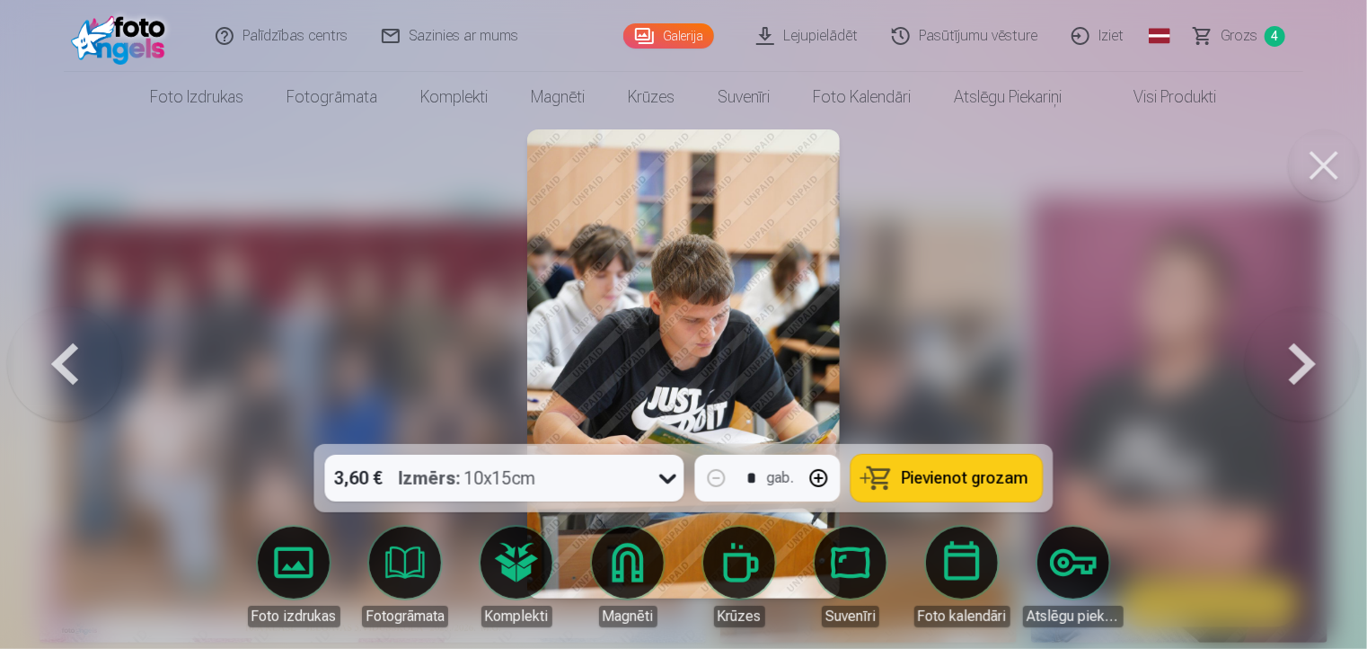
click at [1231, 29] on span "Grozs" at bounding box center [1239, 36] width 37 height 22
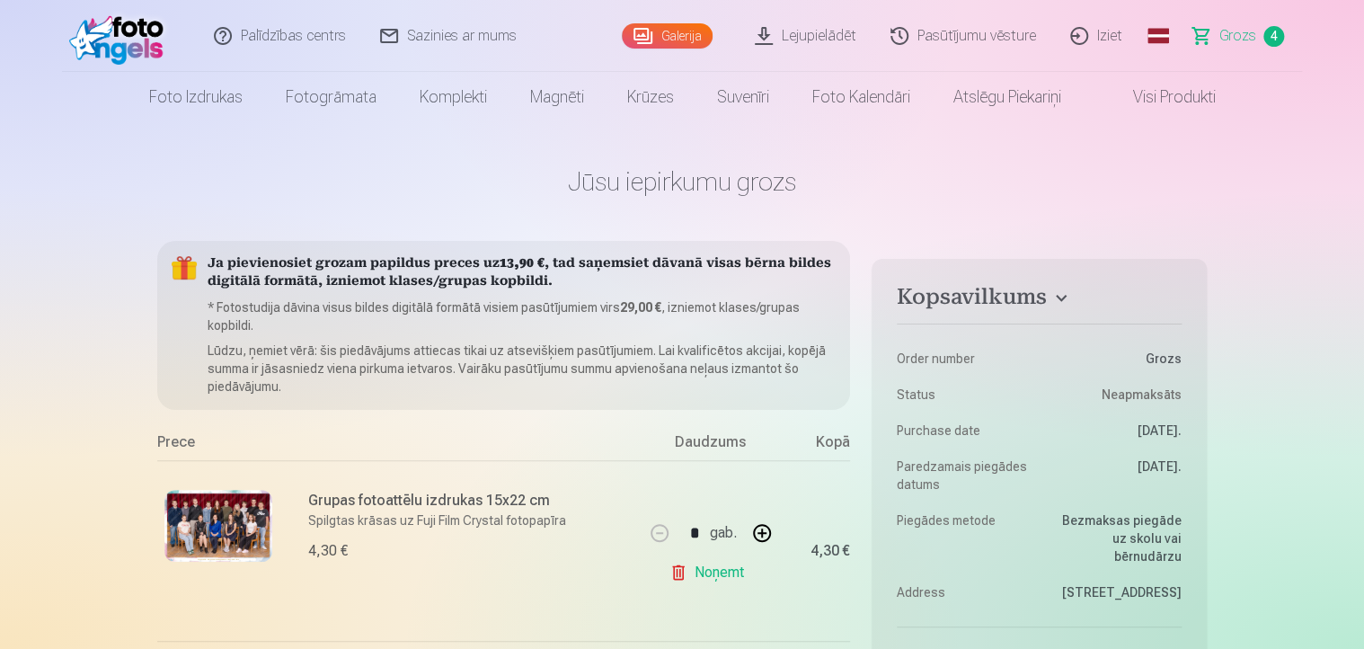
click at [680, 34] on link "Galerija" at bounding box center [667, 35] width 91 height 25
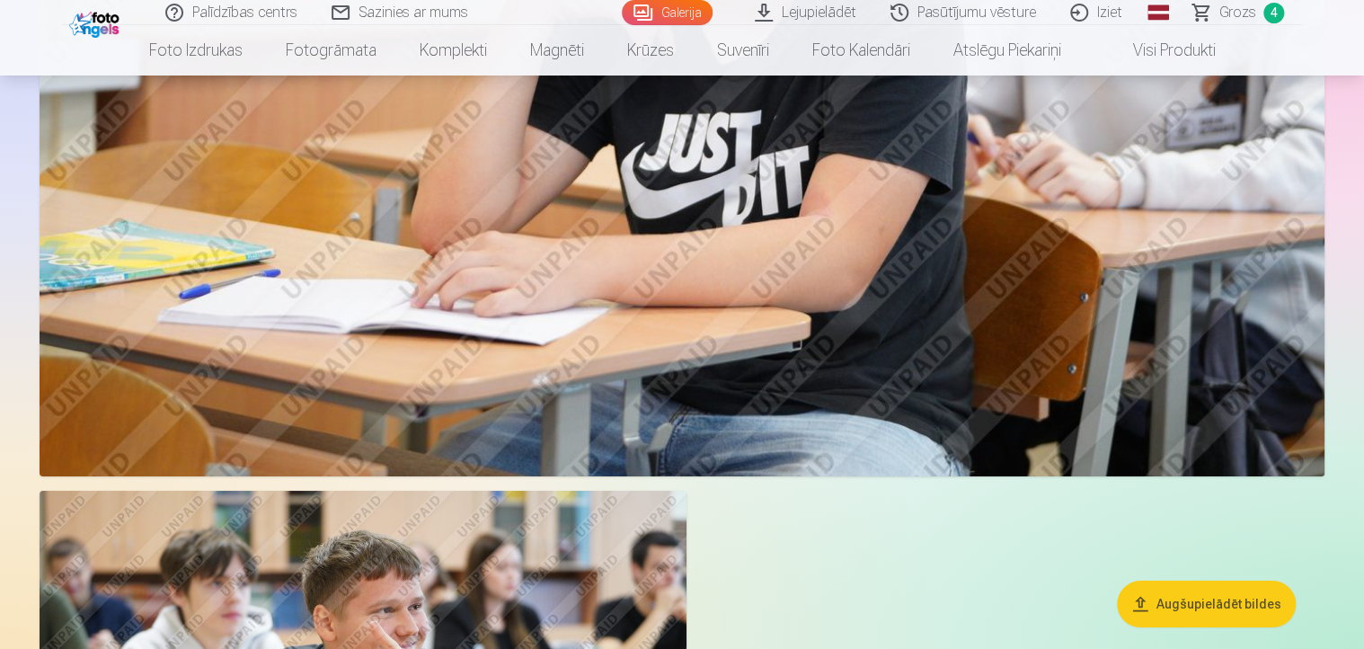
scroll to position [3413, 0]
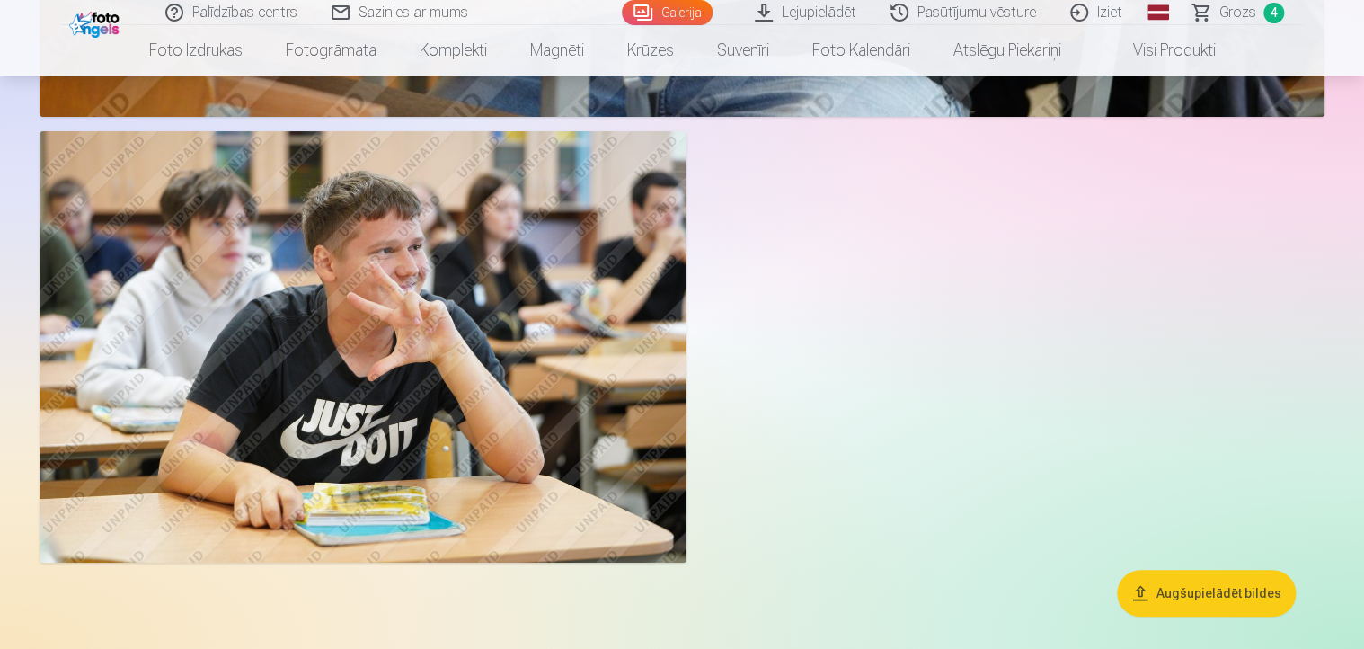
click at [1240, 9] on span "Grozs" at bounding box center [1237, 13] width 37 height 22
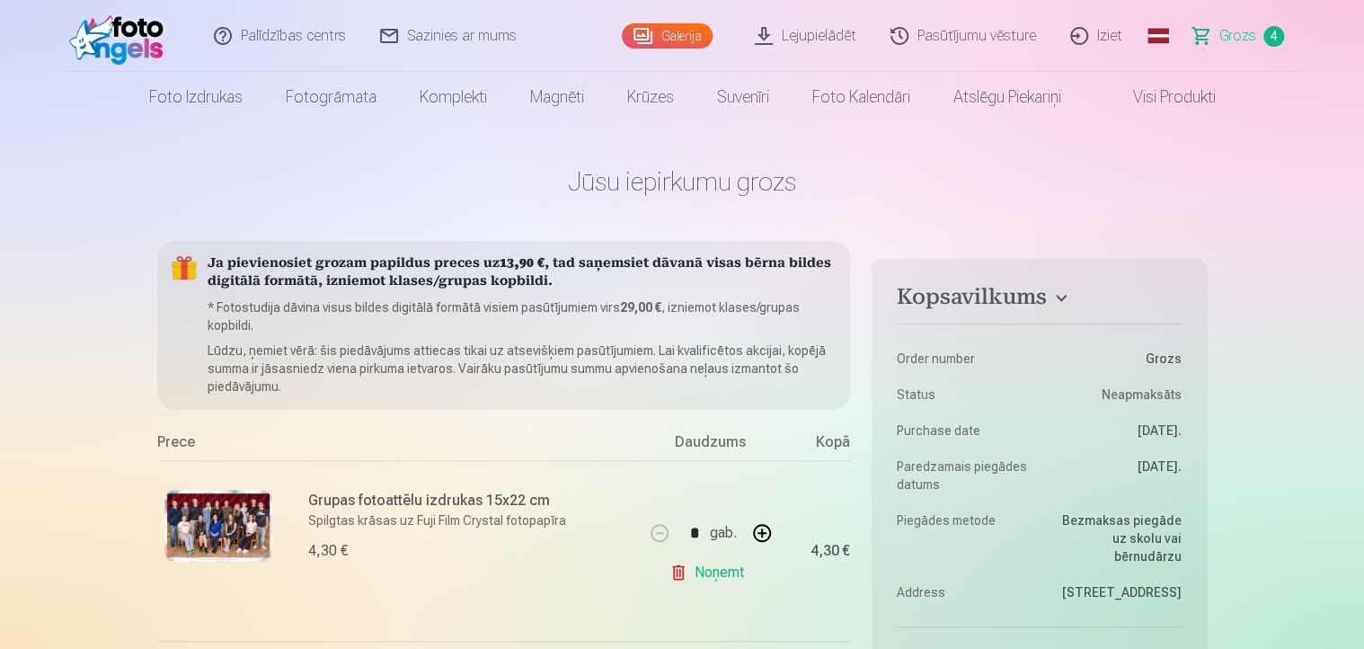
click at [688, 33] on link "Galerija" at bounding box center [667, 35] width 91 height 25
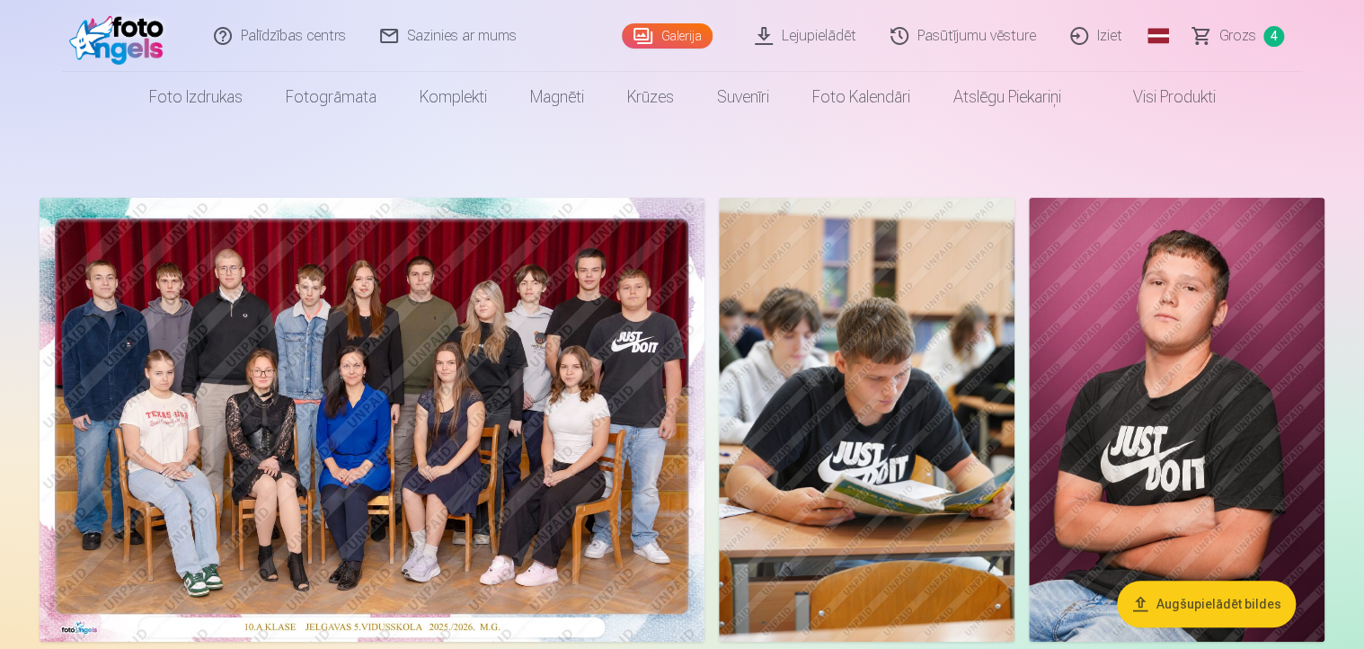
scroll to position [180, 0]
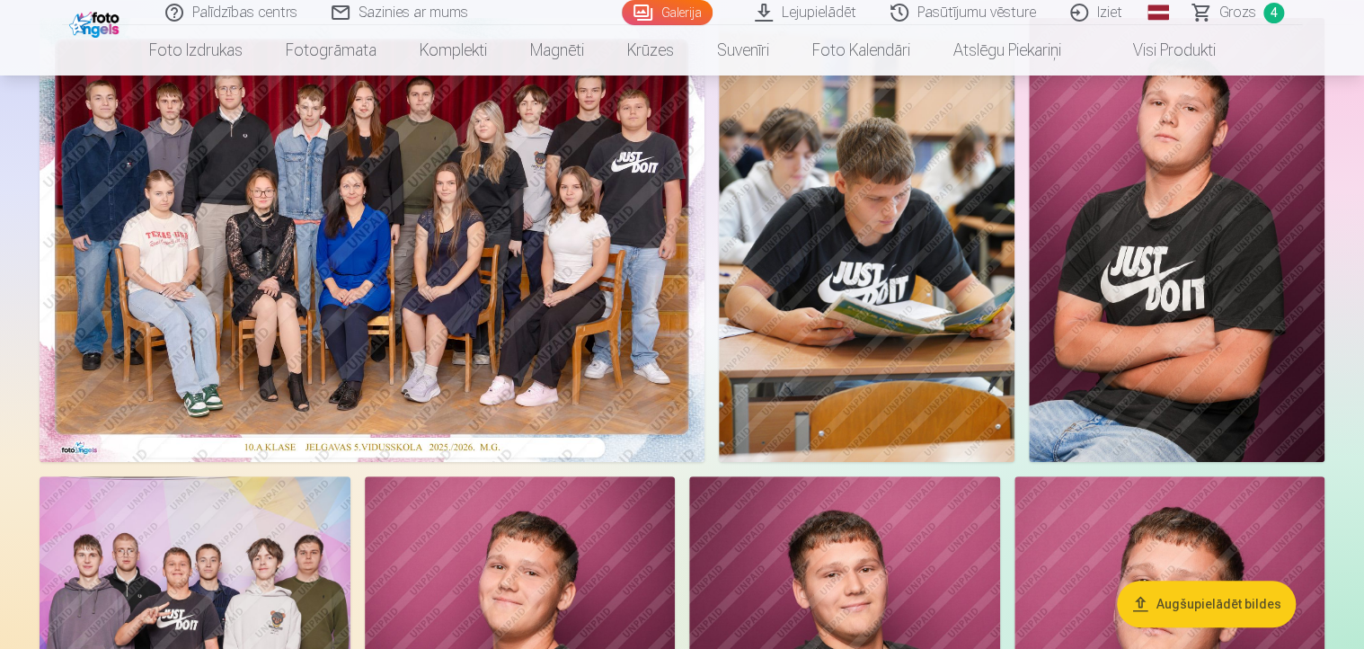
click at [898, 259] on img at bounding box center [867, 240] width 296 height 444
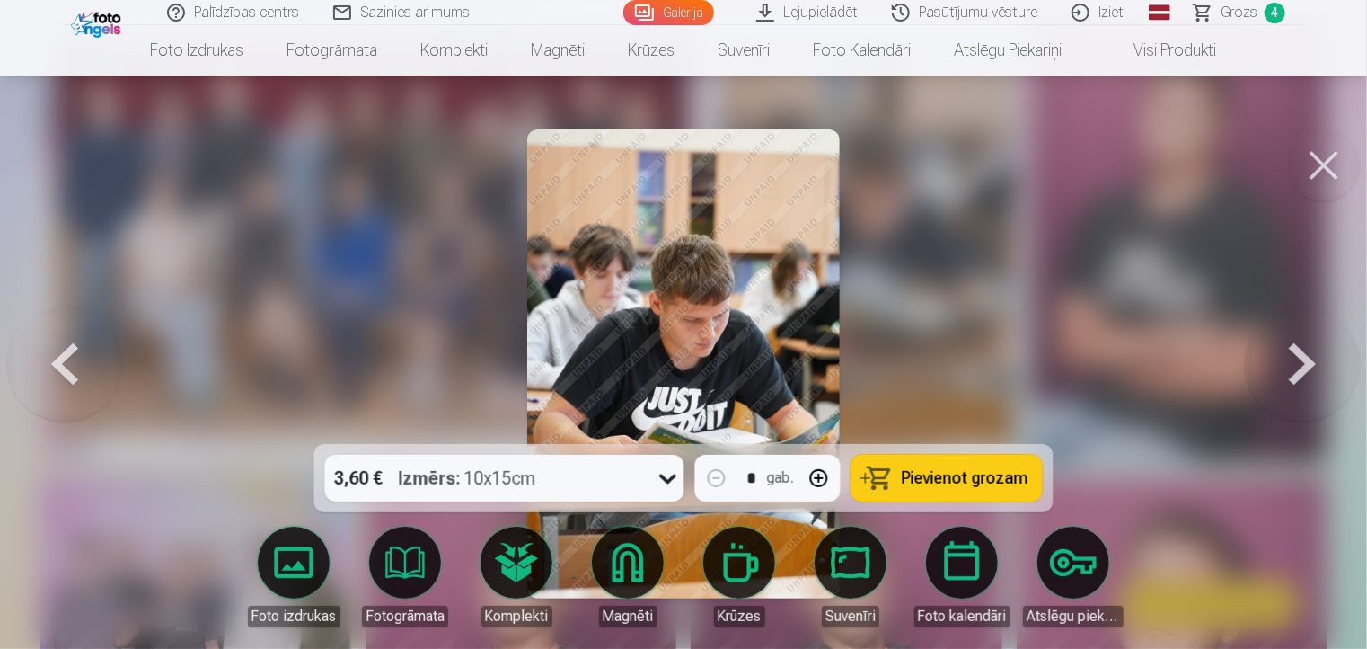
click at [945, 475] on span "Pievienot grozam" at bounding box center [965, 478] width 127 height 16
click at [1303, 375] on button at bounding box center [1302, 364] width 115 height 124
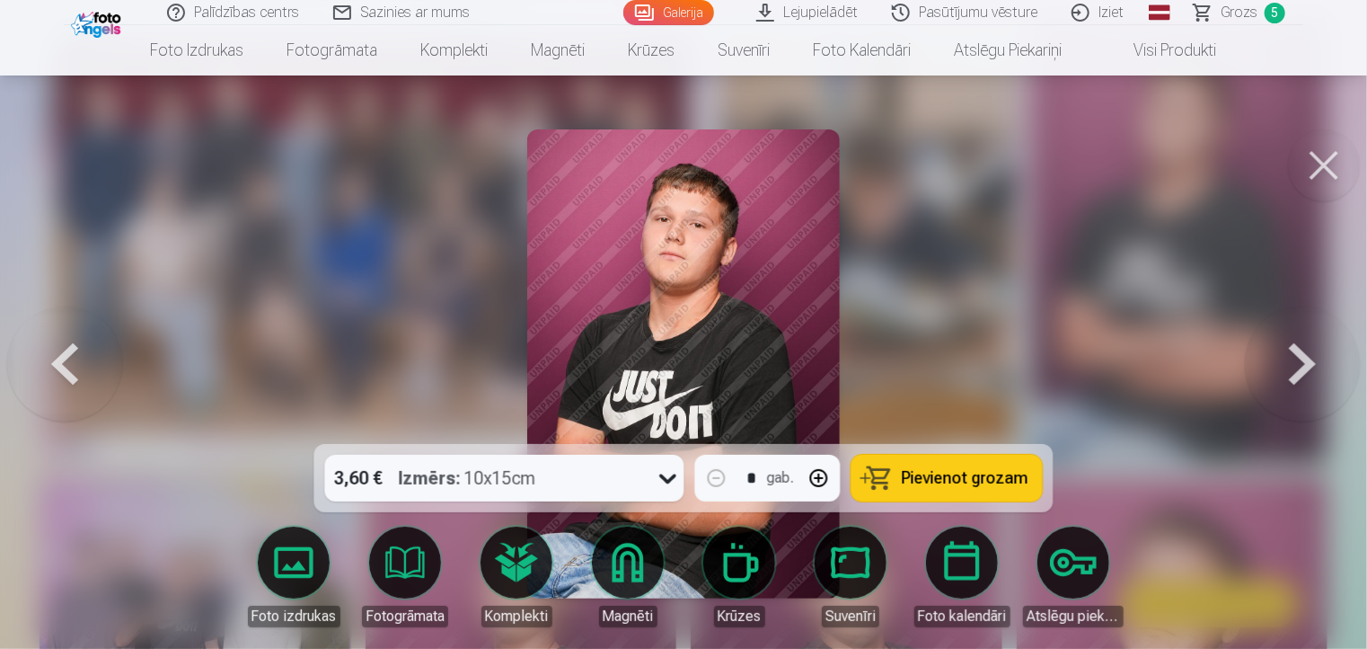
click at [1304, 377] on button at bounding box center [1302, 364] width 115 height 124
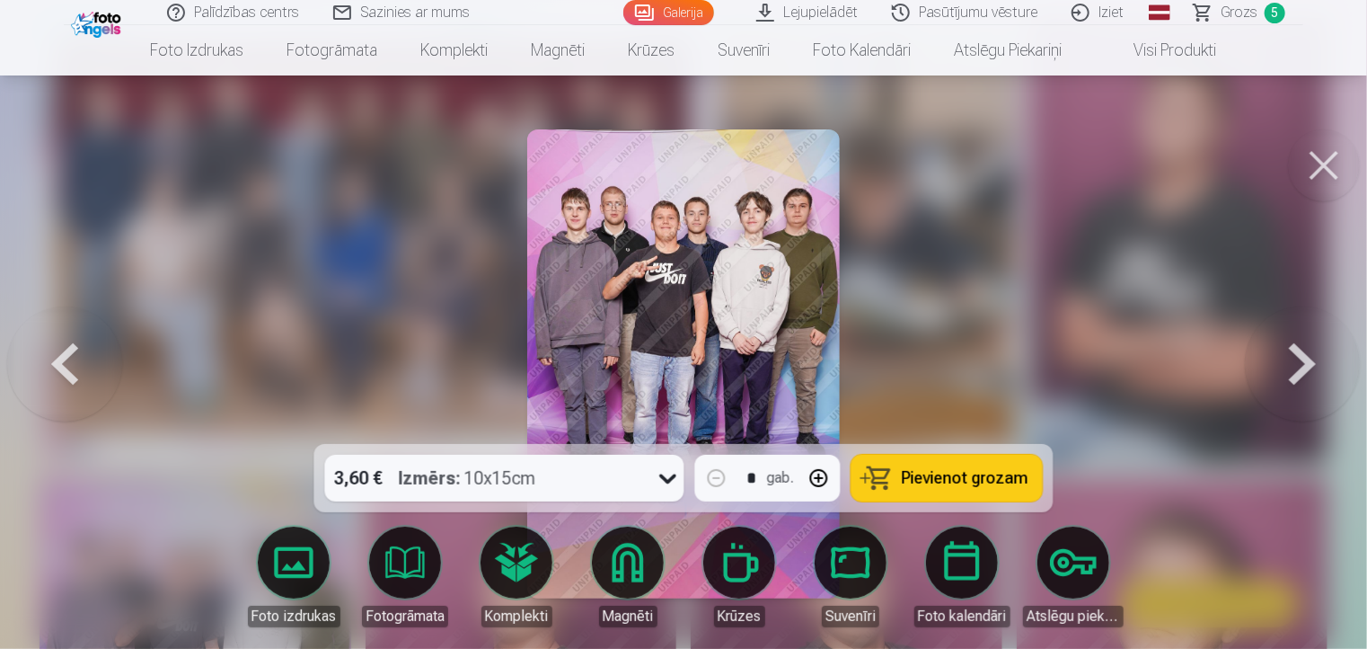
click at [1304, 375] on button at bounding box center [1302, 364] width 115 height 124
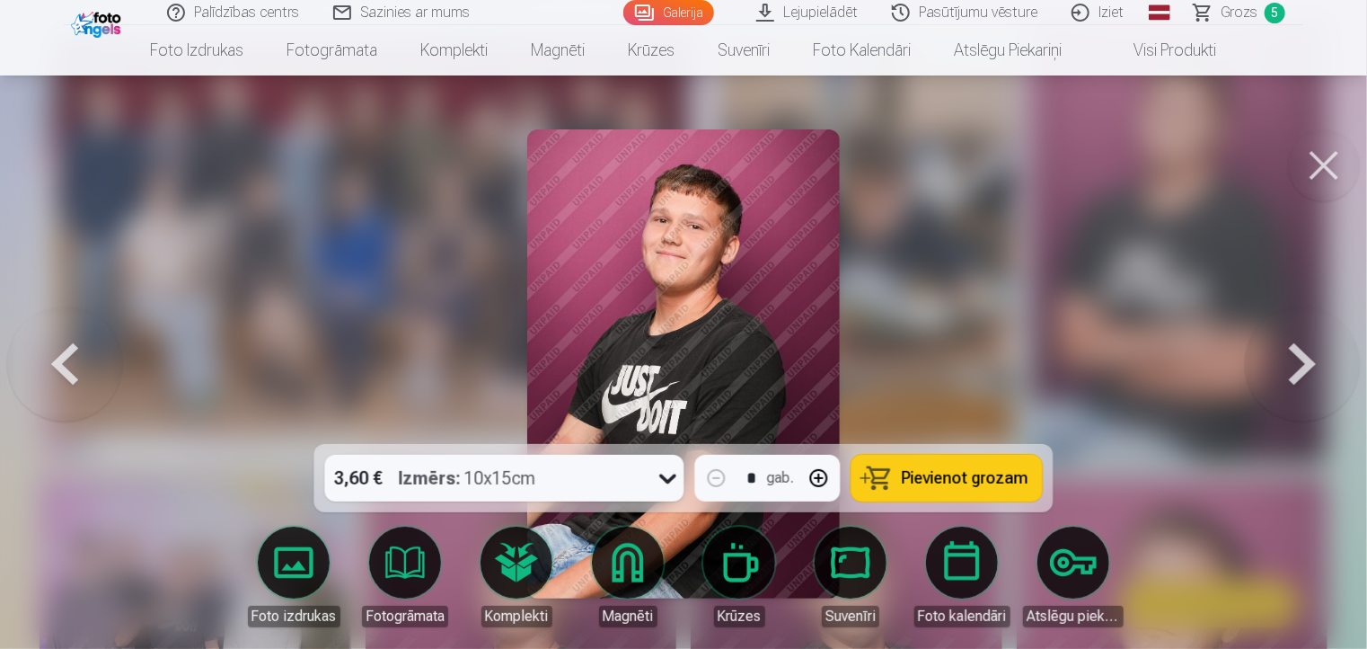
click at [1304, 375] on button at bounding box center [1302, 364] width 115 height 124
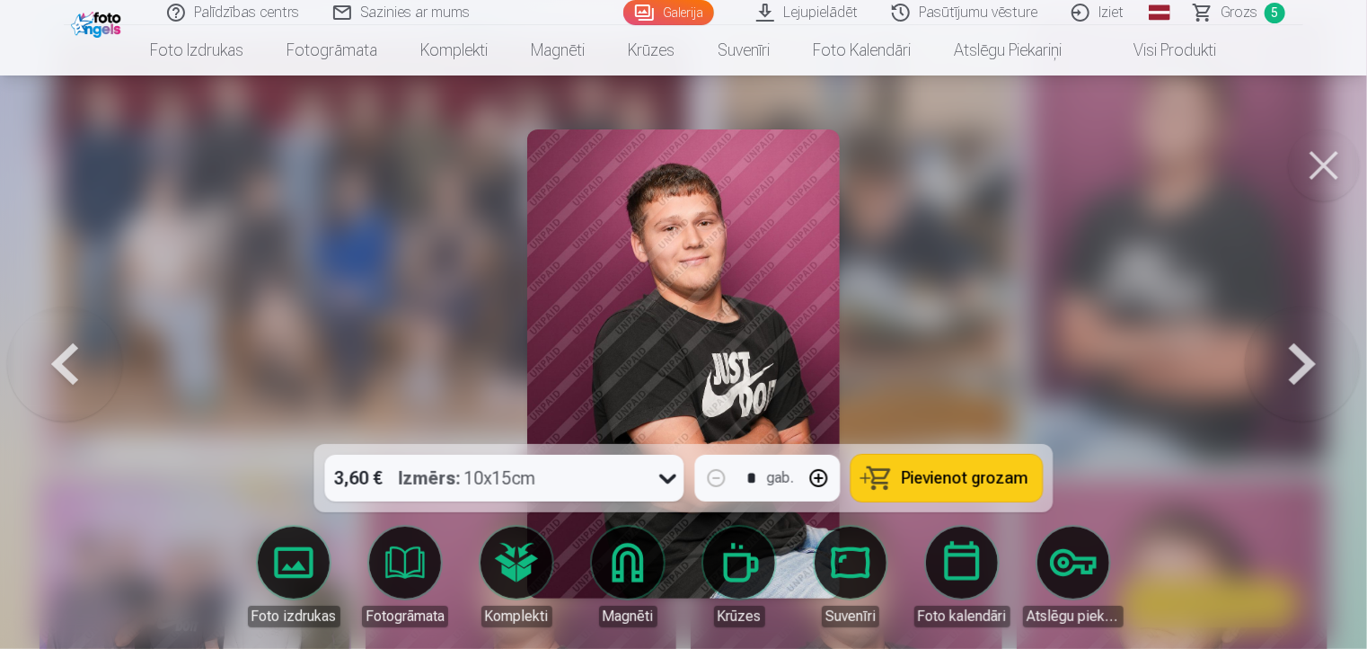
click at [1304, 371] on button at bounding box center [1302, 364] width 115 height 124
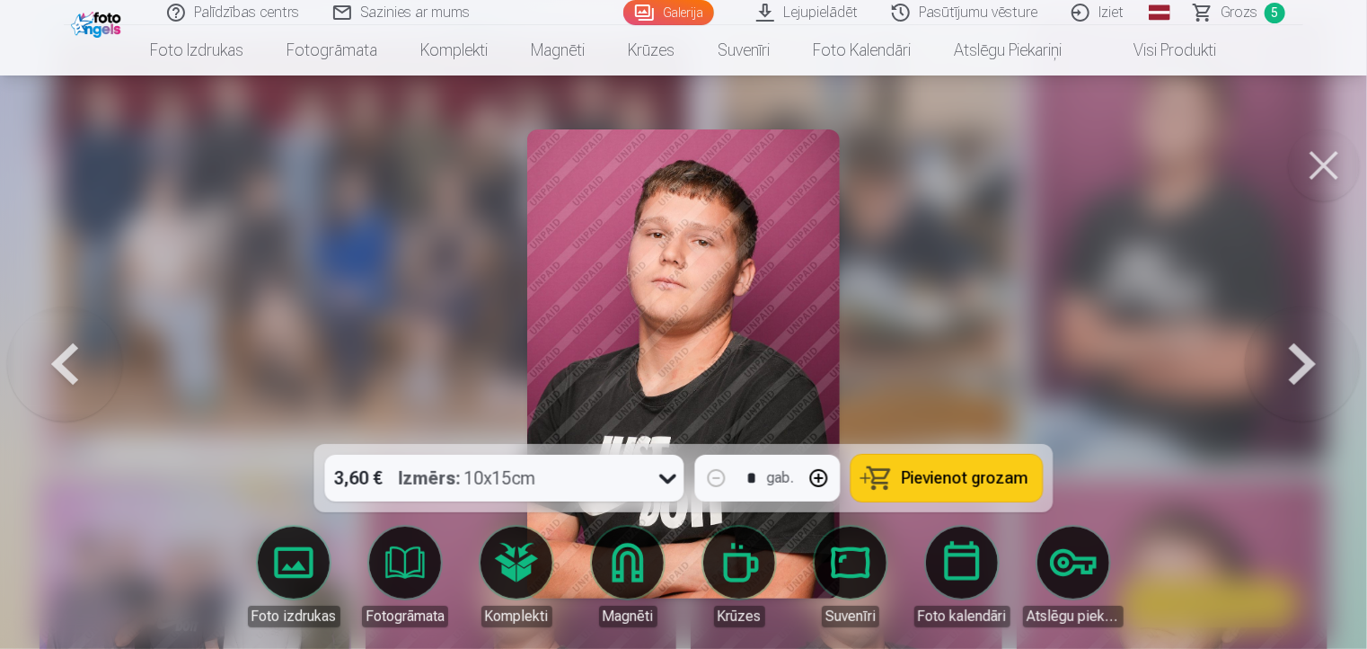
click at [1305, 368] on button at bounding box center [1302, 364] width 115 height 124
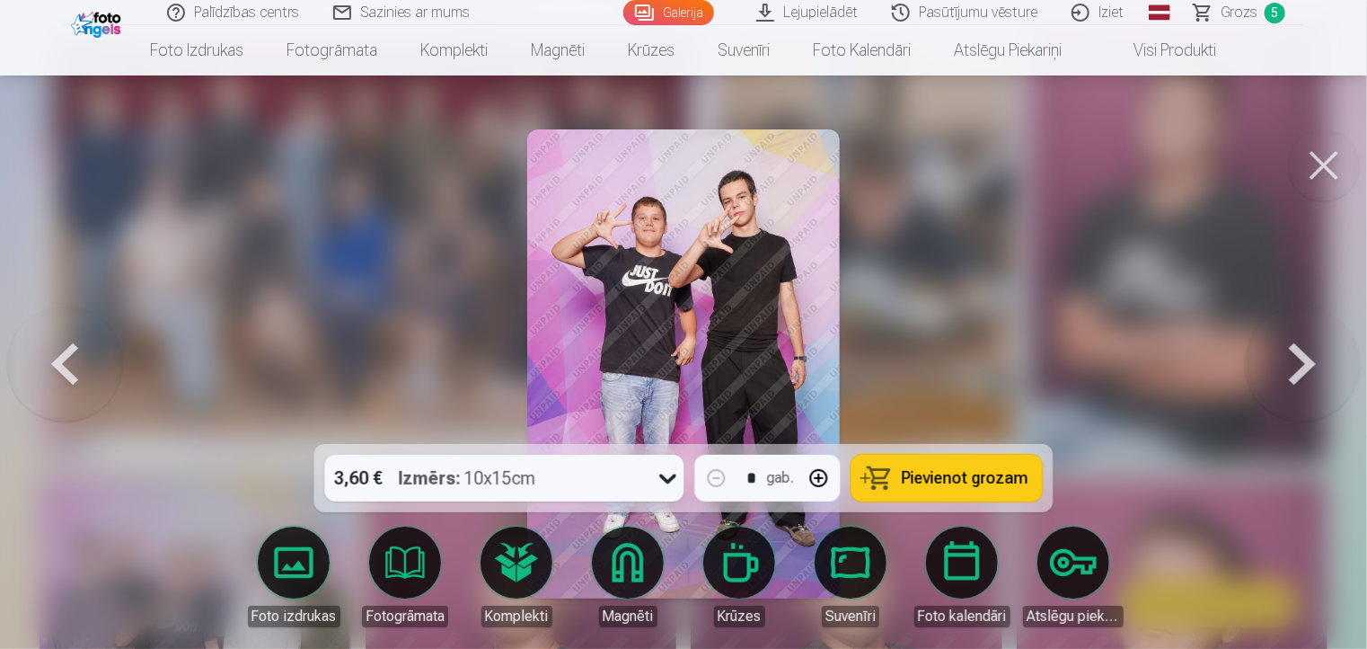
click at [1308, 364] on button at bounding box center [1302, 364] width 115 height 124
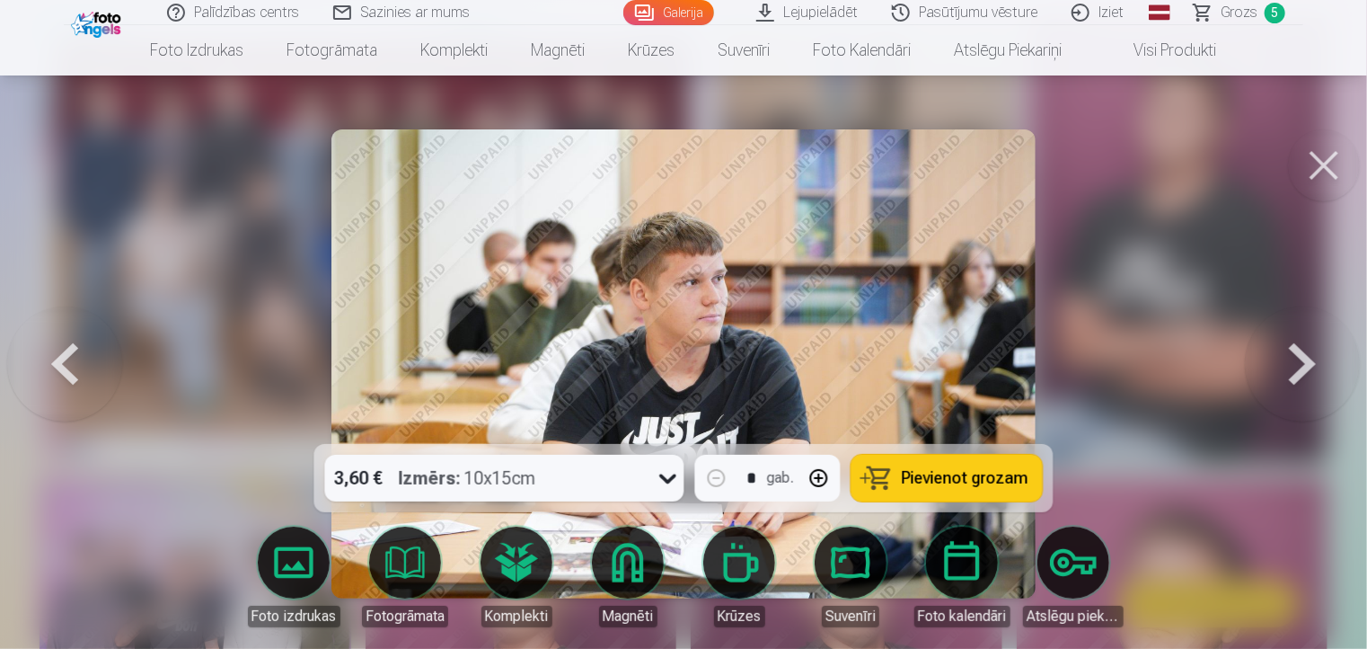
click at [1310, 363] on button at bounding box center [1302, 364] width 115 height 124
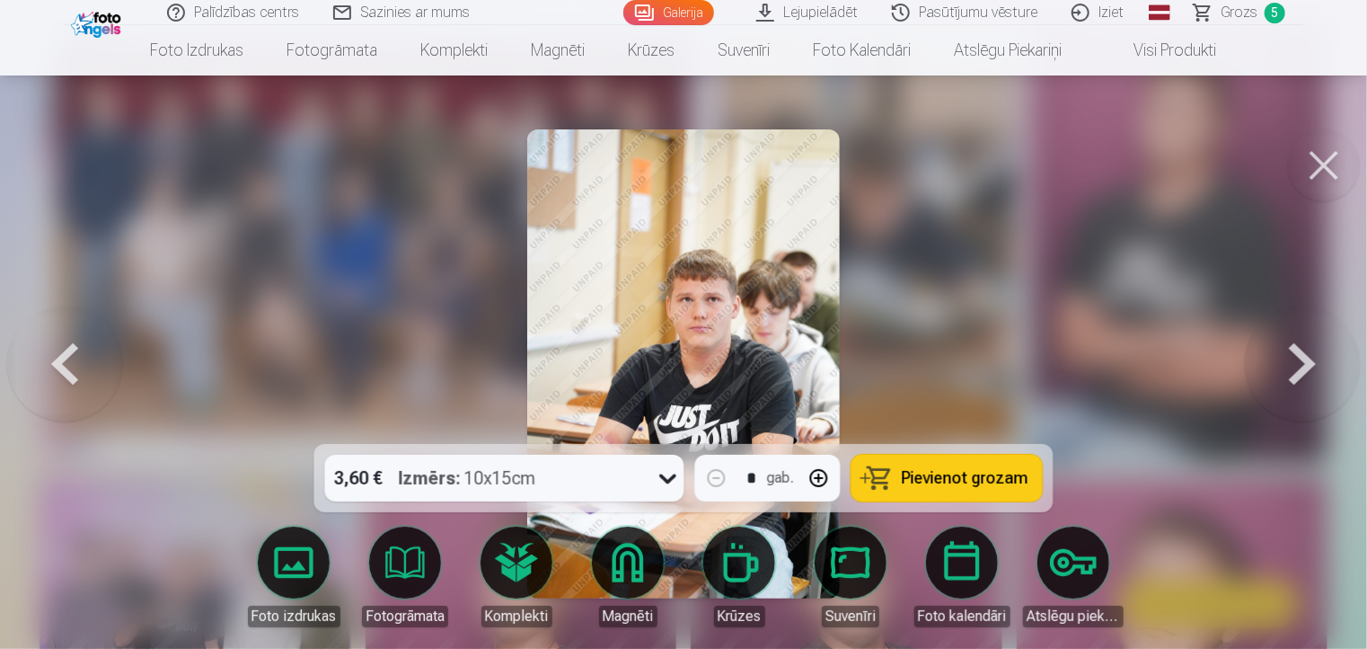
click at [1311, 360] on button at bounding box center [1302, 364] width 115 height 124
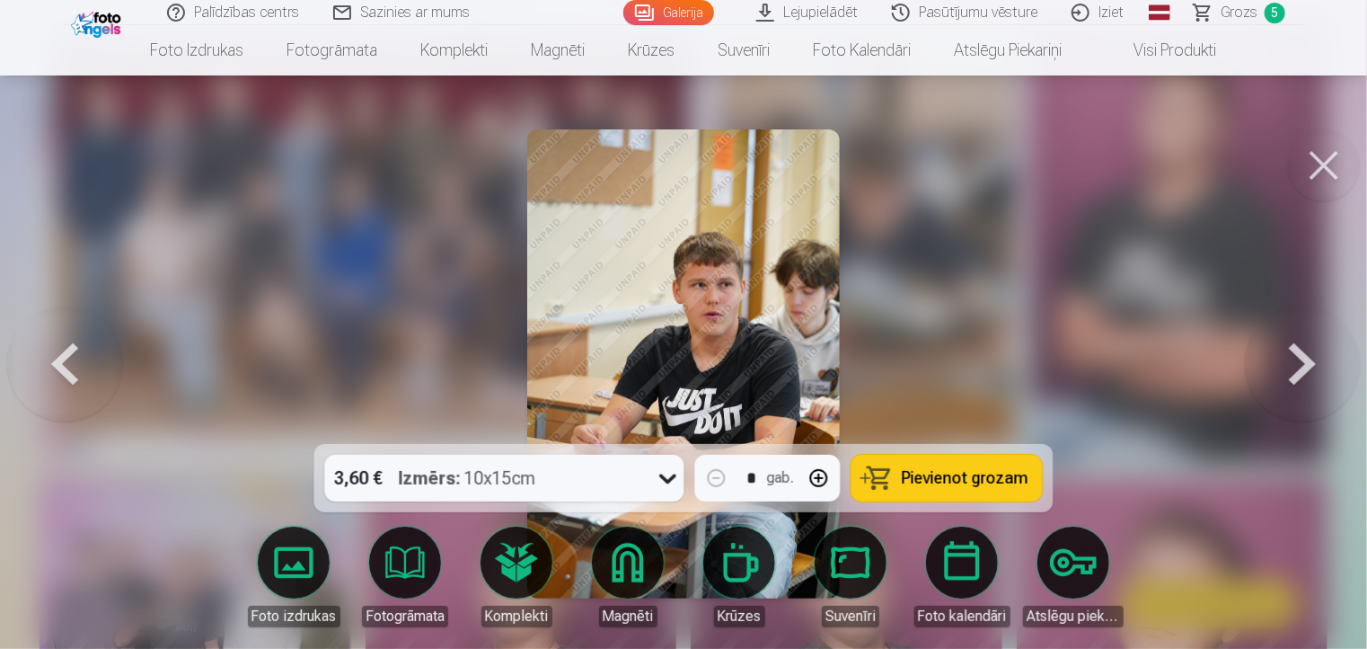
click at [1312, 359] on button at bounding box center [1302, 364] width 115 height 124
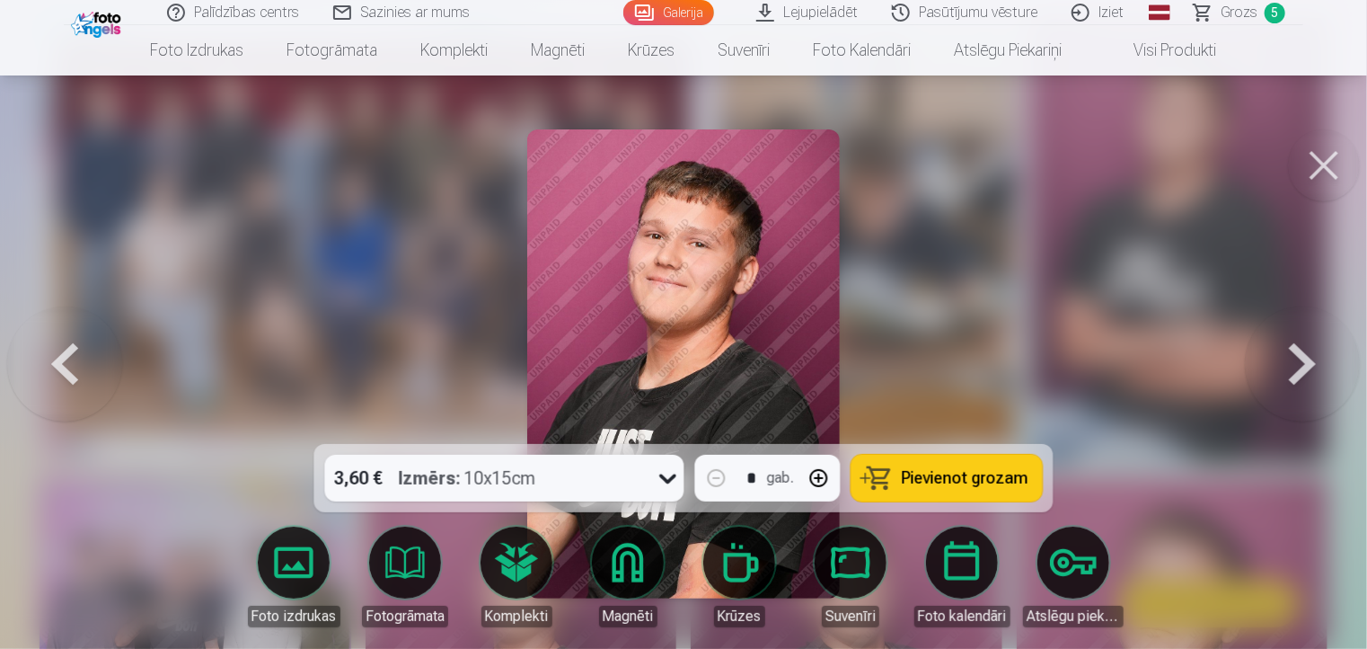
click at [1315, 357] on button at bounding box center [1302, 364] width 115 height 124
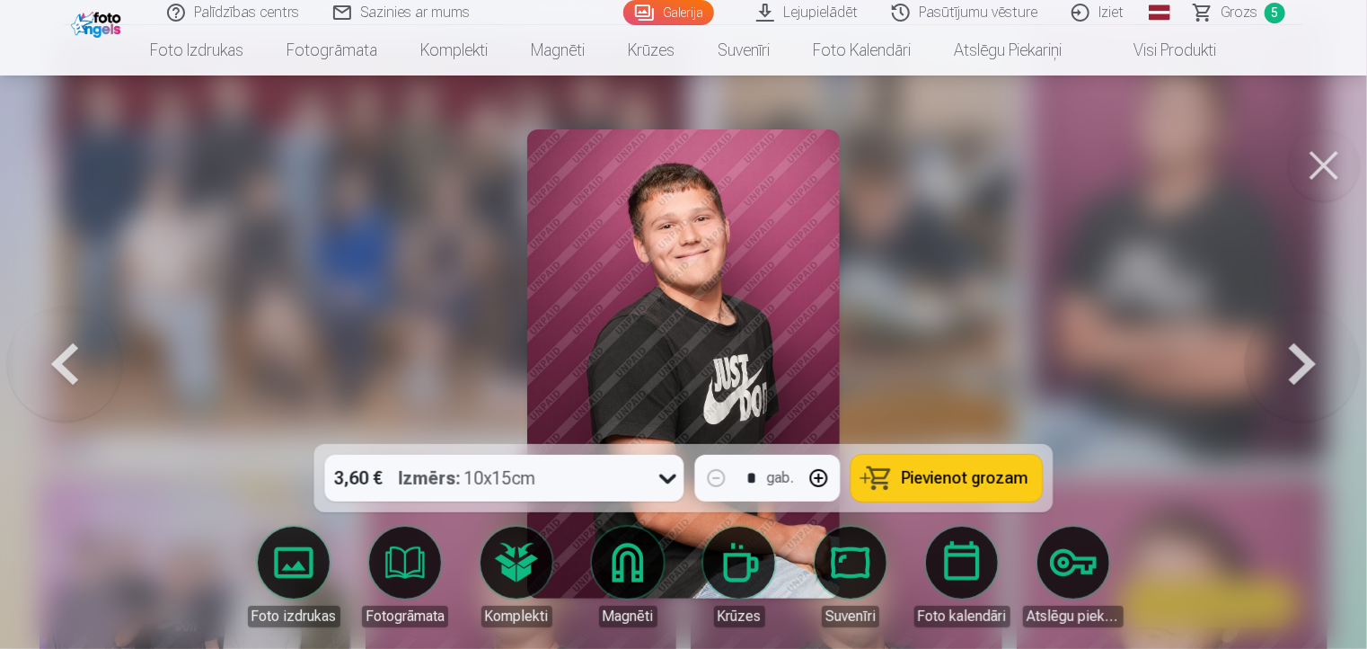
click at [1315, 357] on button at bounding box center [1302, 364] width 115 height 124
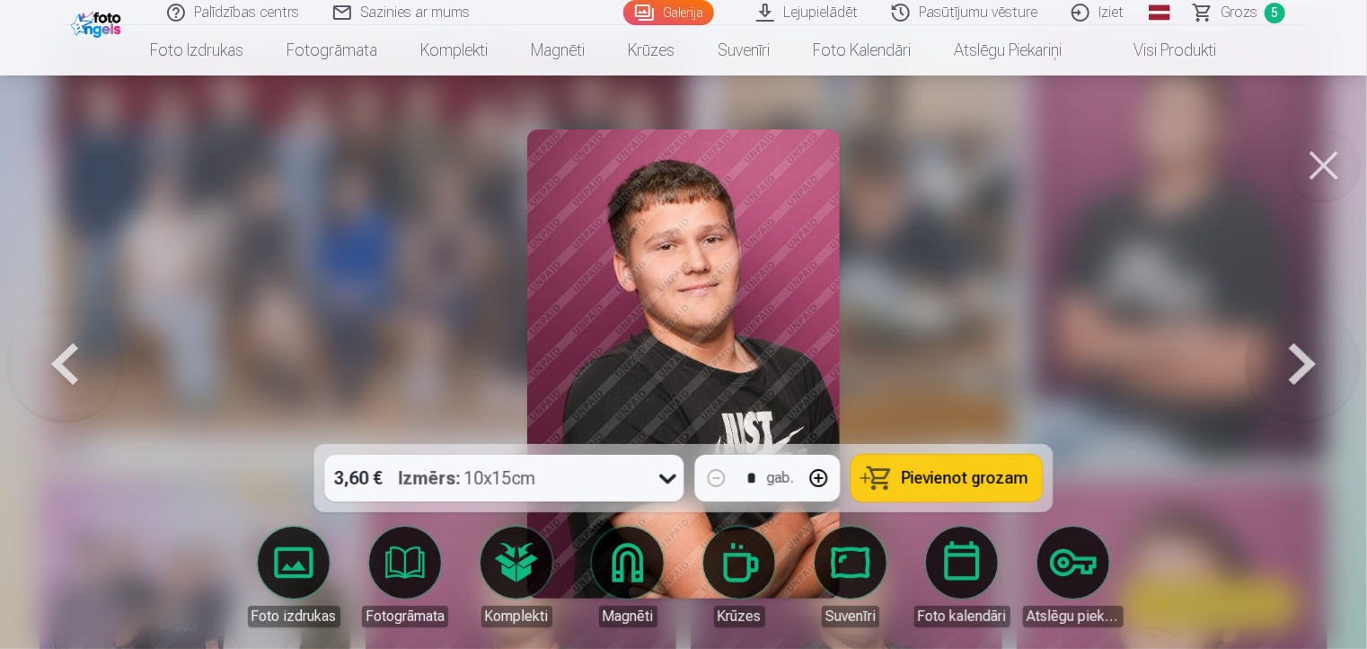
click at [1315, 355] on button at bounding box center [1302, 364] width 115 height 124
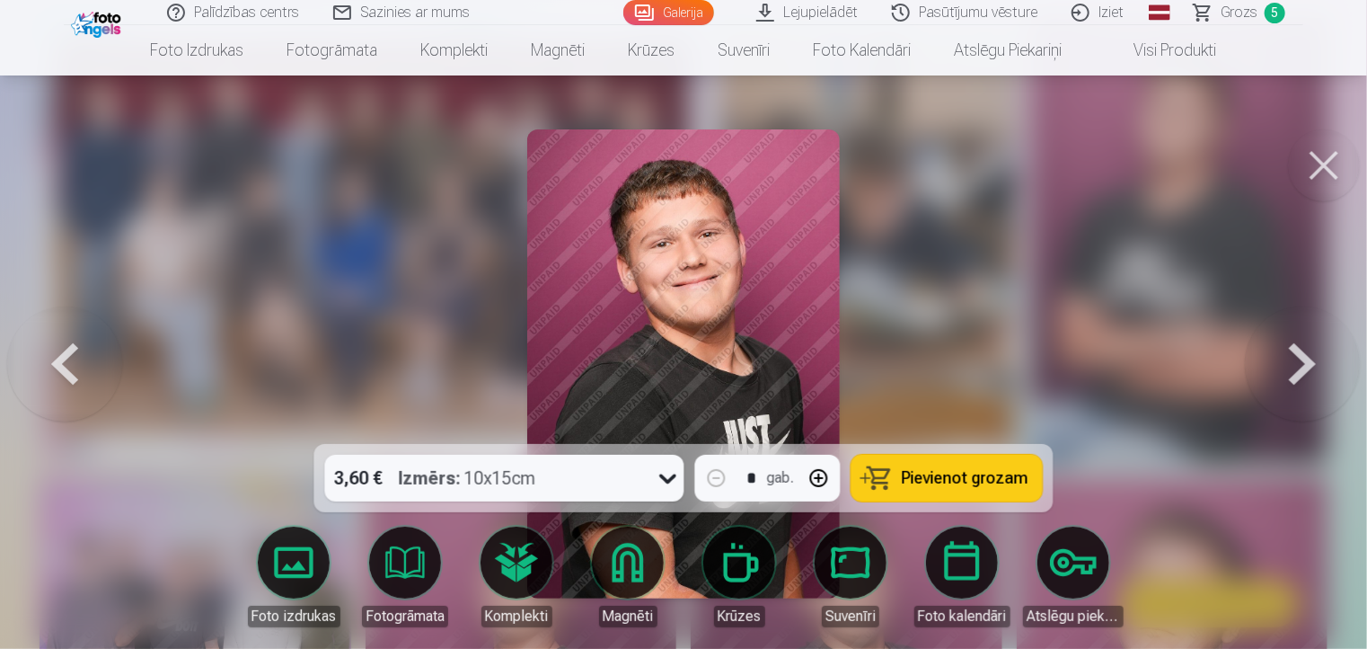
click at [1305, 356] on button at bounding box center [1302, 364] width 115 height 124
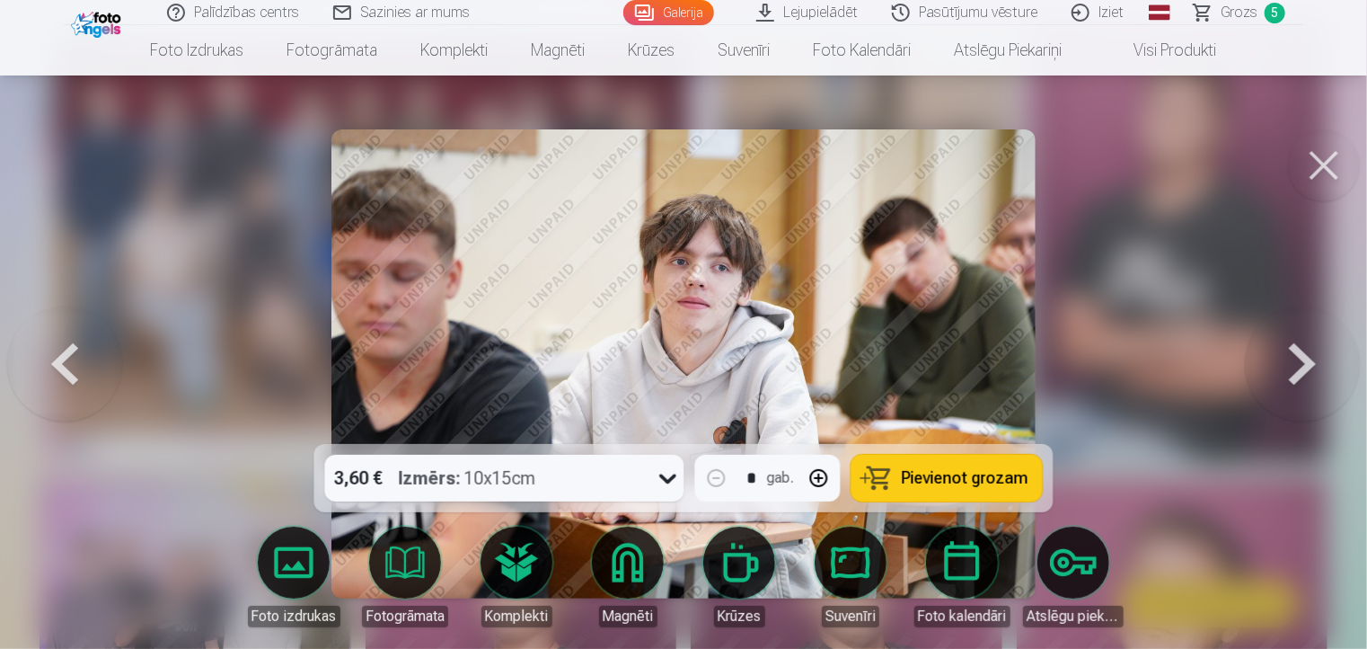
click at [1308, 354] on button at bounding box center [1302, 364] width 115 height 124
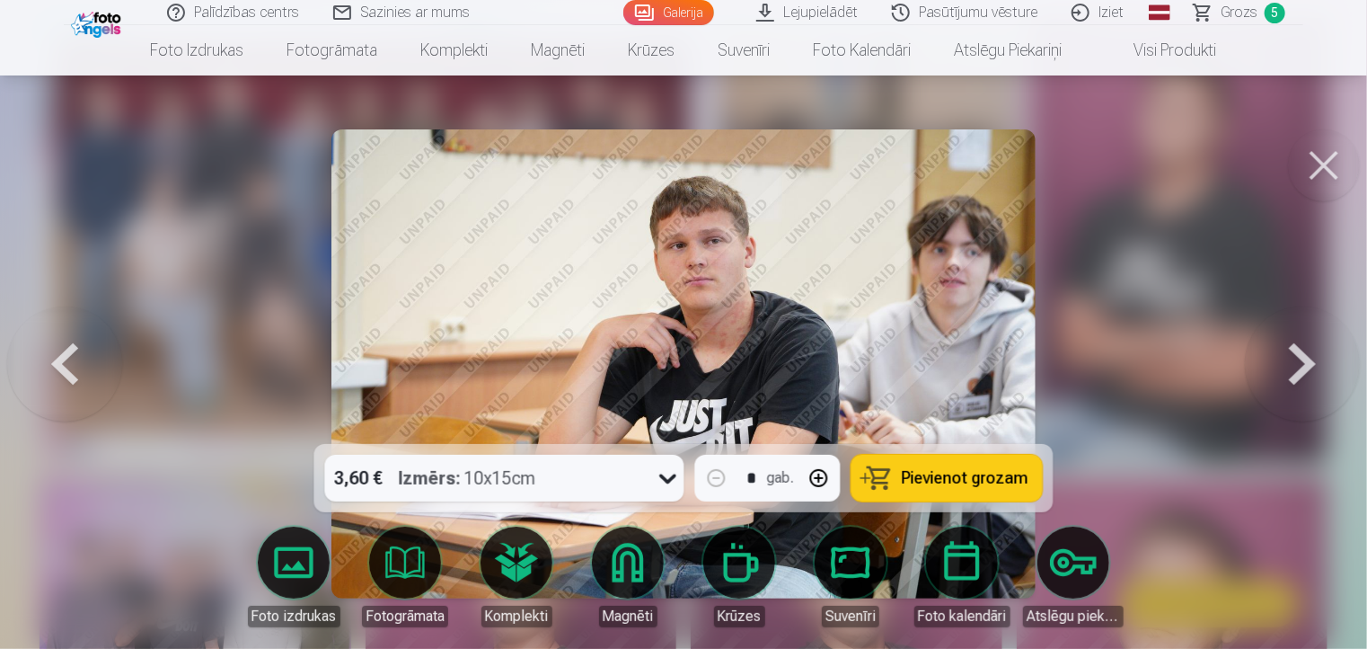
click at [1308, 353] on button at bounding box center [1302, 364] width 115 height 124
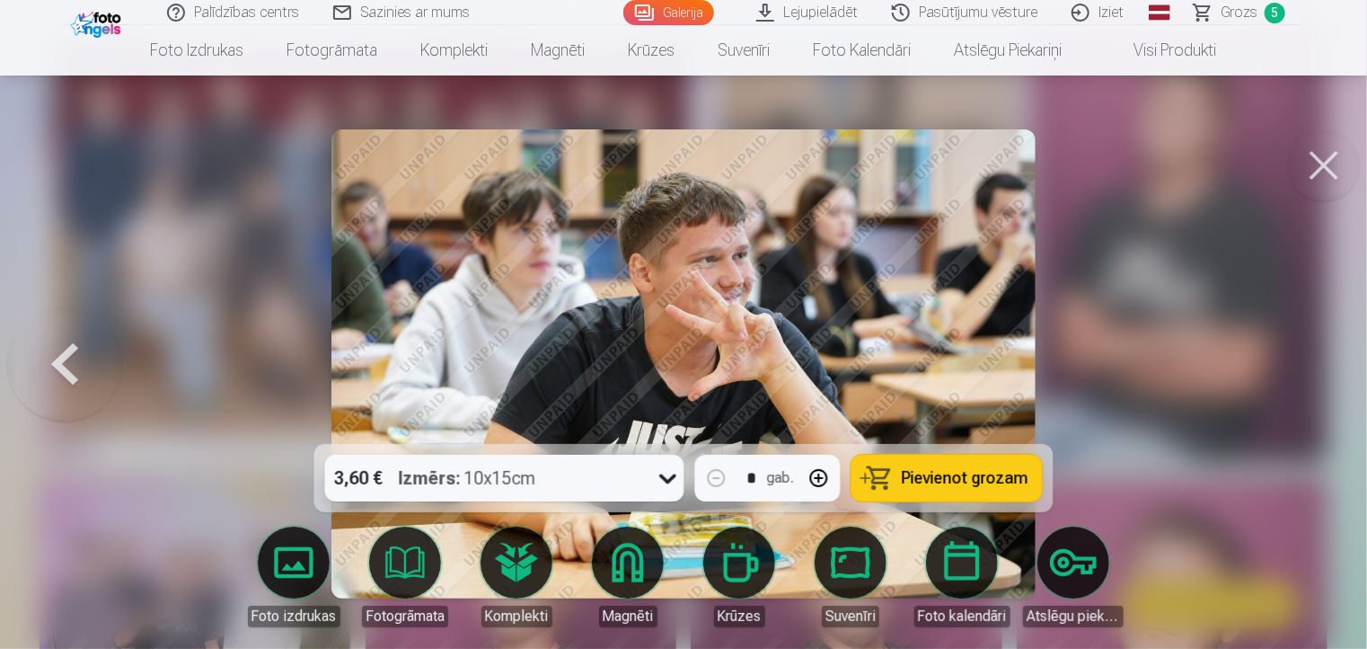
click at [1311, 349] on div at bounding box center [683, 324] width 1367 height 649
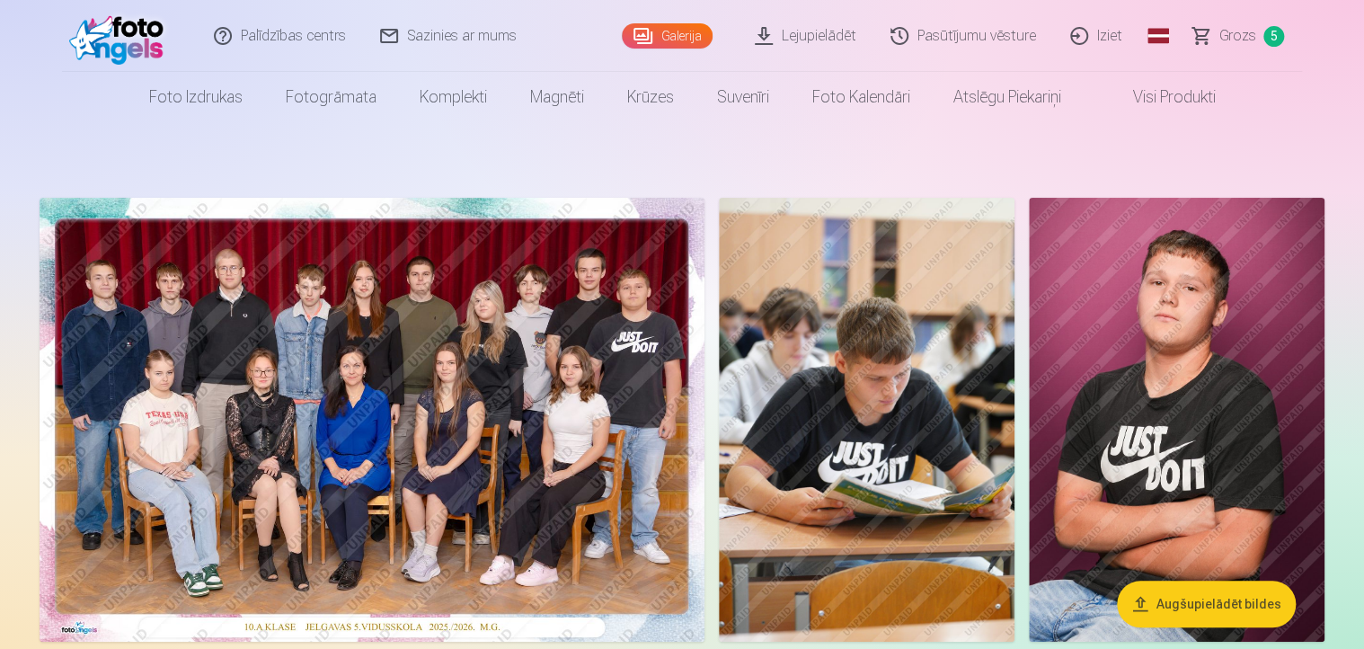
click at [1269, 32] on span "5" at bounding box center [1273, 36] width 21 height 21
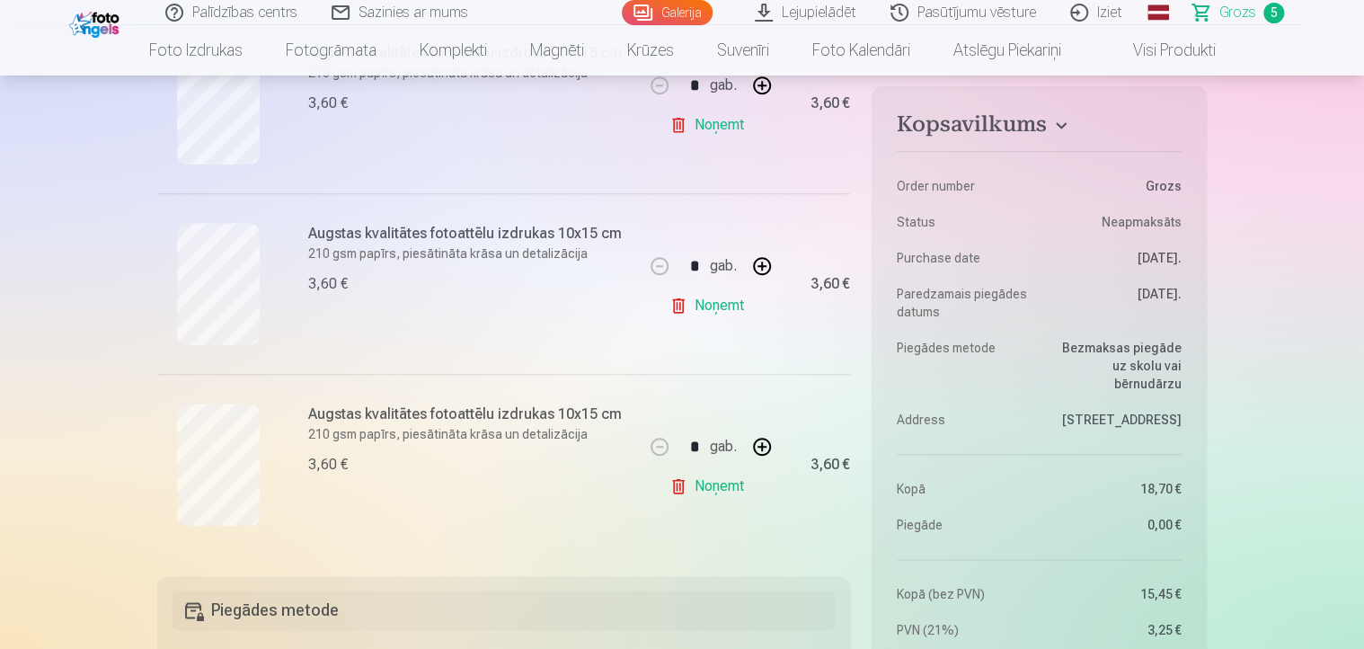
scroll to position [898, 0]
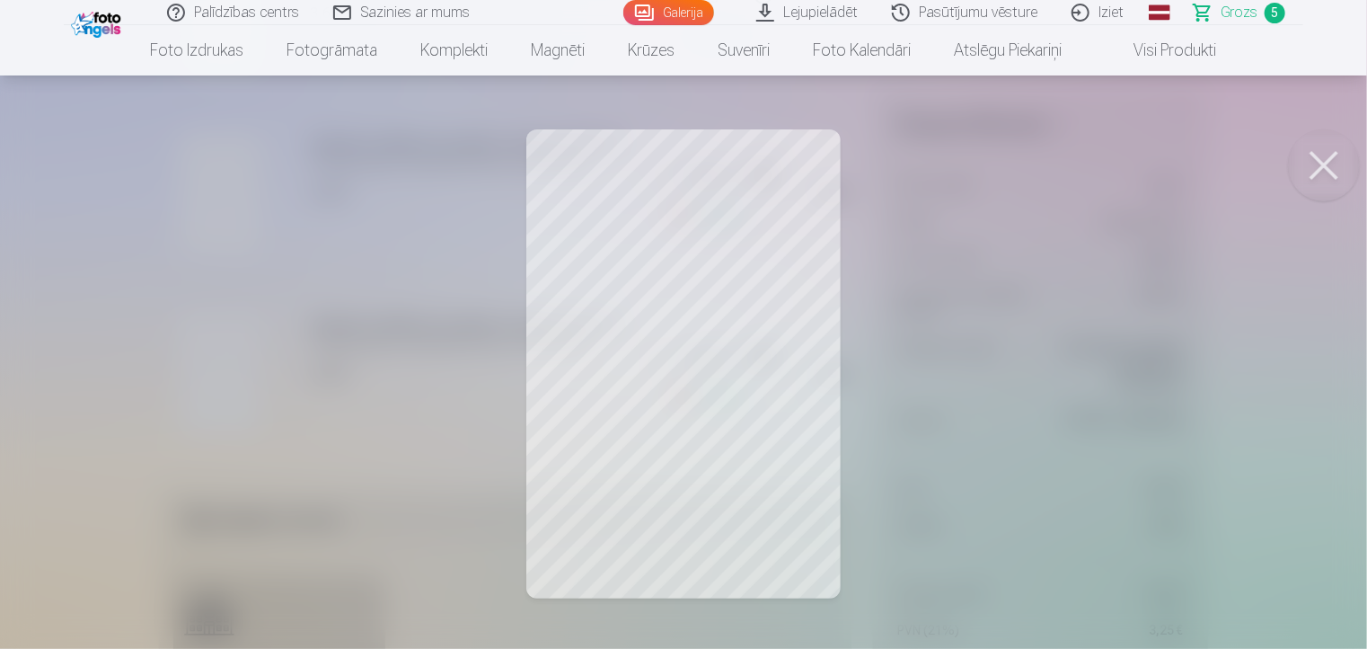
click at [1330, 160] on button at bounding box center [1324, 165] width 72 height 72
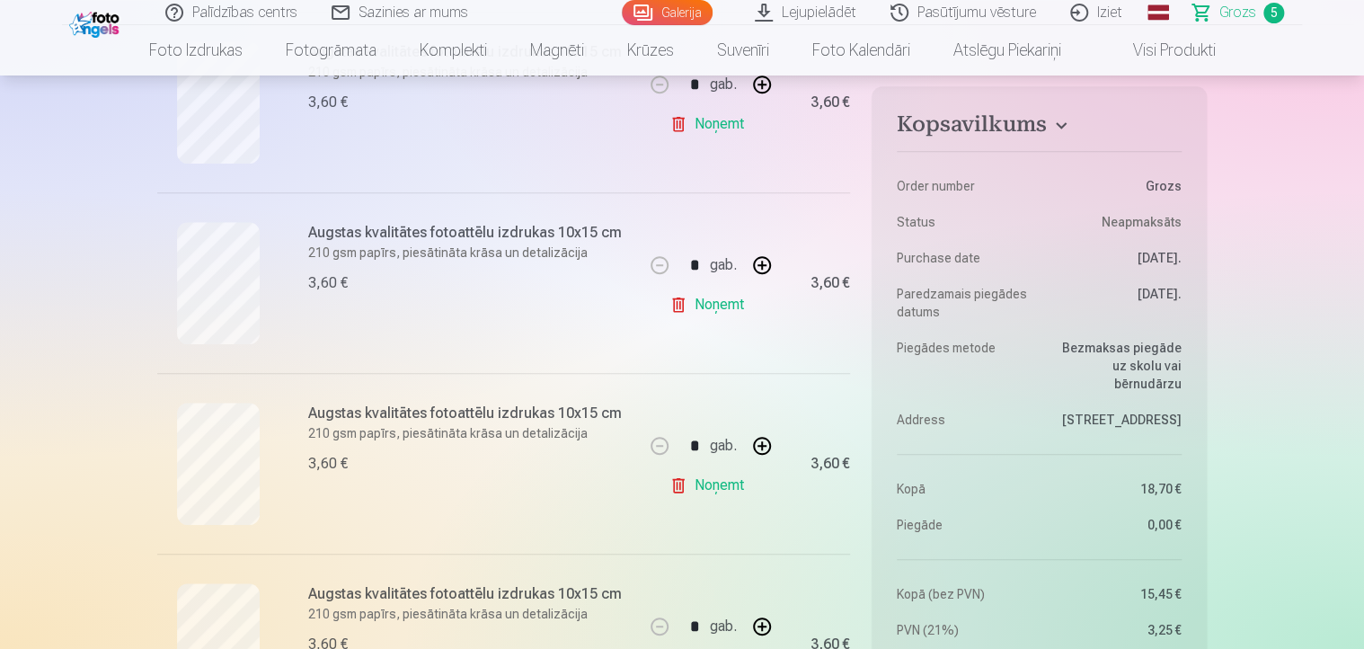
scroll to position [808, 0]
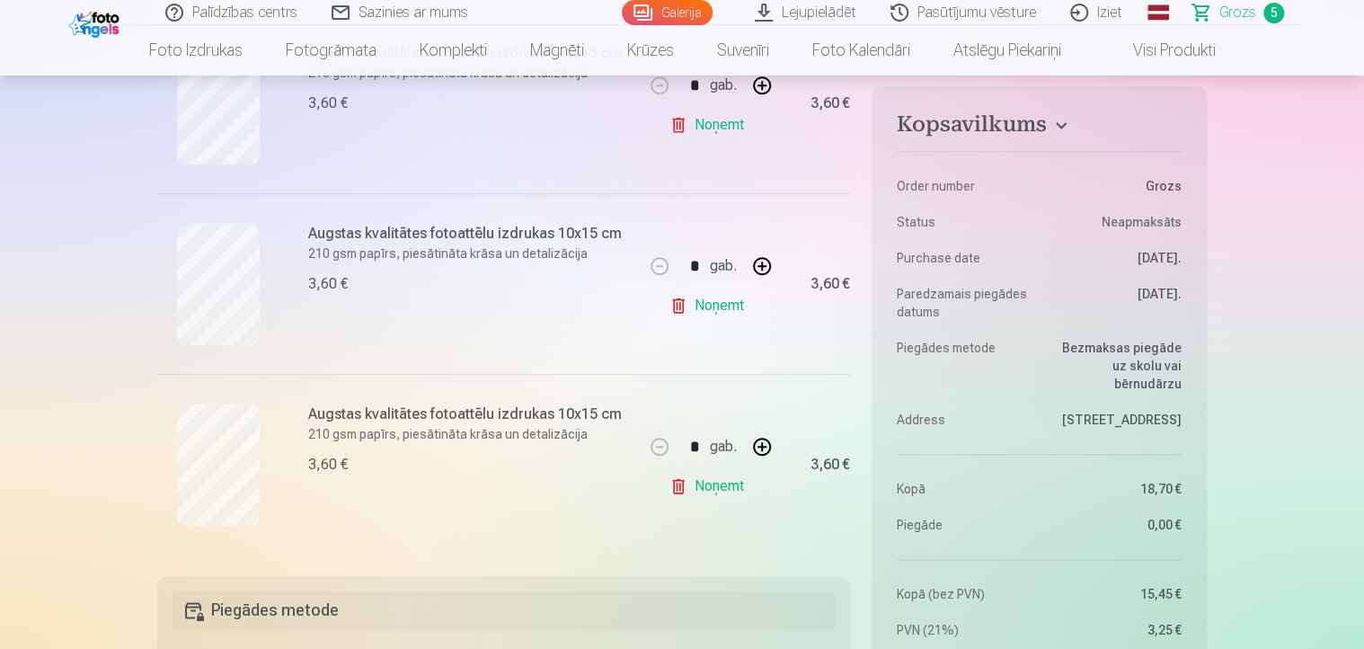
click at [717, 486] on link "Noņemt" at bounding box center [710, 486] width 82 height 36
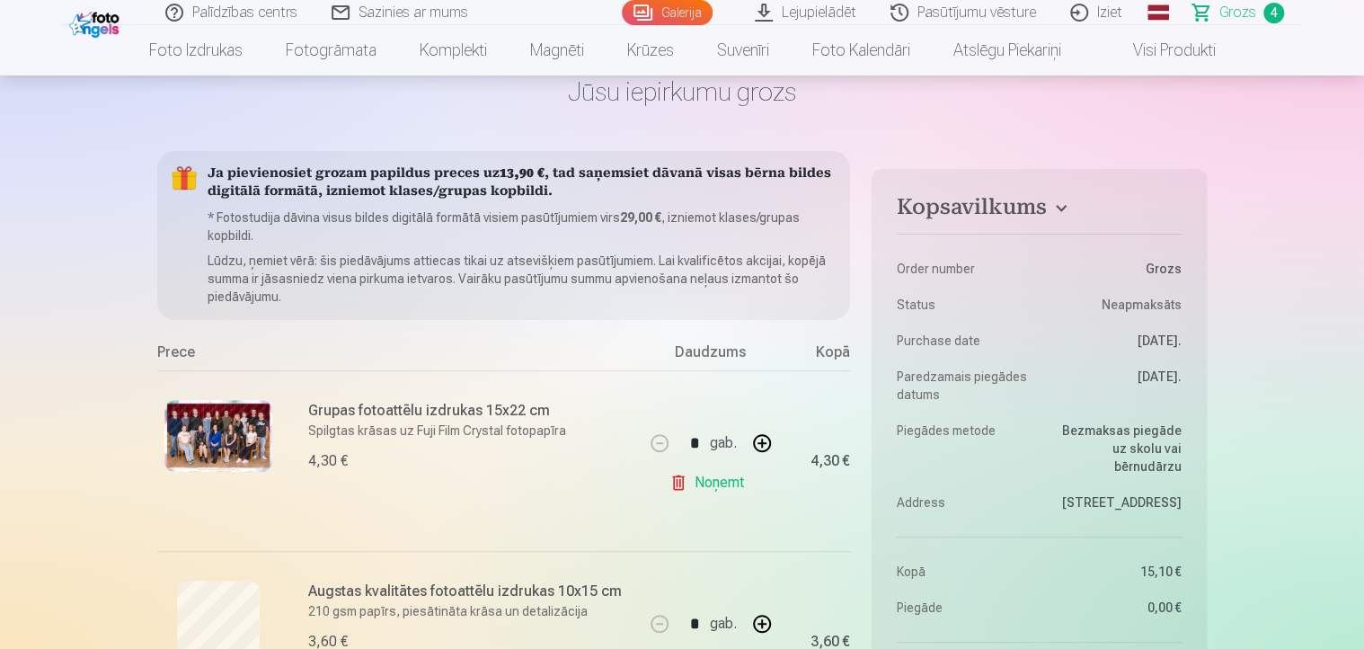
scroll to position [0, 0]
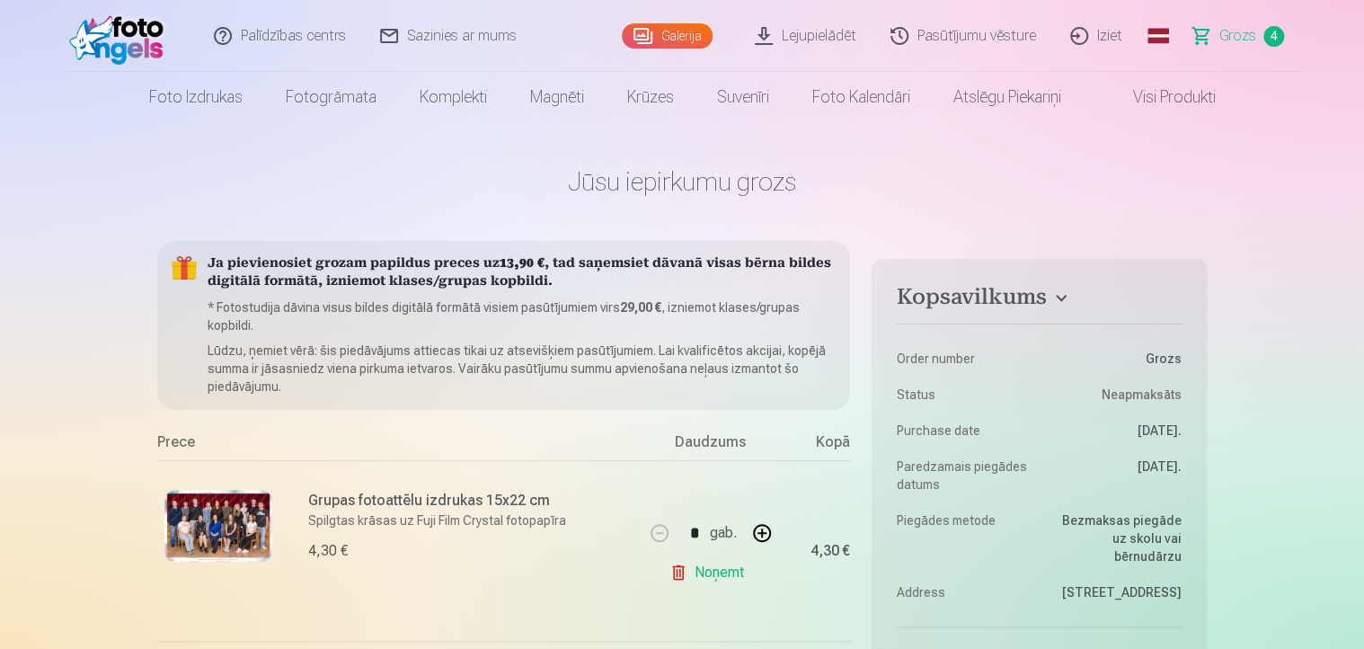
click at [667, 31] on link "Galerija" at bounding box center [667, 35] width 91 height 25
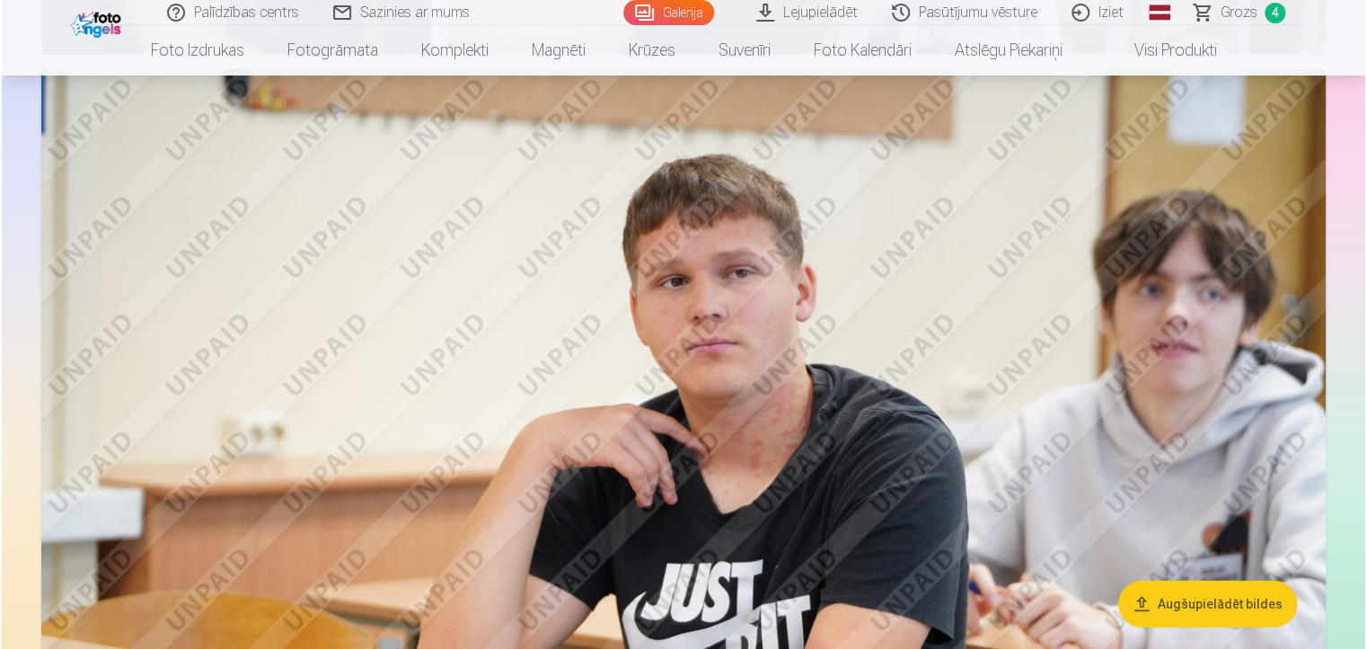
scroll to position [2695, 0]
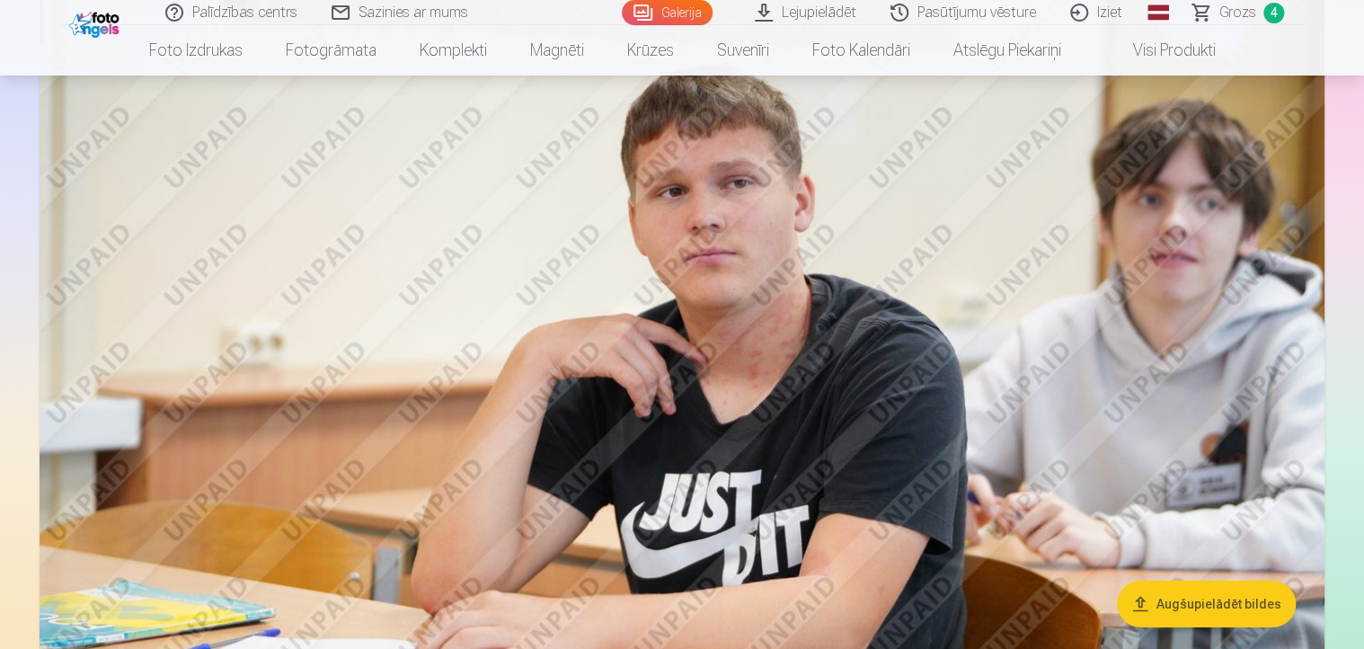
click at [706, 403] on img at bounding box center [682, 407] width 1284 height 856
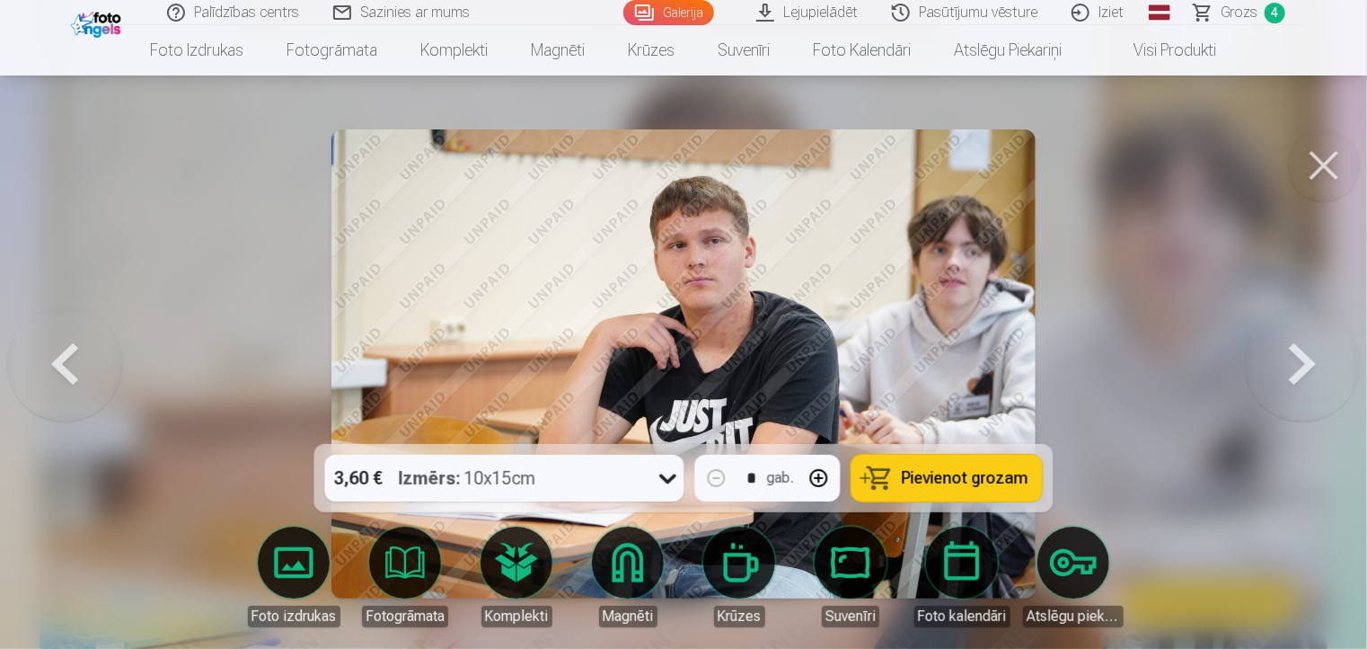
click at [945, 478] on span "Pievienot grozam" at bounding box center [965, 478] width 127 height 16
click at [1214, 10] on link "Grozs 5" at bounding box center [1241, 12] width 126 height 25
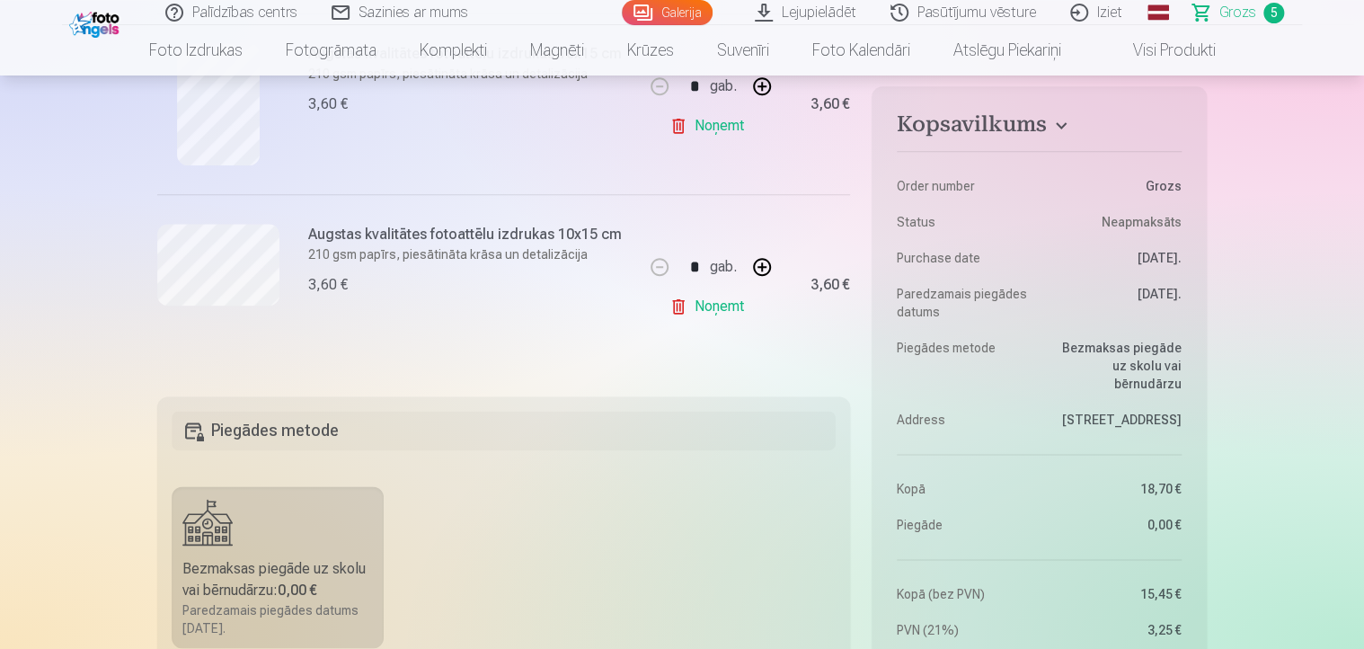
scroll to position [1258, 0]
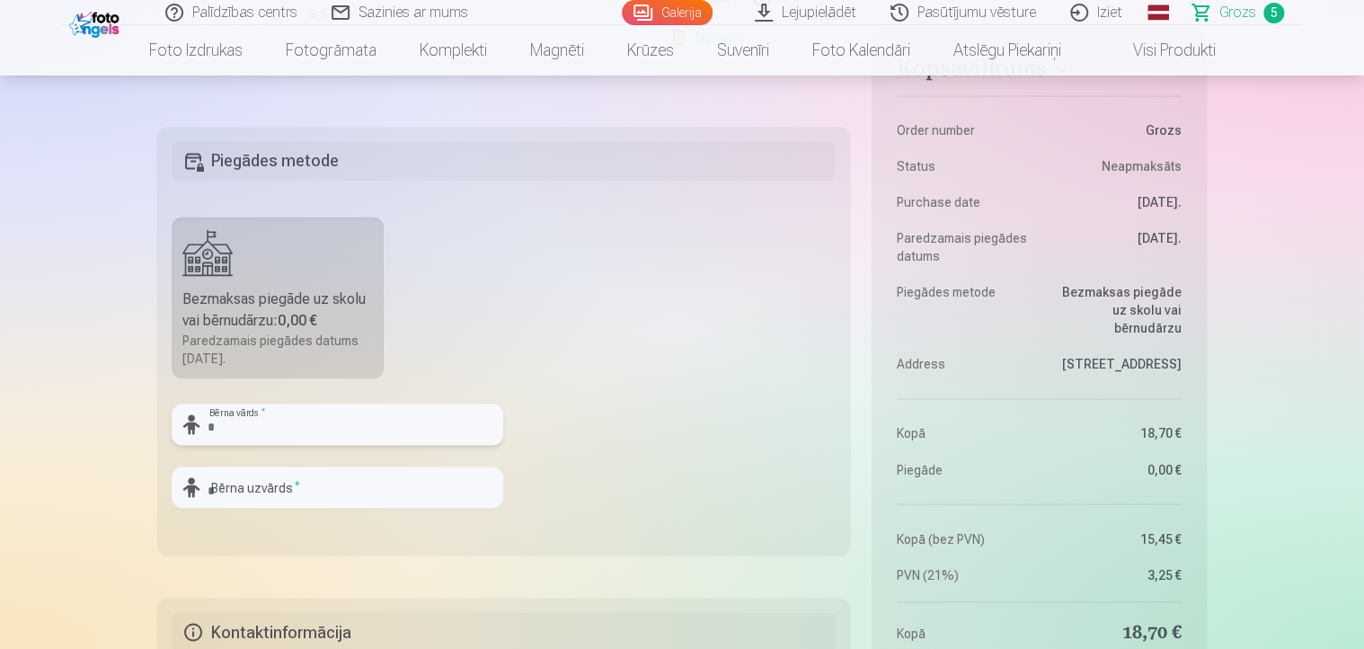
click at [226, 421] on input "text" at bounding box center [337, 423] width 331 height 41
type input "*"
type input "**********"
click at [218, 478] on input "text" at bounding box center [337, 486] width 331 height 41
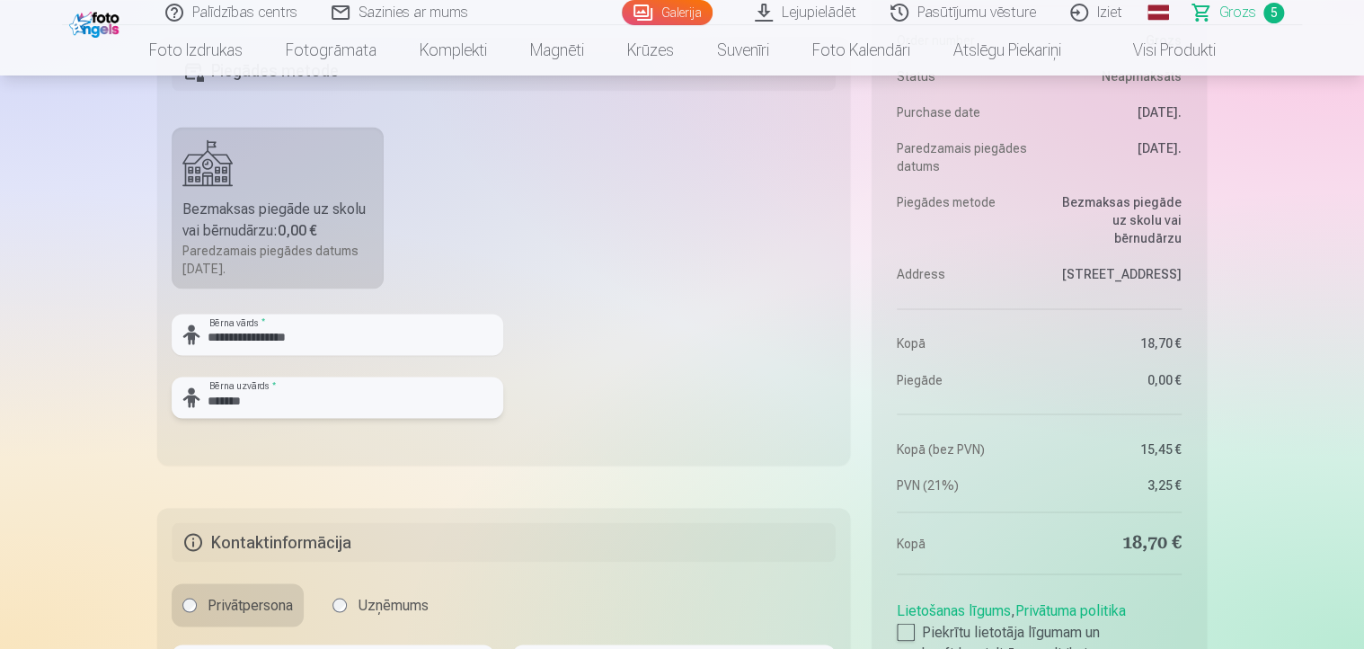
scroll to position [1437, 0]
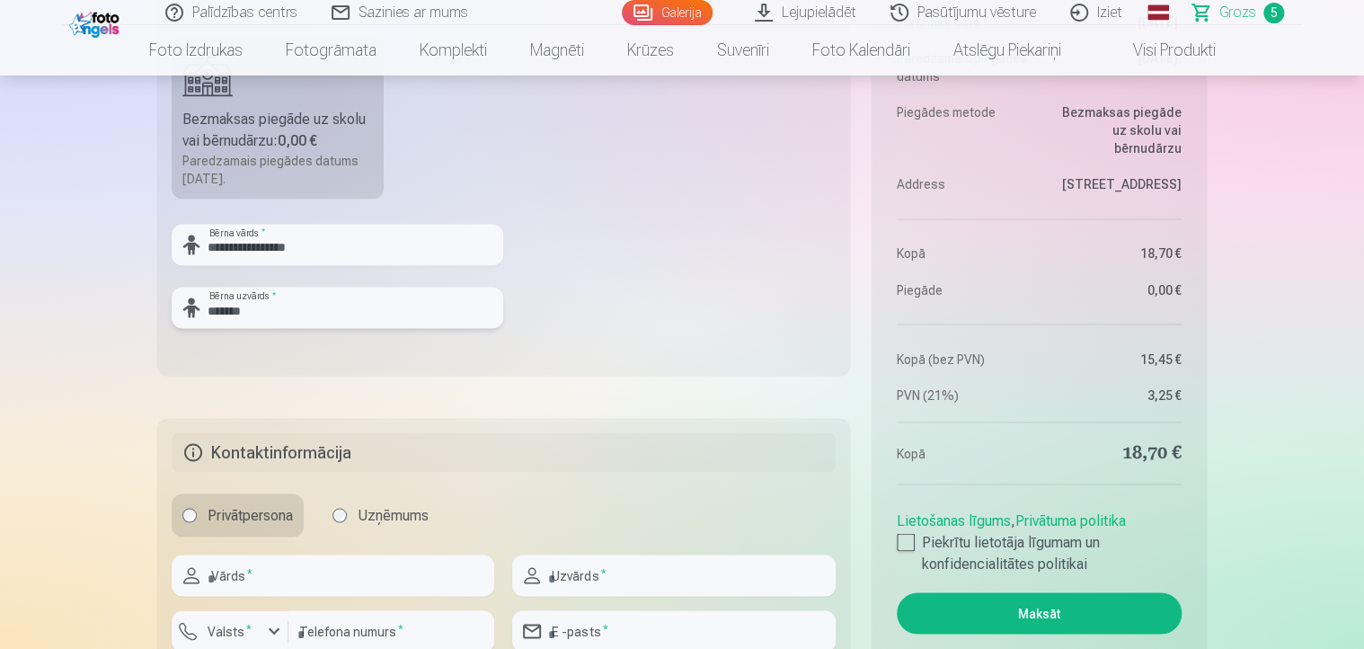
type input "*******"
click at [230, 521] on label "Privātpersona" at bounding box center [238, 514] width 132 height 43
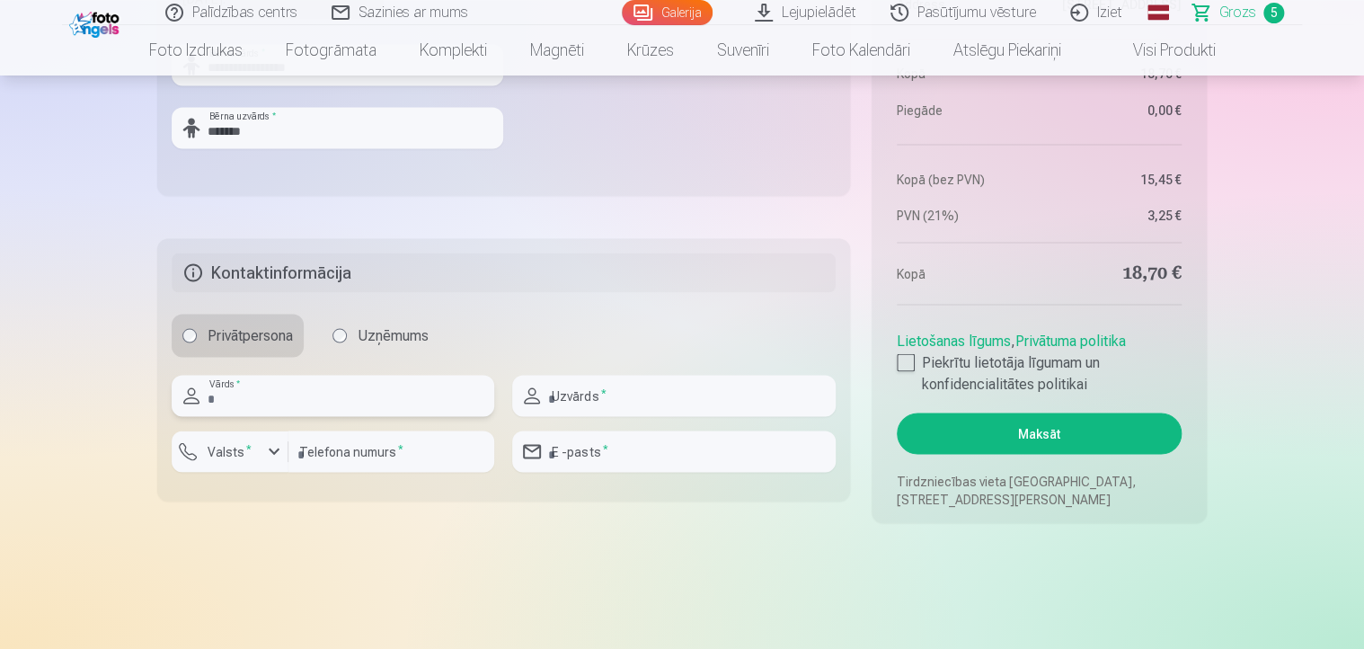
click at [266, 393] on input "text" at bounding box center [333, 395] width 322 height 41
type input "*****"
click at [550, 392] on input "text" at bounding box center [673, 395] width 322 height 41
type input "*****"
click at [320, 453] on input "number" at bounding box center [391, 450] width 206 height 41
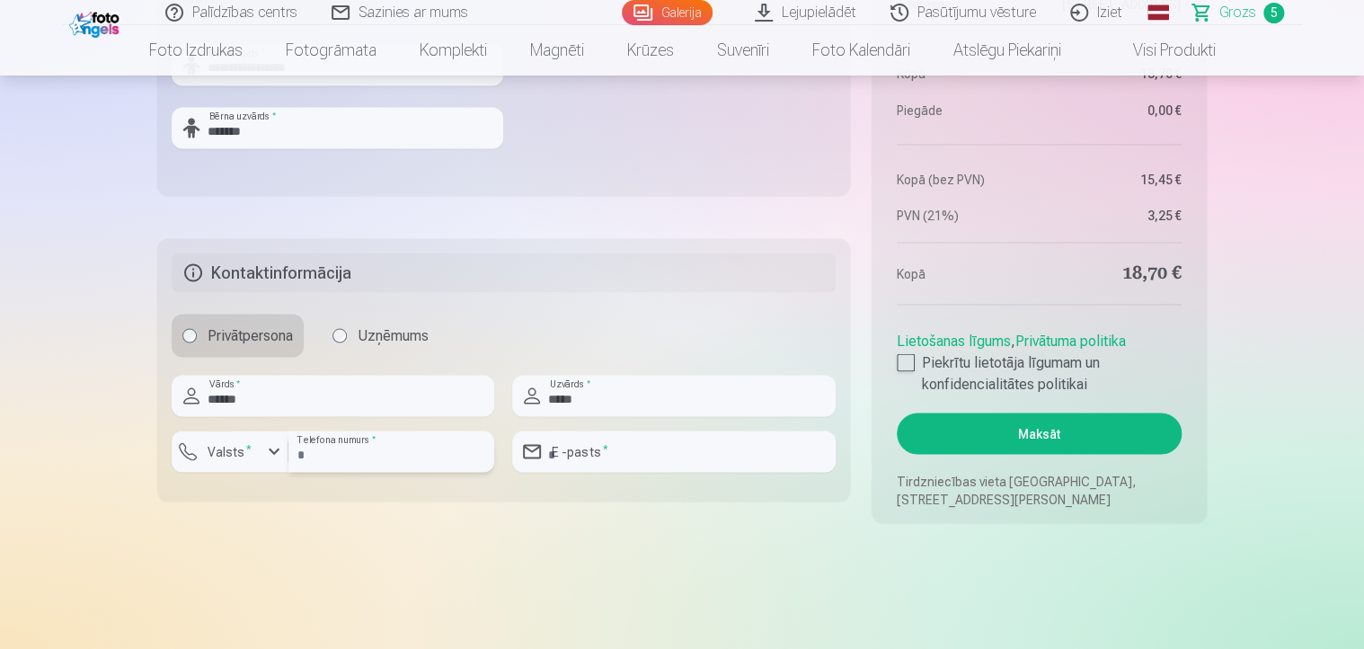
type input "********"
click at [586, 396] on input "*****" at bounding box center [673, 395] width 322 height 41
type input "*"
type input "*******"
click at [572, 450] on input "email" at bounding box center [673, 450] width 322 height 41
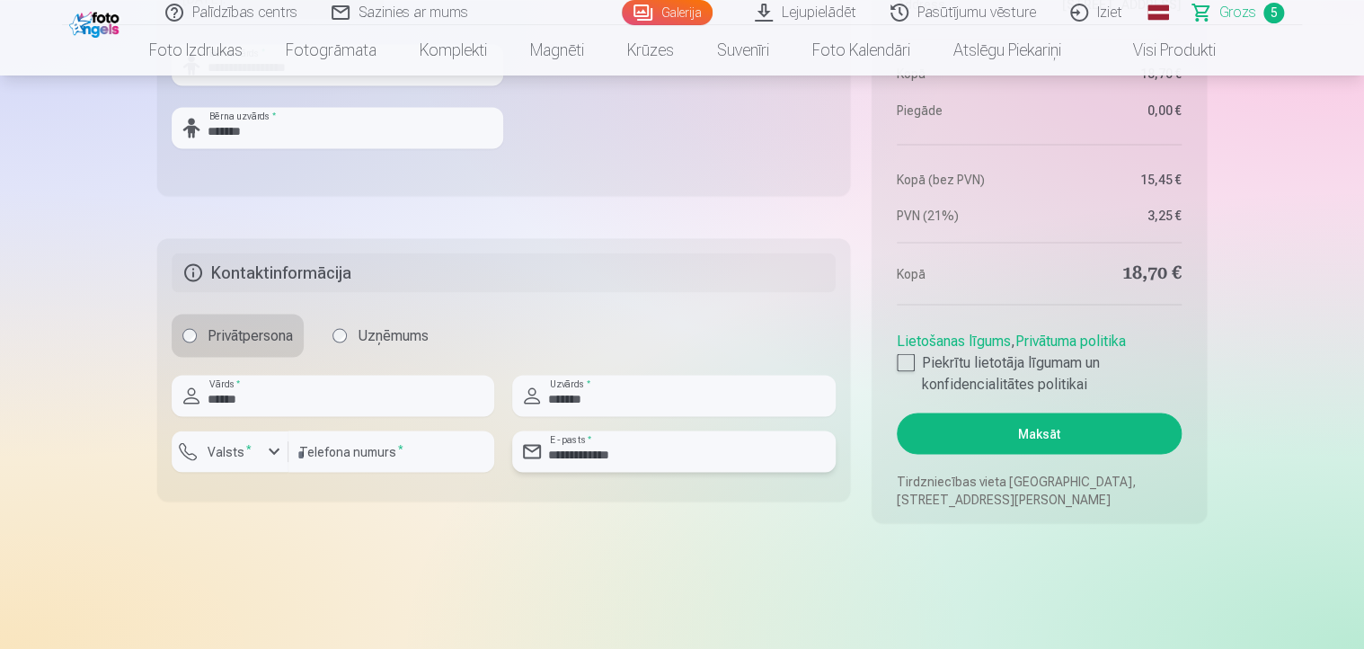
click at [578, 451] on input "**********" at bounding box center [673, 450] width 322 height 41
click at [631, 453] on input "**********" at bounding box center [673, 450] width 322 height 41
type input "**********"
click at [908, 358] on div at bounding box center [905, 362] width 18 height 18
click at [1045, 433] on button "Maksāt" at bounding box center [1038, 432] width 285 height 41
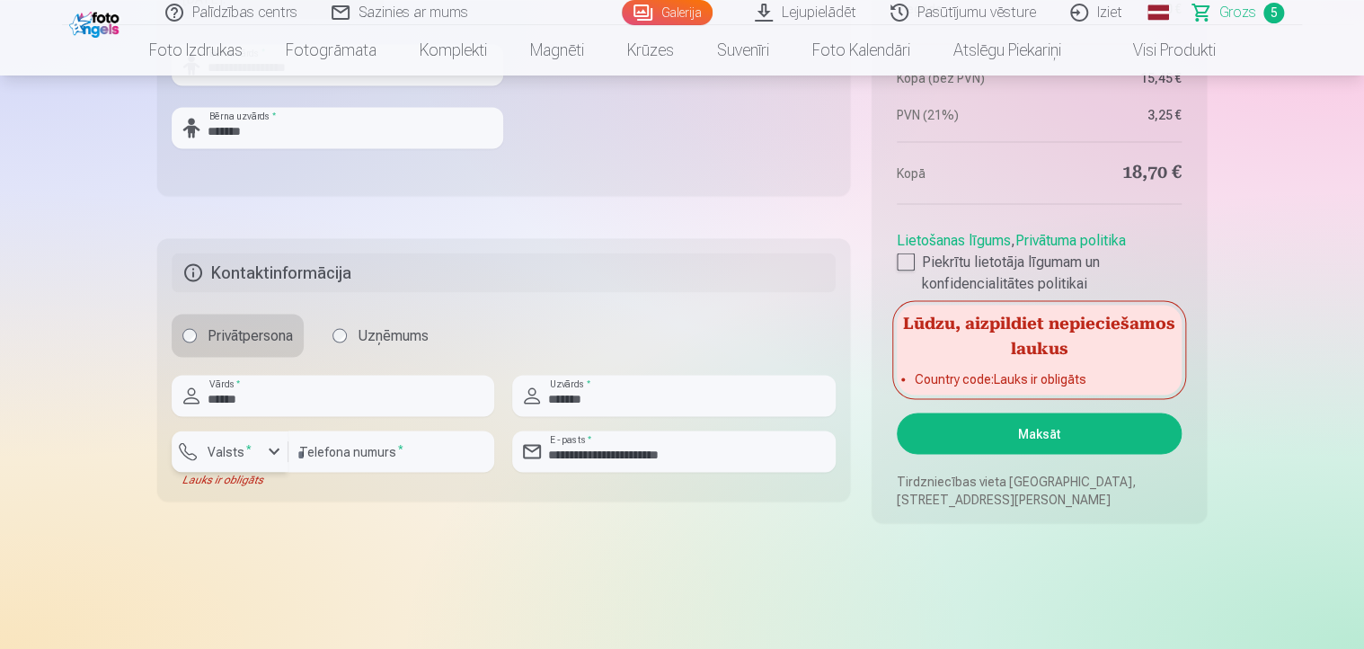
click at [274, 449] on div "button" at bounding box center [274, 451] width 22 height 22
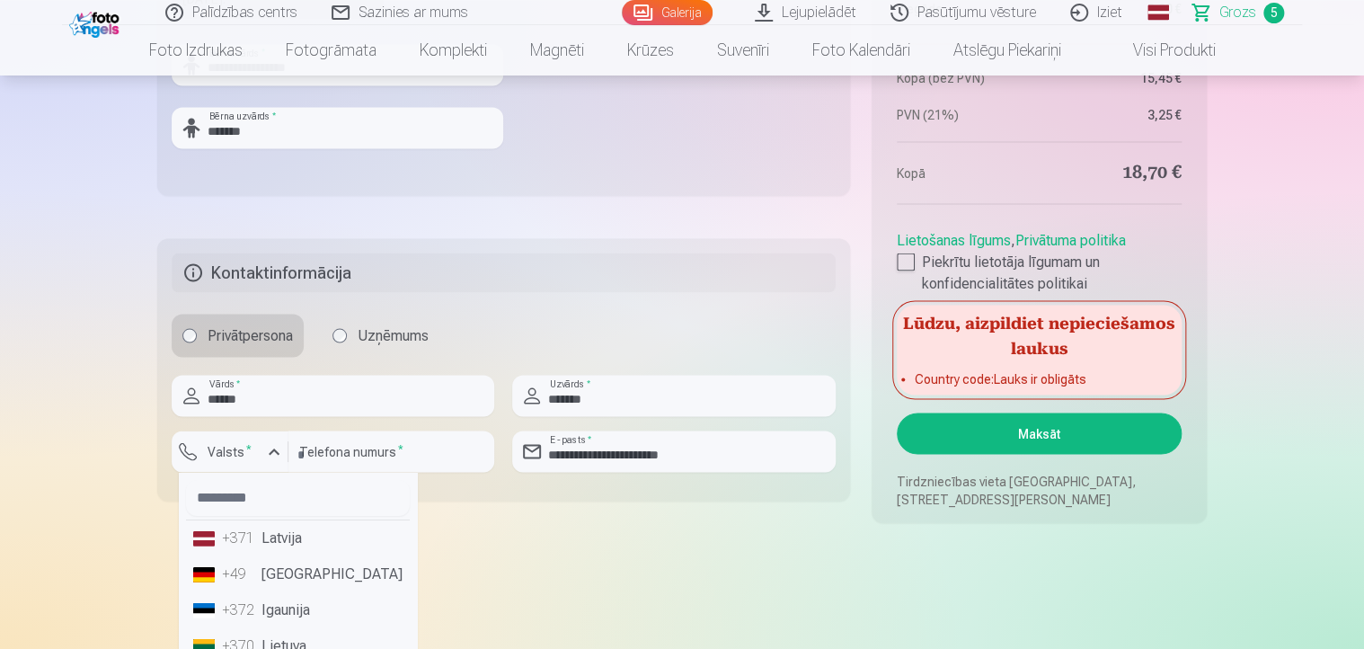
click at [285, 542] on li "+371 Latvija" at bounding box center [298, 537] width 224 height 36
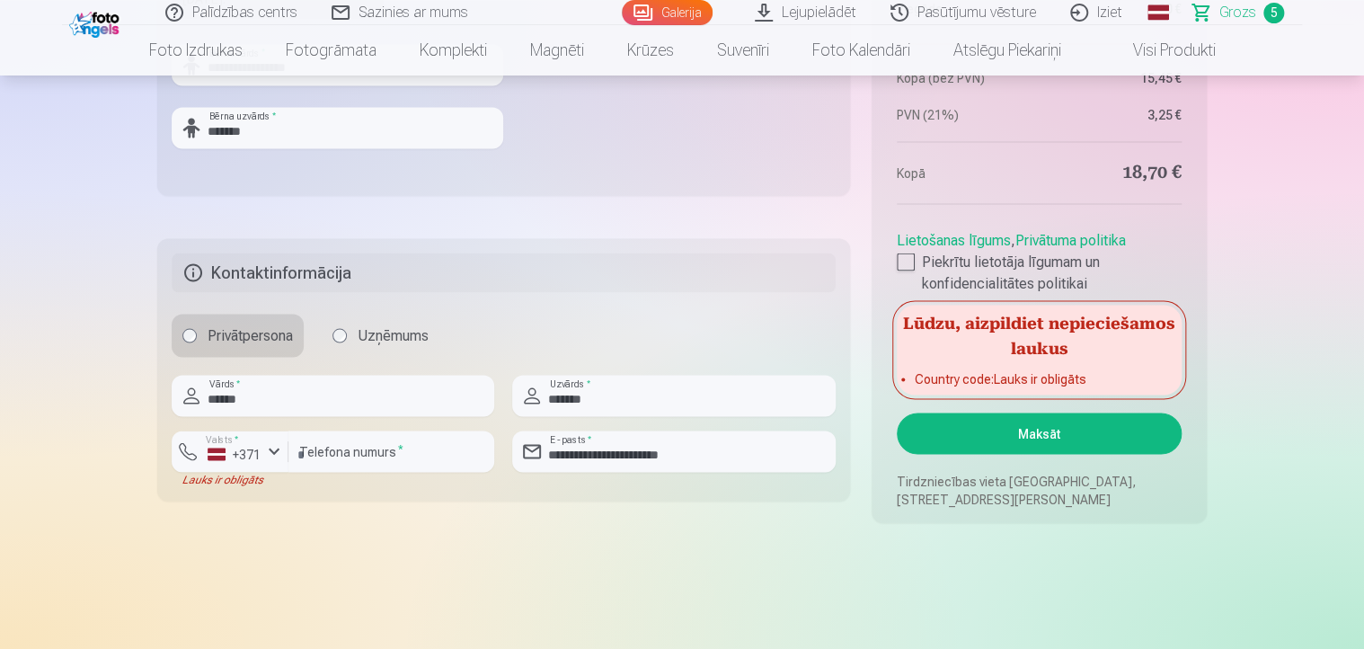
click at [1033, 435] on button "Maksāt" at bounding box center [1038, 432] width 285 height 41
